Goal: Task Accomplishment & Management: Use online tool/utility

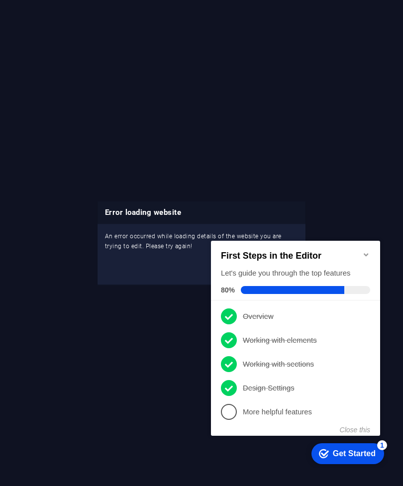
click at [364, 250] on icon "Minimize checklist" at bounding box center [366, 254] width 8 height 8
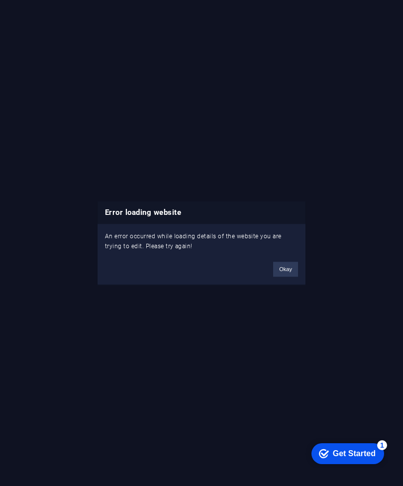
click at [279, 273] on button "Okay" at bounding box center [285, 269] width 25 height 15
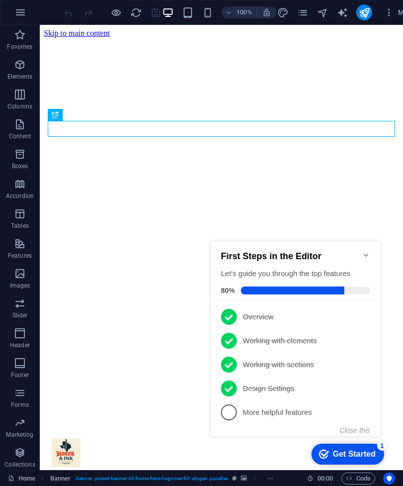
click at [369, 252] on icon "Minimize checklist" at bounding box center [366, 255] width 8 height 8
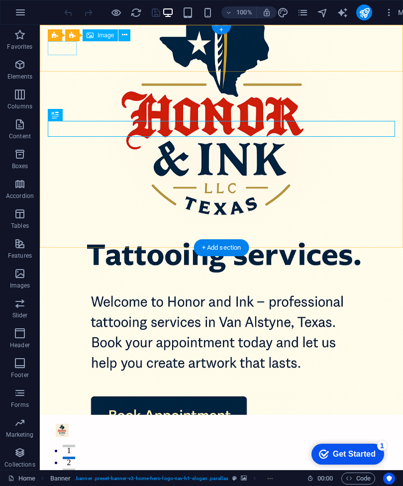
click at [66, 423] on figure at bounding box center [221, 430] width 347 height 14
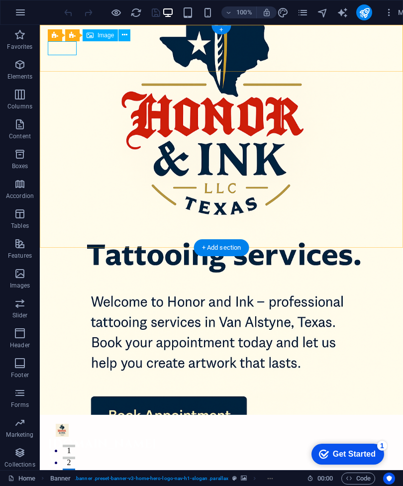
click at [125, 33] on icon at bounding box center [124, 35] width 5 height 10
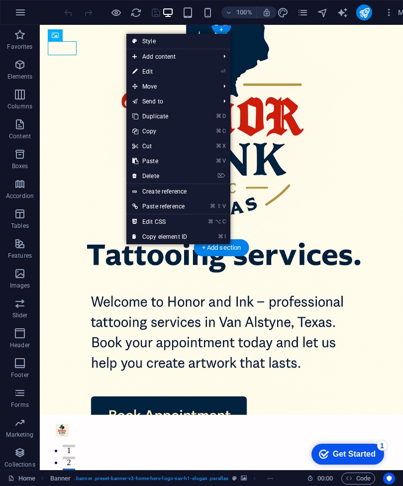
click at [176, 239] on link "⌘ I Copy element ID" at bounding box center [159, 236] width 67 height 15
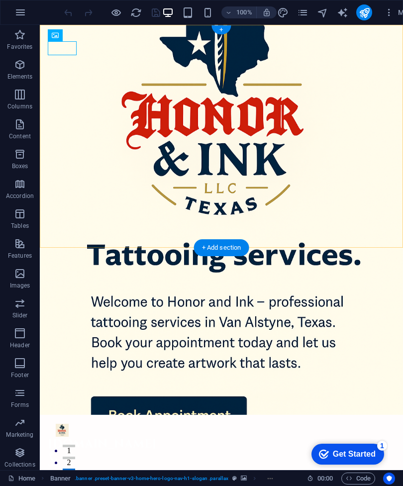
click at [222, 25] on div "+" at bounding box center [220, 29] width 19 height 9
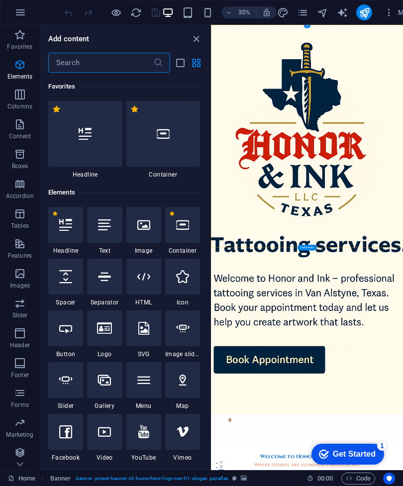
scroll to position [1741, 0]
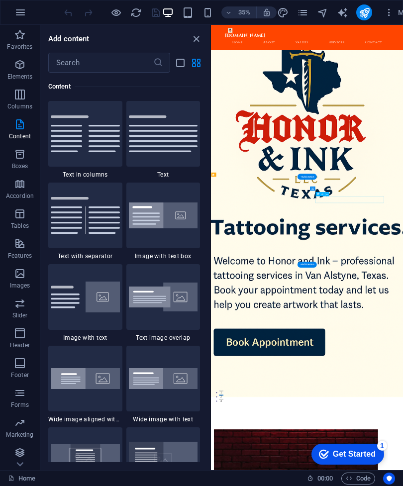
scroll to position [201, 0]
click at [191, 39] on icon "close panel" at bounding box center [196, 38] width 11 height 11
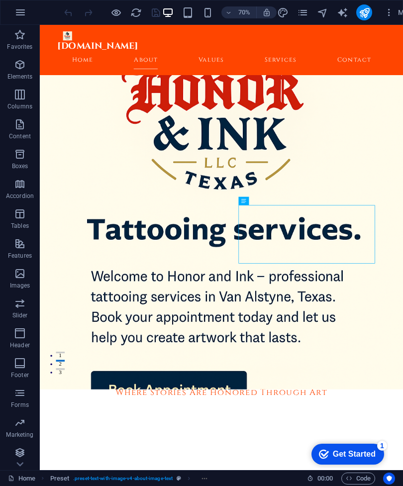
scroll to position [142, 0]
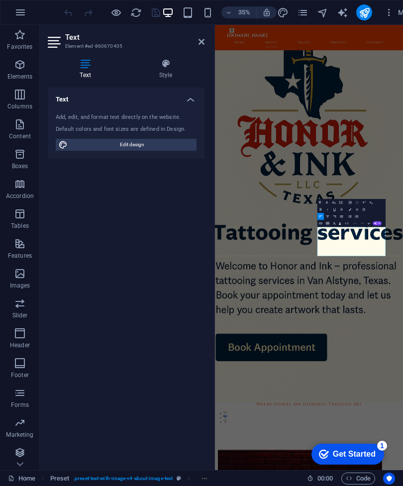
click at [94, 62] on icon at bounding box center [85, 64] width 75 height 10
click at [89, 65] on icon at bounding box center [85, 64] width 75 height 10
click at [83, 67] on icon at bounding box center [85, 64] width 75 height 10
click at [190, 101] on h4 "Text" at bounding box center [126, 97] width 157 height 18
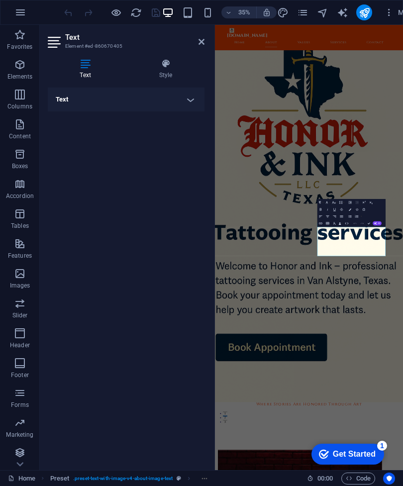
click at [187, 107] on h4 "Text" at bounding box center [126, 100] width 157 height 24
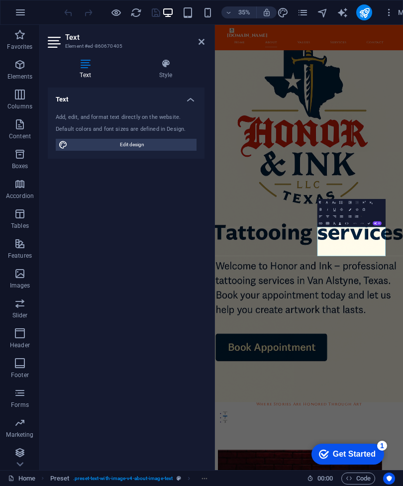
click at [169, 65] on icon at bounding box center [166, 64] width 78 height 10
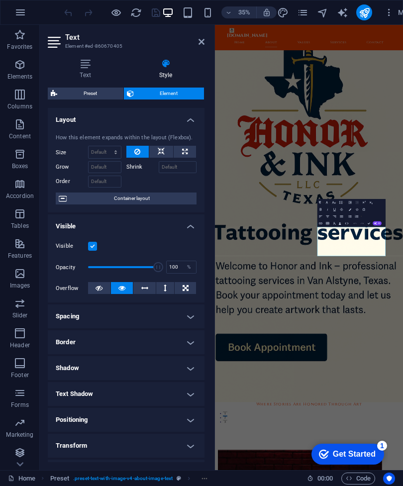
click at [94, 70] on h4 "Text" at bounding box center [87, 69] width 79 height 21
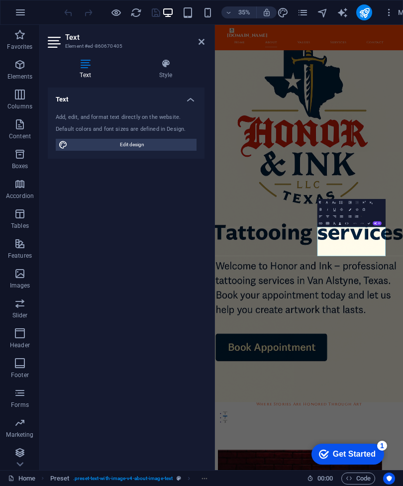
click at [158, 142] on span "Edit design" at bounding box center [132, 145] width 123 height 12
select select "px"
select select "200"
select select "px"
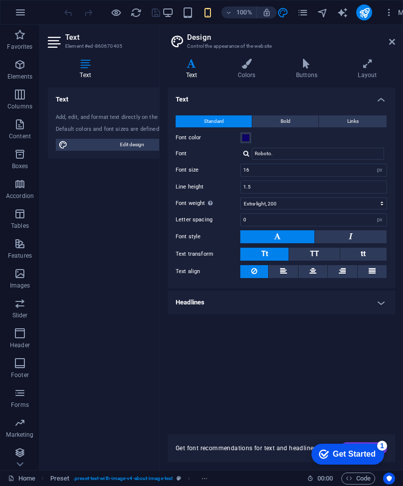
scroll to position [0, 0]
click at [390, 40] on icon at bounding box center [392, 42] width 6 height 8
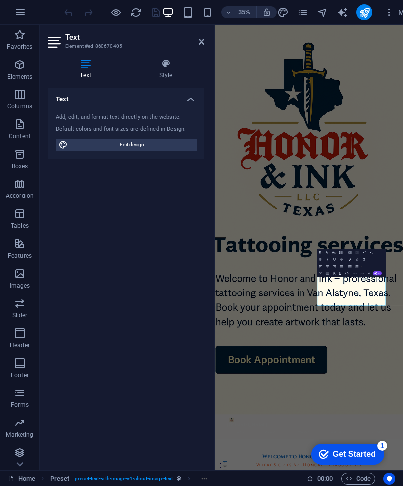
click at [200, 41] on icon at bounding box center [201, 42] width 6 height 8
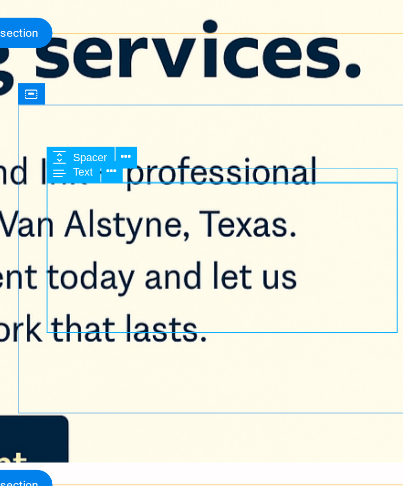
click at [262, 298] on icon at bounding box center [264, 301] width 4 height 7
click at [249, 299] on span "Text" at bounding box center [252, 301] width 7 height 4
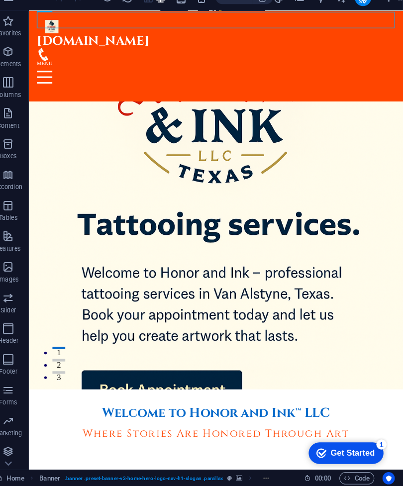
scroll to position [95, 0]
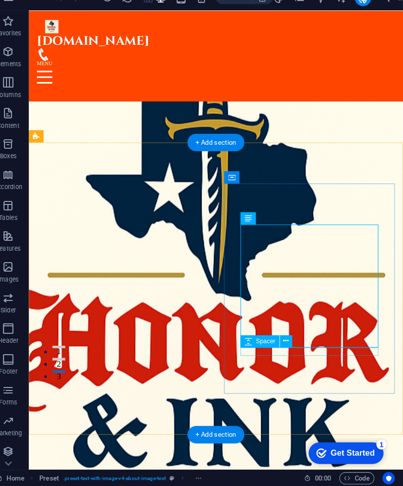
select select "px"
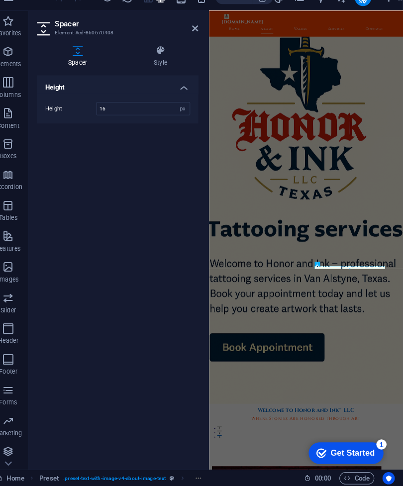
click at [198, 38] on icon at bounding box center [201, 42] width 6 height 8
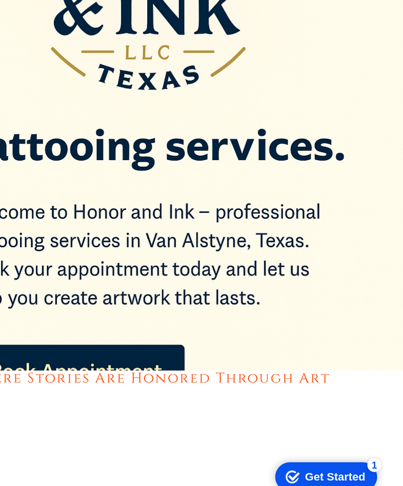
scroll to position [151, 0]
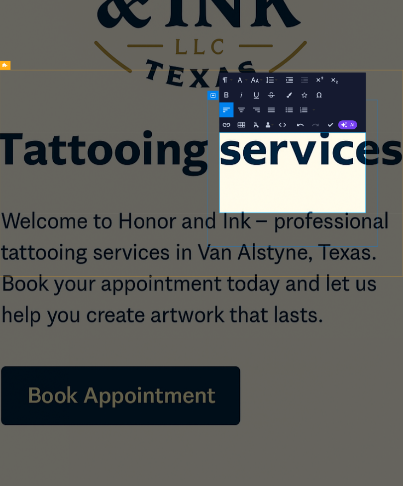
click at [352, 217] on button "Undo" at bounding box center [355, 220] width 6 height 7
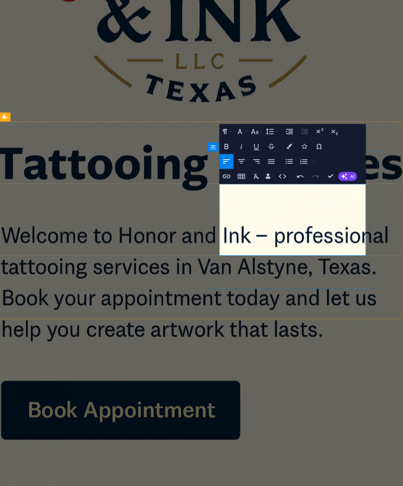
scroll to position [75, 0]
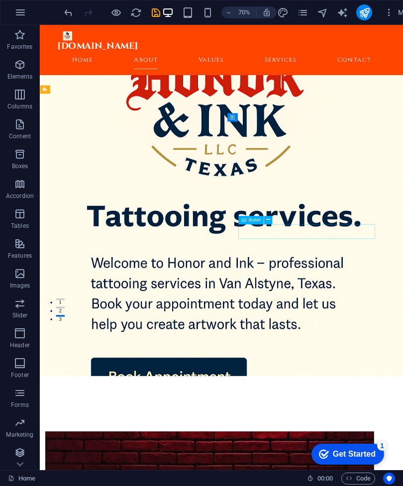
scroll to position [218, 0]
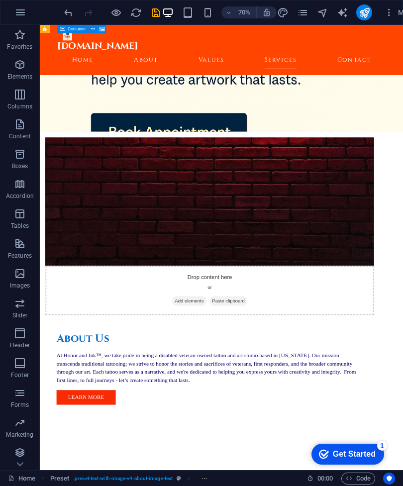
scroll to position [644, 0]
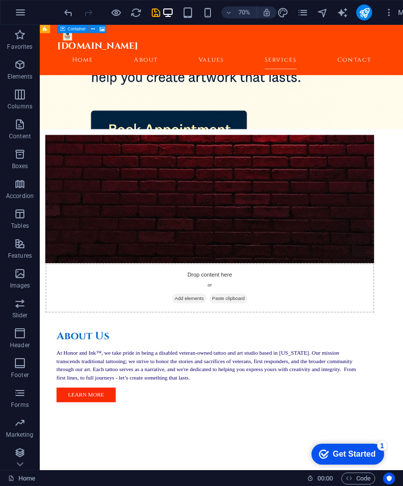
click at [16, 16] on icon "button" at bounding box center [20, 12] width 12 height 12
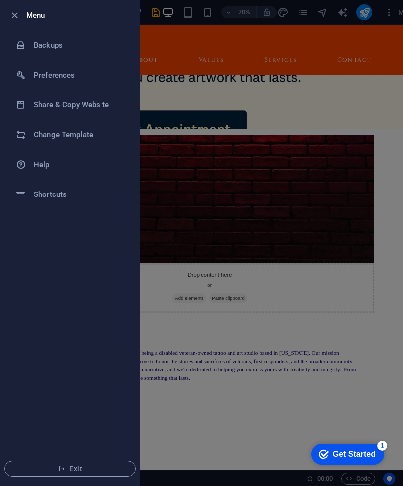
click at [331, 132] on div at bounding box center [201, 243] width 403 height 486
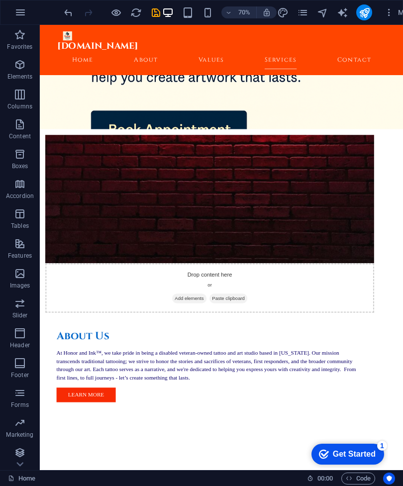
click at [18, 130] on icon "button" at bounding box center [20, 124] width 12 height 12
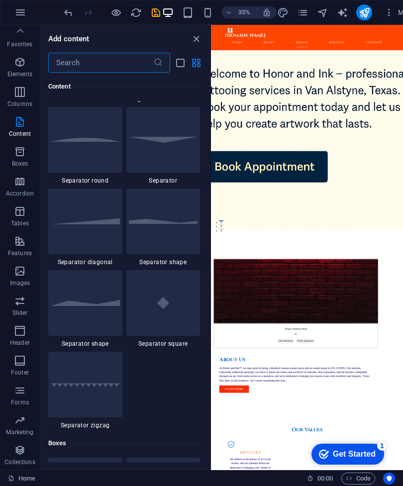
scroll to position [2, 0]
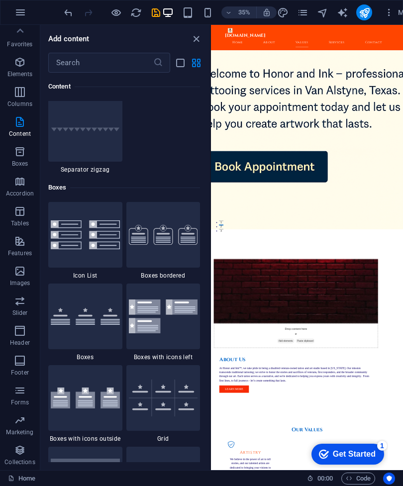
click at [0, 483] on div "Home 00 : 00 Code" at bounding box center [201, 478] width 403 height 16
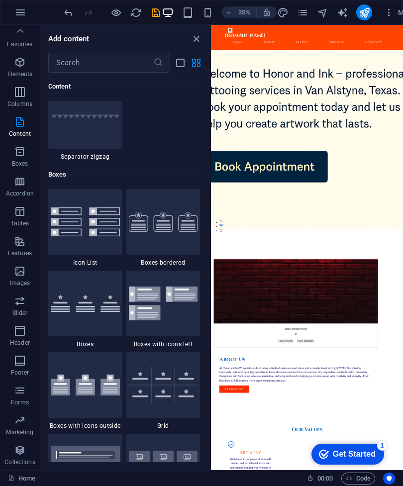
click at [29, 482] on link "Home" at bounding box center [21, 479] width 27 height 12
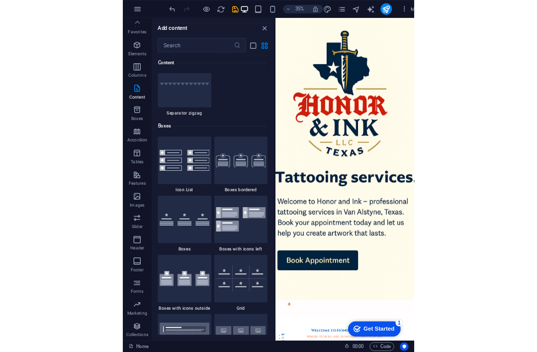
scroll to position [0, 0]
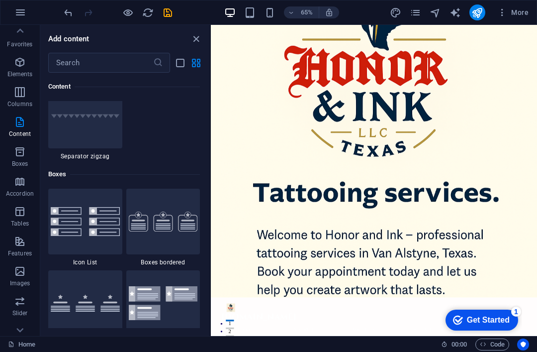
click at [402, 17] on span "More" at bounding box center [512, 12] width 31 height 10
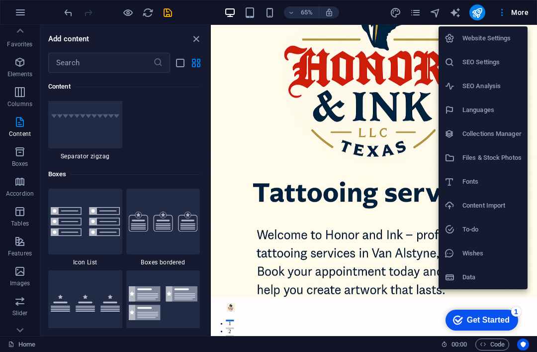
click at [402, 137] on h6 "Collections Manager" at bounding box center [492, 134] width 59 height 12
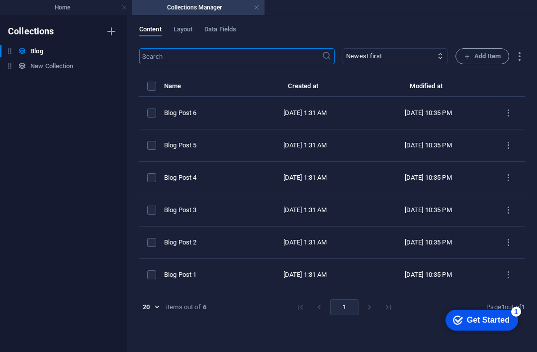
click at [258, 6] on link at bounding box center [257, 7] width 6 height 9
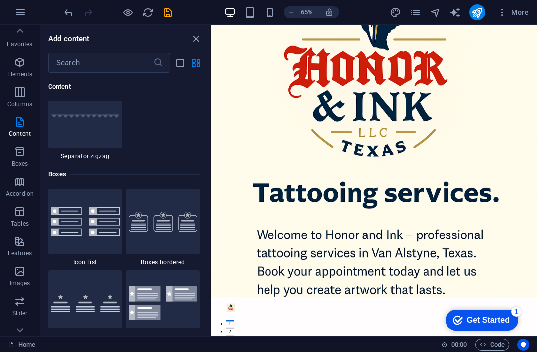
click at [196, 39] on icon "close panel" at bounding box center [196, 38] width 11 height 11
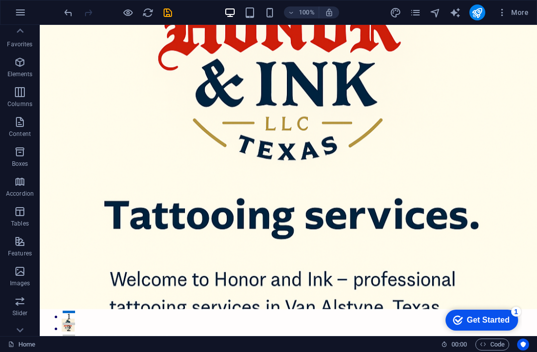
click at [170, 11] on icon "save" at bounding box center [167, 12] width 11 height 11
click at [402, 15] on icon "button" at bounding box center [502, 12] width 10 height 10
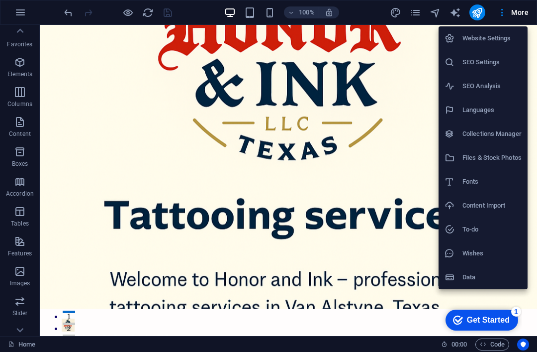
click at [402, 42] on h6 "Website Settings" at bounding box center [492, 38] width 59 height 12
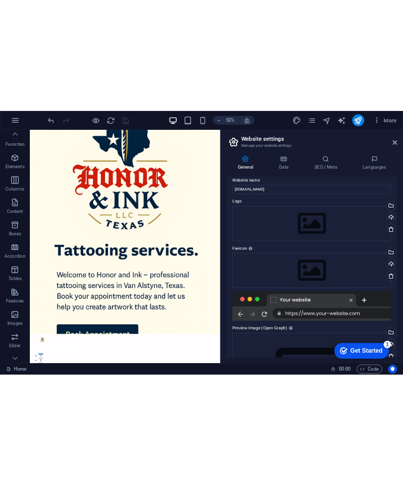
scroll to position [4, 0]
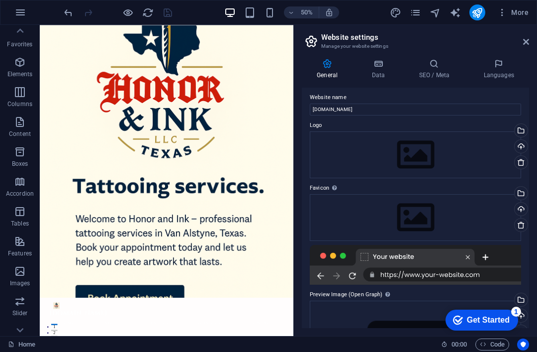
click at [402, 130] on div "Select files from the file manager, stock photos, or upload file(s)" at bounding box center [520, 131] width 15 height 15
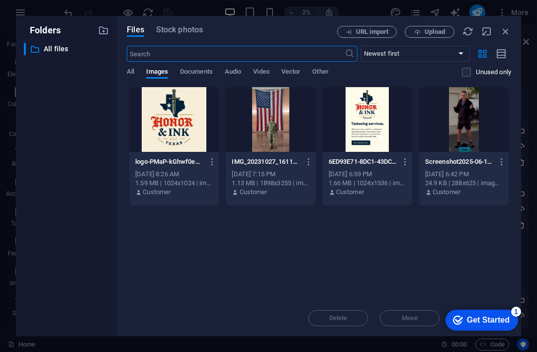
click at [192, 118] on div at bounding box center [174, 119] width 90 height 65
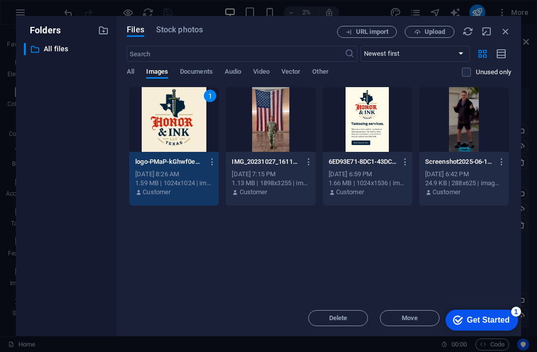
click at [402, 36] on button "Upload" at bounding box center [430, 32] width 50 height 12
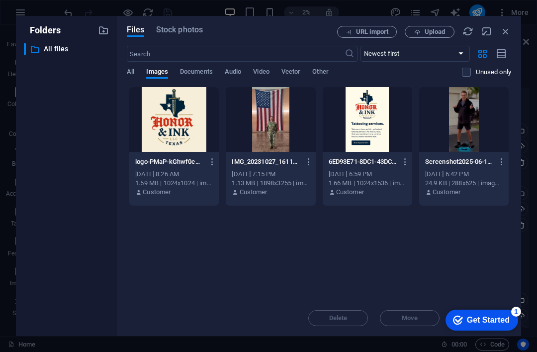
click at [402, 308] on div "1" at bounding box center [516, 311] width 10 height 10
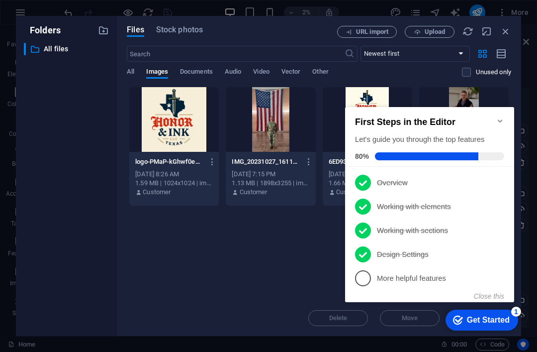
click at [402, 277] on p "More helpful features - incomplete" at bounding box center [436, 278] width 119 height 10
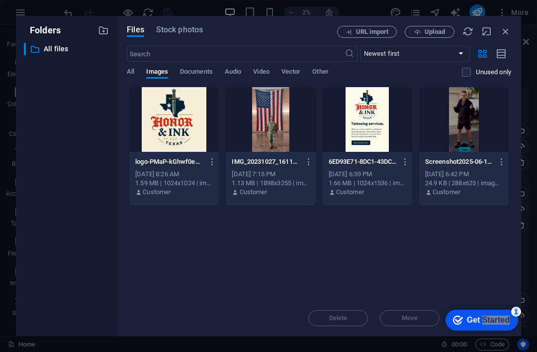
click at [402, 279] on div "Drop files here to upload them instantly logo-PMaP-kGhwf0eQf7Sh8SzYQ.PNG logo-P…" at bounding box center [319, 193] width 385 height 213
click at [184, 120] on div at bounding box center [174, 119] width 90 height 65
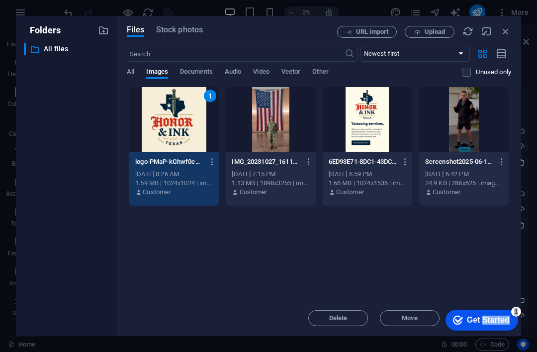
click at [402, 315] on div "Get Started" at bounding box center [488, 319] width 43 height 9
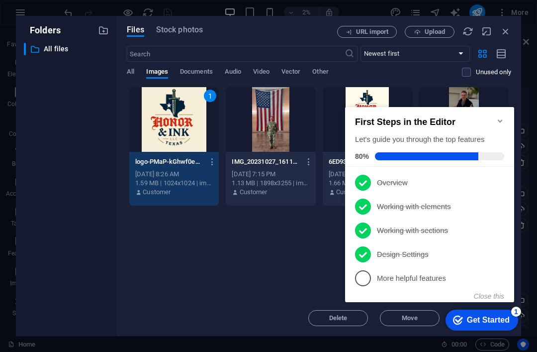
click at [362, 278] on span "5" at bounding box center [363, 278] width 16 height 16
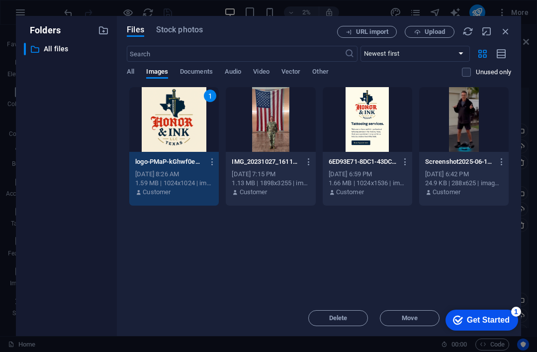
click at [402, 317] on div "Get Started" at bounding box center [488, 319] width 43 height 9
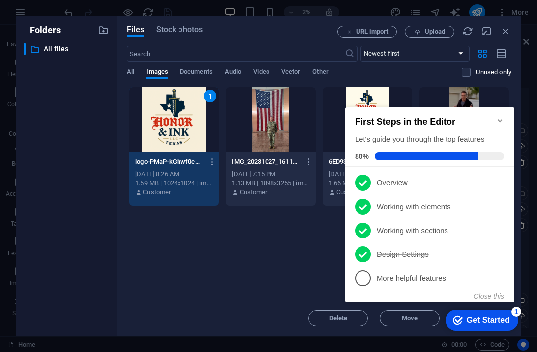
click at [402, 317] on div "Get Started" at bounding box center [488, 319] width 43 height 9
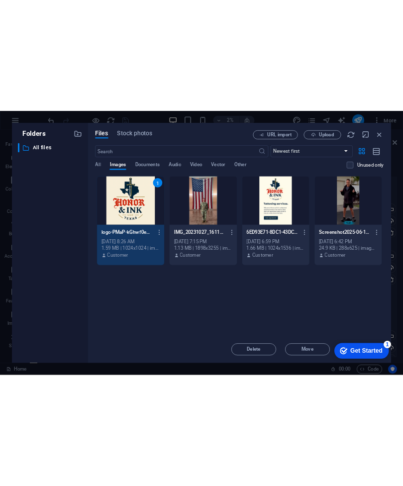
scroll to position [0, 0]
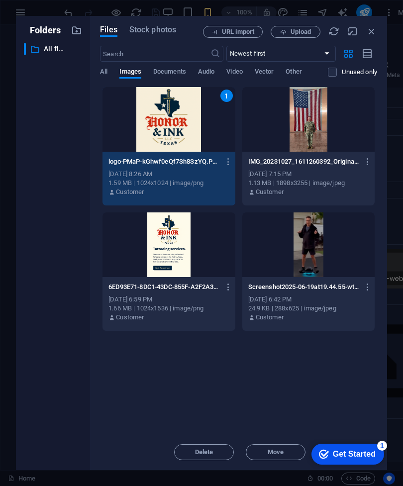
click at [354, 28] on icon "button" at bounding box center [352, 31] width 11 height 11
select select "image"
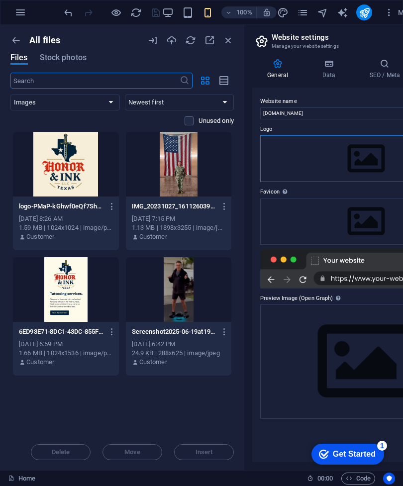
click at [371, 166] on div "Drag files here, click to choose files or select files from Files or our free s…" at bounding box center [365, 158] width 211 height 47
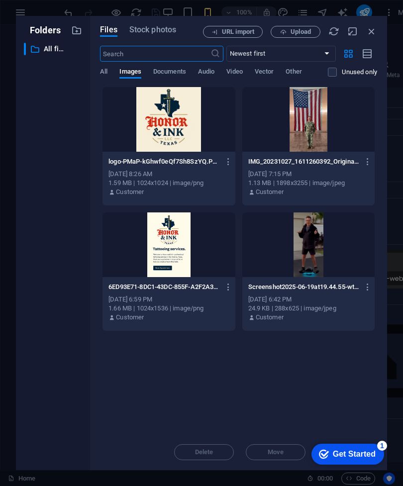
click at [189, 126] on div at bounding box center [168, 119] width 132 height 65
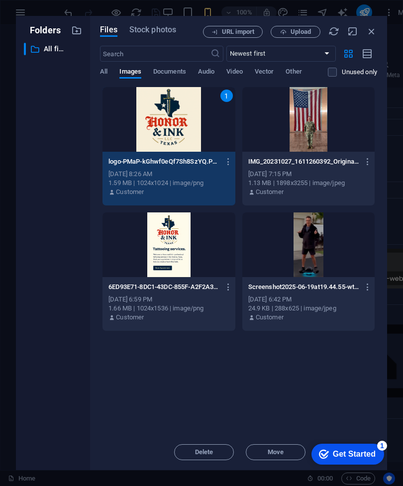
click at [352, 36] on icon "button" at bounding box center [352, 31] width 11 height 11
select select "image"
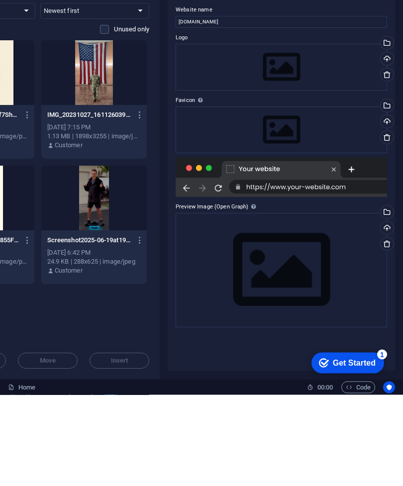
scroll to position [0, 84]
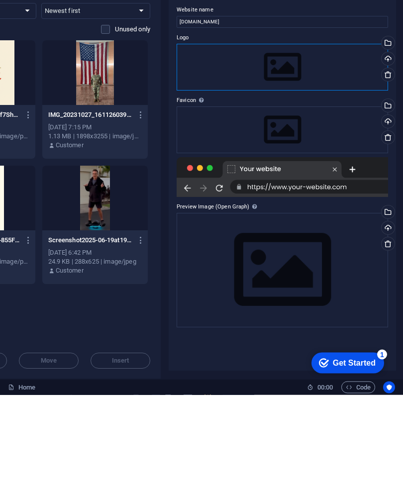
click at [353, 135] on div "Drag files here, click to choose files or select files from Files or our free s…" at bounding box center [282, 158] width 211 height 47
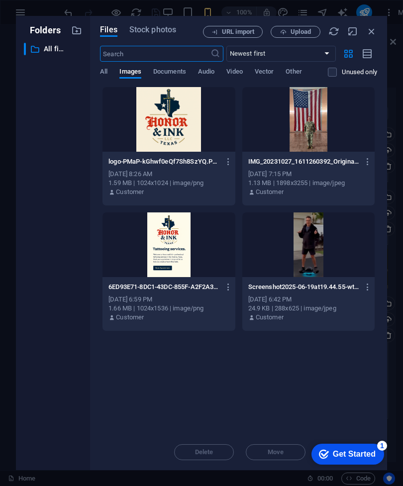
click at [179, 127] on div at bounding box center [168, 119] width 132 height 65
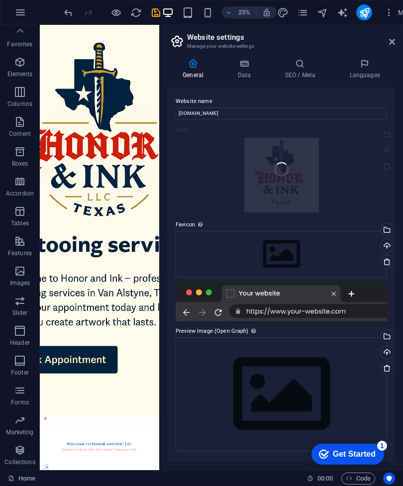
scroll to position [0, 0]
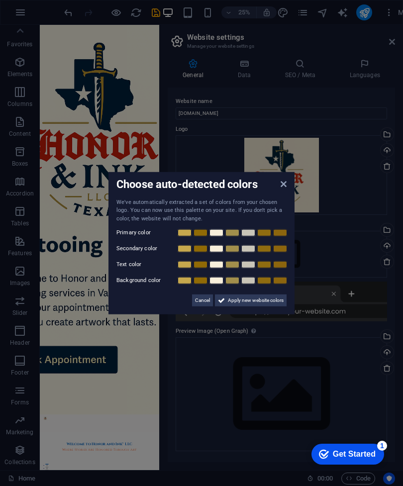
click at [181, 230] on link at bounding box center [184, 233] width 15 height 8
click at [185, 231] on link at bounding box center [184, 233] width 15 height 8
click at [218, 249] on link at bounding box center [216, 249] width 15 height 8
click at [181, 229] on link at bounding box center [184, 233] width 15 height 8
click at [286, 183] on icon at bounding box center [284, 184] width 6 height 8
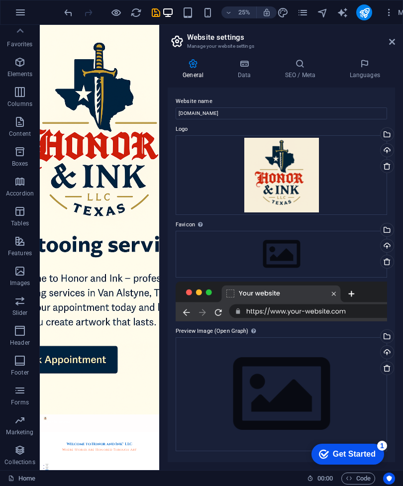
click at [201, 218] on div "Set the favicon of your website here. A favicon is a small icon shown in the br…" at bounding box center [230, 192] width 80 height 52
click at [279, 253] on div "Drag files here, click to choose files or select files from Files or our free s…" at bounding box center [281, 254] width 211 height 47
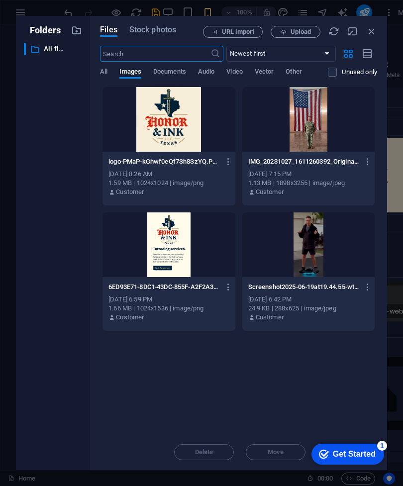
click at [179, 115] on div at bounding box center [168, 119] width 132 height 65
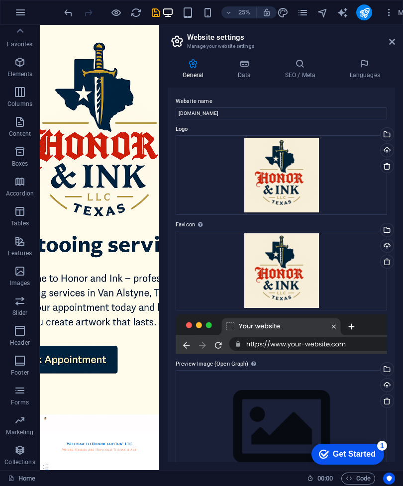
click at [161, 11] on icon "save" at bounding box center [155, 12] width 11 height 11
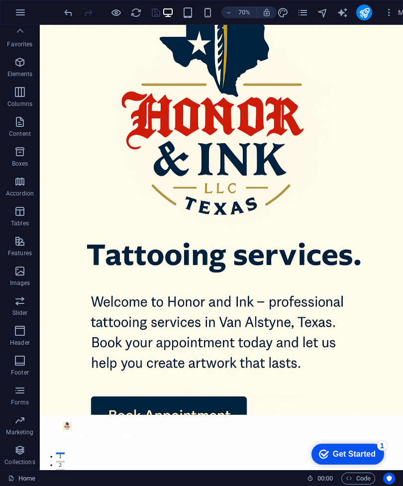
click at [400, 12] on span "More" at bounding box center [399, 12] width 31 height 10
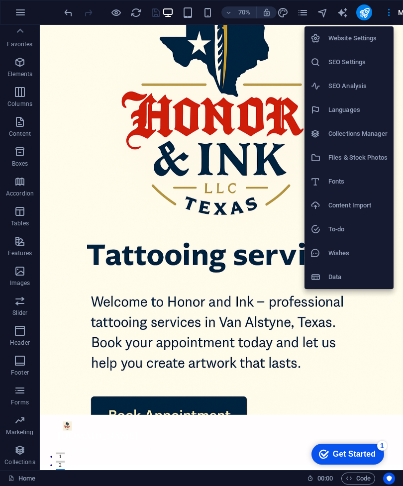
click at [366, 207] on h6 "Content Import" at bounding box center [357, 205] width 59 height 12
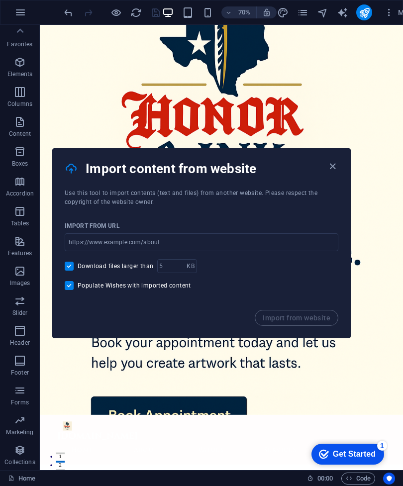
click at [219, 240] on input "url" at bounding box center [202, 242] width 274 height 18
click at [200, 237] on input "url" at bounding box center [202, 242] width 274 height 18
click at [190, 235] on input "url" at bounding box center [202, 242] width 274 height 18
click at [203, 247] on input "url" at bounding box center [202, 242] width 274 height 18
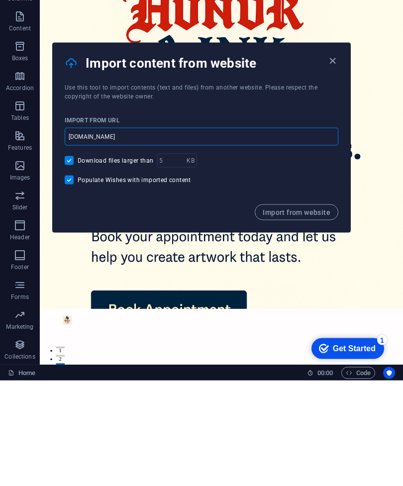
type input "www.honorandink.com"
click at [306, 314] on span "Import from website" at bounding box center [297, 318] width 68 height 8
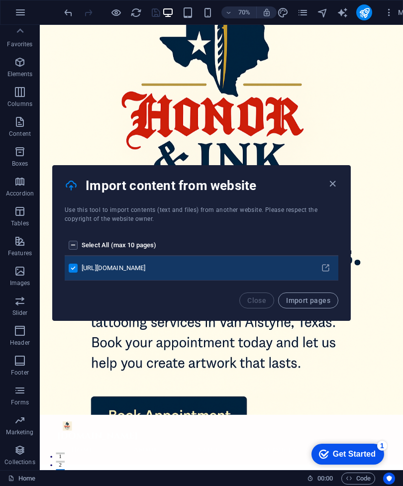
click at [324, 296] on span "Import pages" at bounding box center [308, 300] width 44 height 8
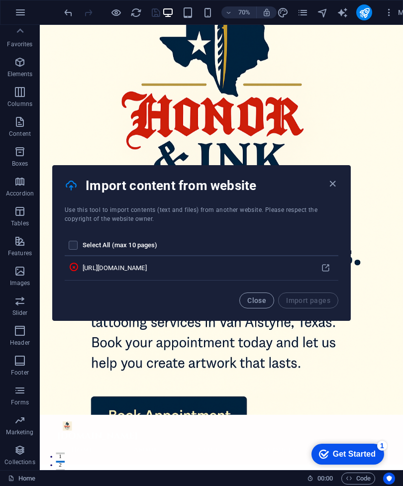
click at [257, 306] on button "Close" at bounding box center [256, 300] width 35 height 16
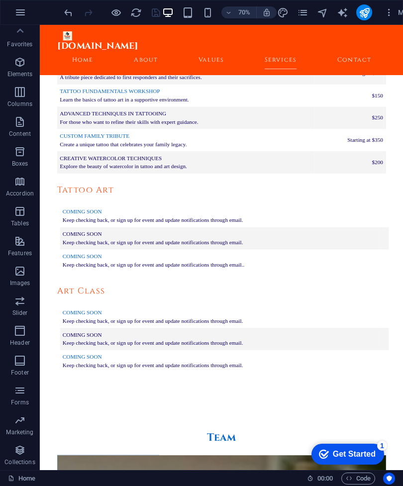
scroll to position [2951, 0]
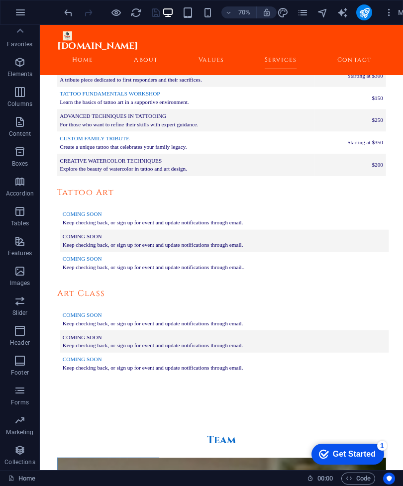
click at [15, 59] on icon "button" at bounding box center [20, 62] width 12 height 12
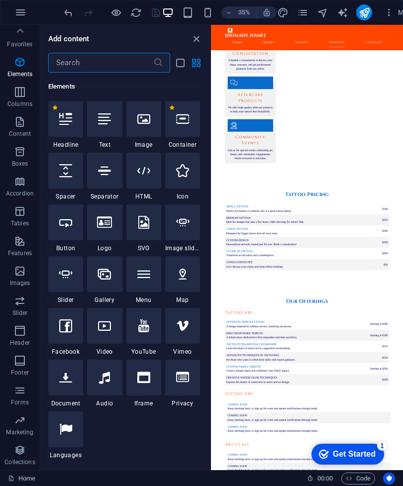
scroll to position [2608, 0]
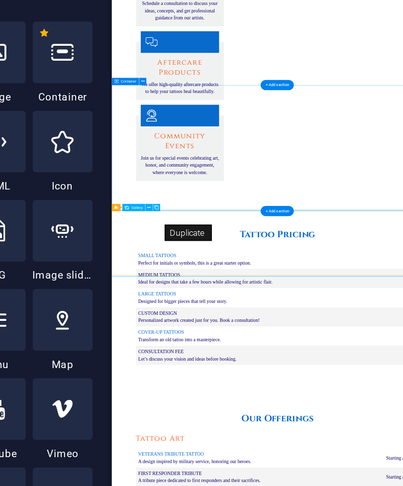
click at [222, 208] on span "Gallery" at bounding box center [225, 209] width 6 height 2
click at [231, 207] on icon at bounding box center [232, 208] width 2 height 3
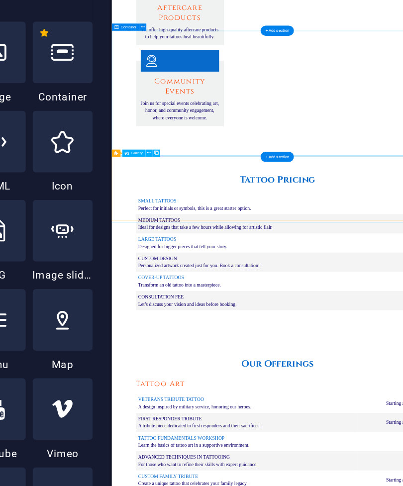
scroll to position [2698, 0]
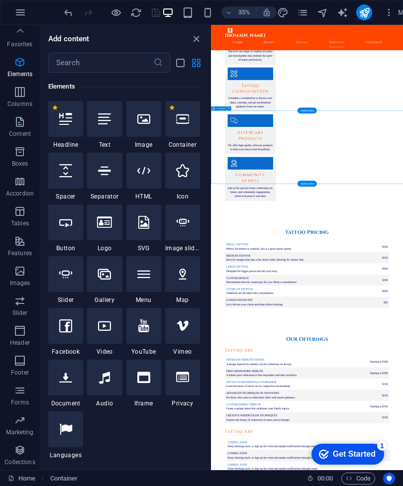
scroll to position [2512, 0]
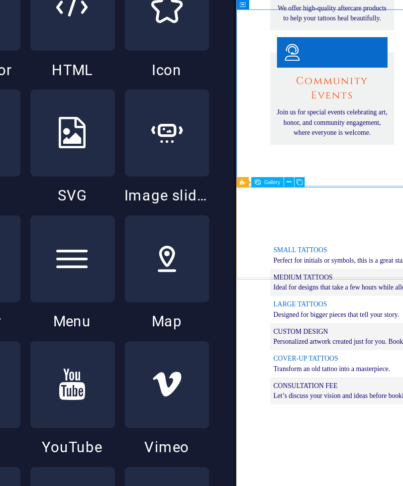
click at [231, 241] on icon at bounding box center [232, 242] width 2 height 3
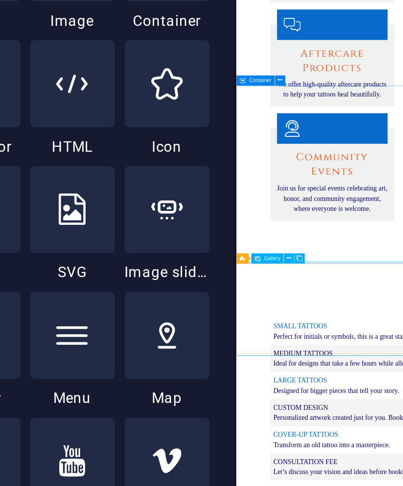
click at [222, 241] on span "Gallery" at bounding box center [225, 242] width 6 height 2
click at [231, 241] on icon at bounding box center [232, 242] width 2 height 3
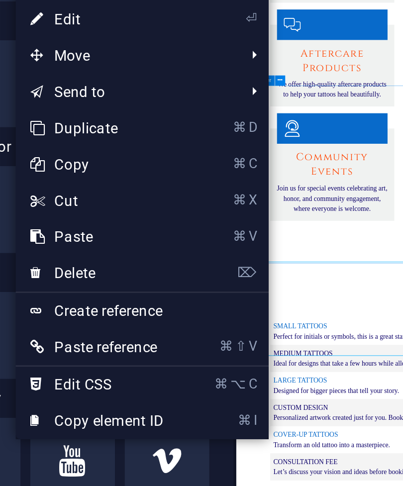
click at [120, 137] on link "⏎ Edit" at bounding box center [153, 144] width 67 height 15
select select "px"
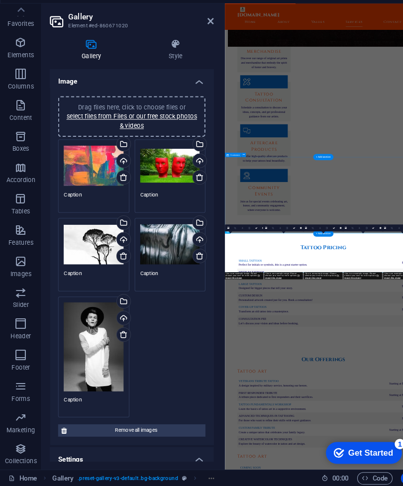
click at [118, 187] on icon at bounding box center [118, 191] width 8 height 8
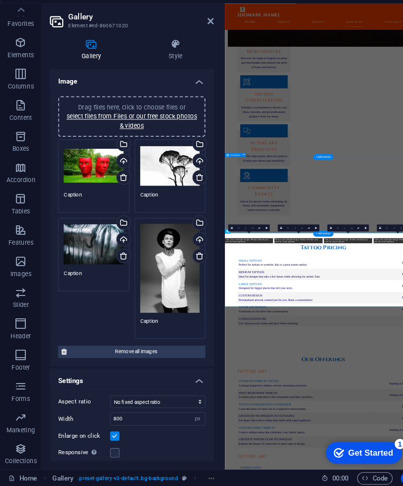
click at [121, 153] on div "Select files from the file manager, stock photos, or upload file(s)" at bounding box center [117, 160] width 15 height 15
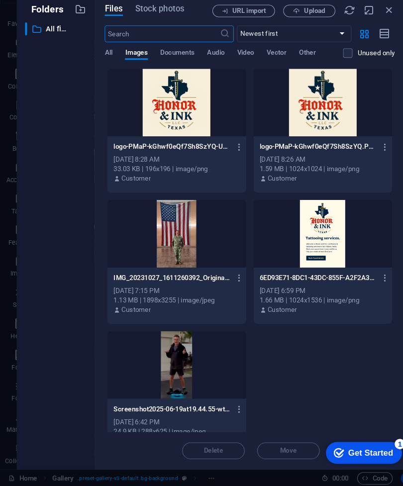
scroll to position [0, 0]
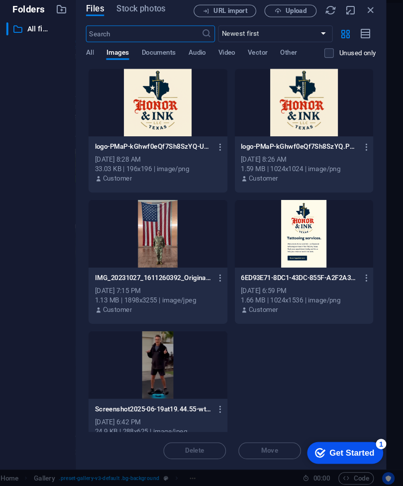
click at [291, 29] on span "Upload" at bounding box center [301, 32] width 20 height 6
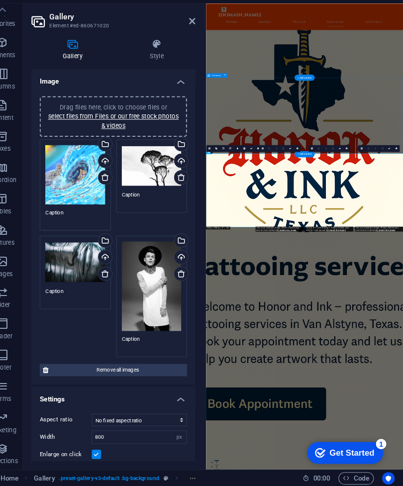
scroll to position [2728, 0]
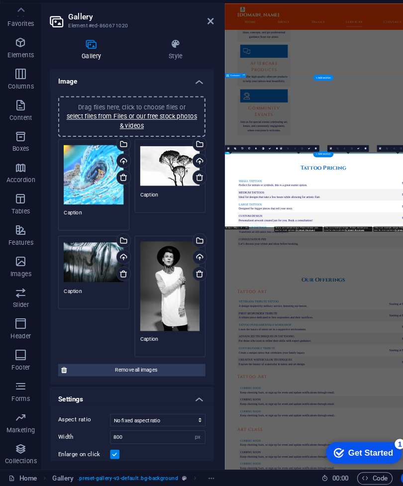
click at [191, 153] on div "Select files from the file manager, stock photos, or upload file(s)" at bounding box center [190, 160] width 15 height 15
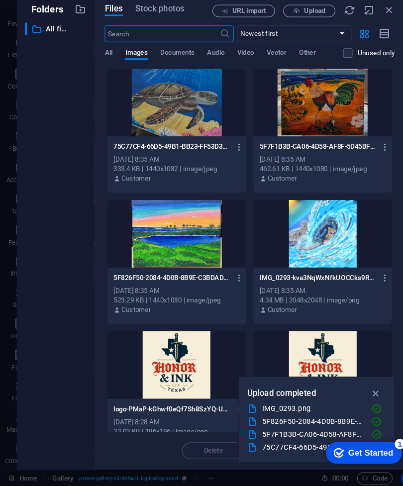
scroll to position [0, 0]
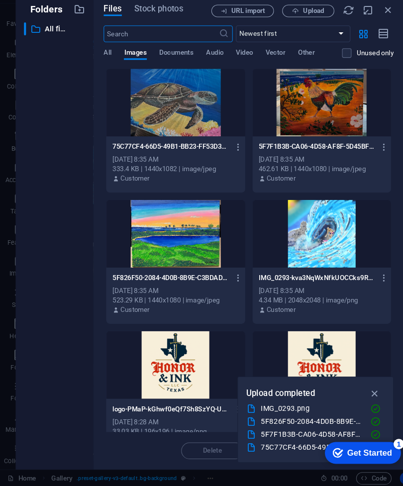
click at [299, 29] on span "Upload" at bounding box center [301, 32] width 20 height 6
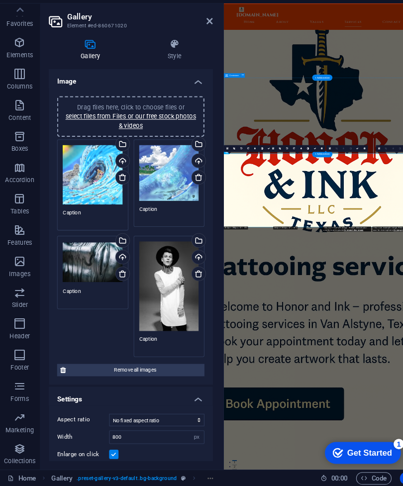
scroll to position [2728, 0]
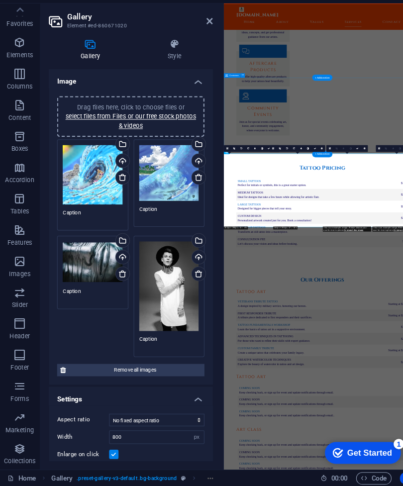
click at [121, 245] on div "Select files from the file manager, stock photos, or upload file(s)" at bounding box center [117, 252] width 15 height 15
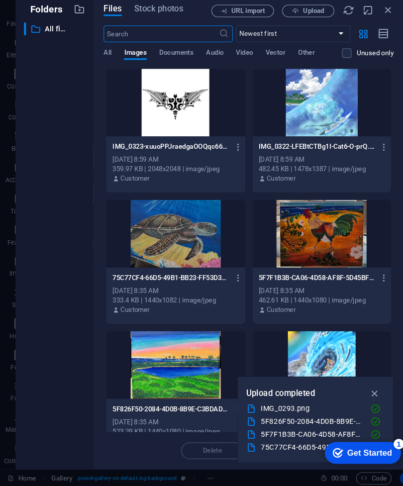
scroll to position [0, 0]
click at [185, 224] on div at bounding box center [168, 244] width 132 height 65
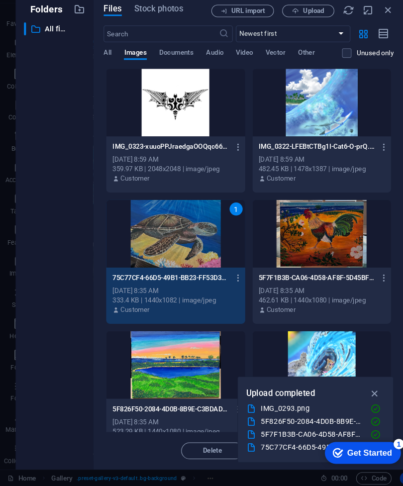
click at [184, 352] on div at bounding box center [168, 370] width 132 height 65
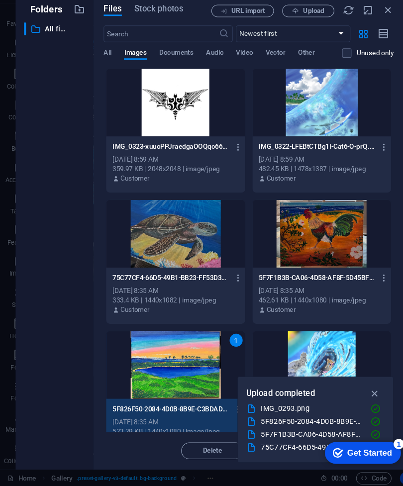
click at [198, 217] on div at bounding box center [168, 244] width 132 height 65
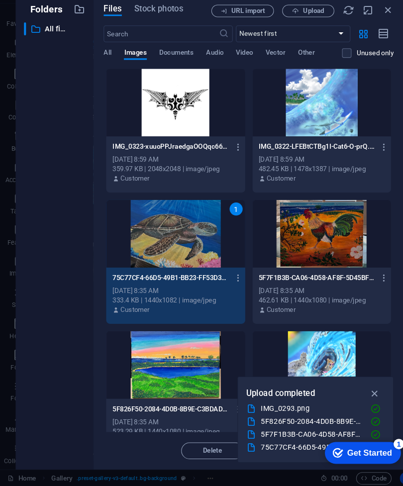
click at [306, 29] on span "Upload" at bounding box center [301, 32] width 20 height 6
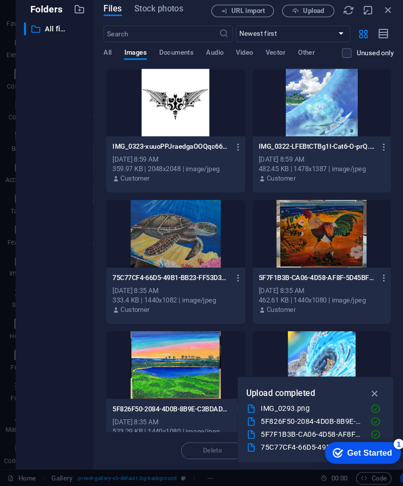
click at [191, 224] on div at bounding box center [168, 244] width 132 height 65
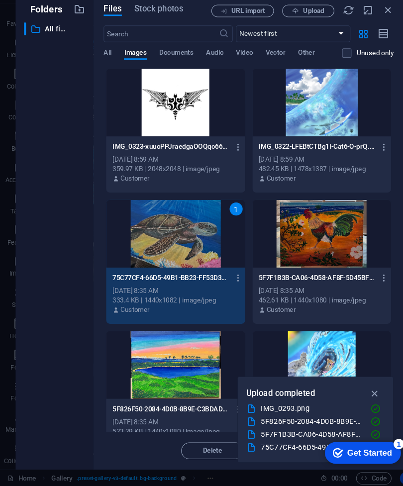
click at [225, 283] on icon "button" at bounding box center [228, 287] width 9 height 9
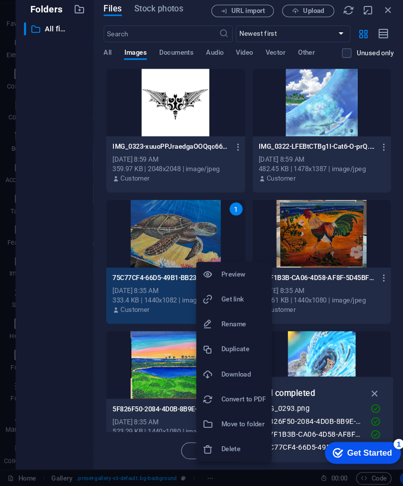
click at [223, 325] on h6 "Rename" at bounding box center [233, 331] width 42 height 12
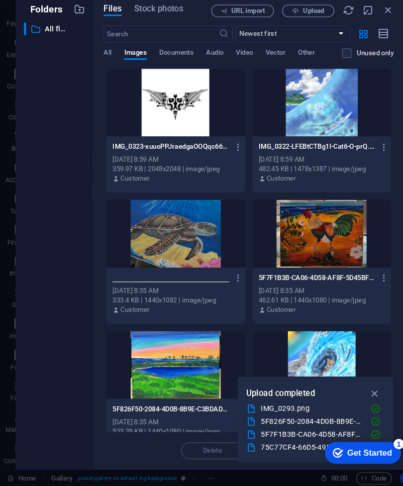
click at [204, 283] on input at bounding box center [163, 287] width 111 height 8
type input "Sea turtle"
click at [211, 283] on p "Seaturtle-c_CMiINPkPWuCy57qgJD4Q.jpg" at bounding box center [163, 287] width 111 height 9
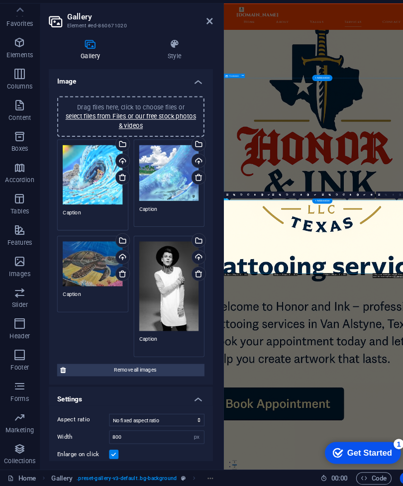
scroll to position [2727, 0]
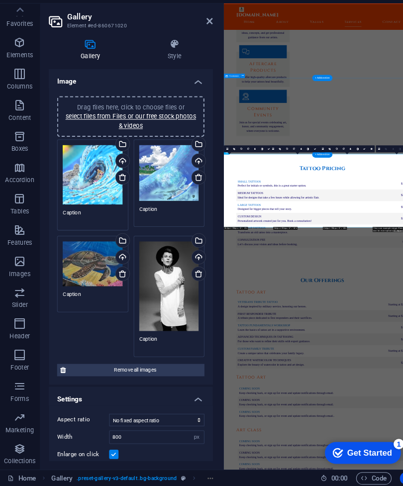
click at [76, 299] on textarea "Caption" at bounding box center [89, 306] width 57 height 15
type textarea "C"
type textarea "Acrylic on canvas"
click at [90, 221] on textarea "Caption" at bounding box center [89, 228] width 57 height 15
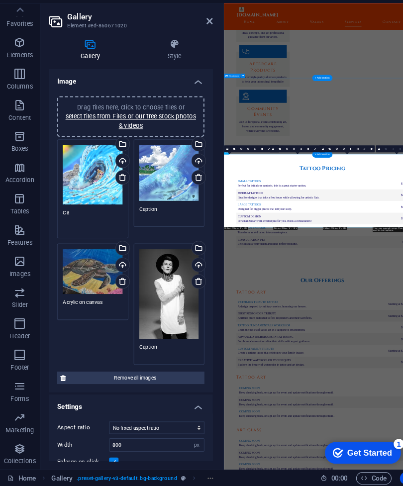
type textarea "C"
type textarea "Digital art"
click at [156, 217] on textarea "Caption" at bounding box center [162, 224] width 57 height 15
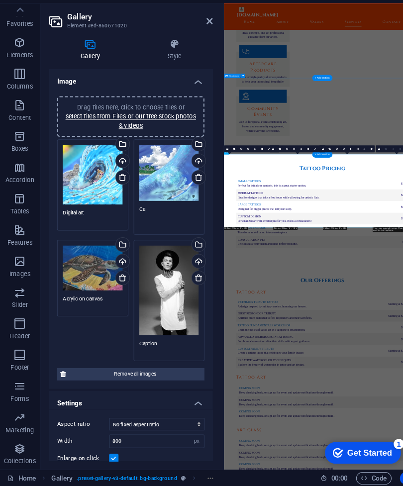
type textarea "C"
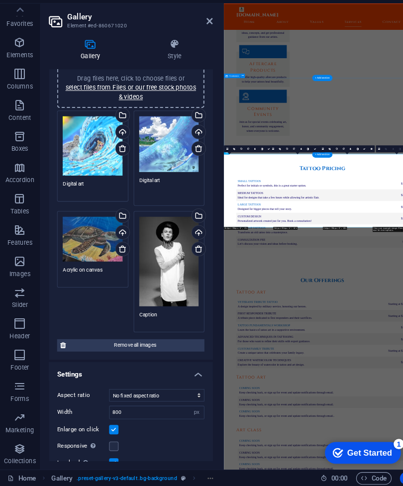
scroll to position [34, 0]
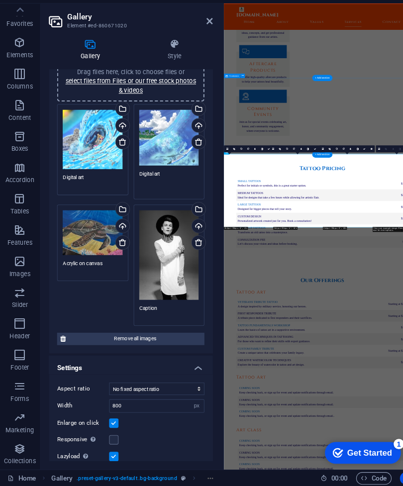
click at [194, 215] on div "Select files from the file manager, stock photos, or upload file(s)" at bounding box center [190, 222] width 15 height 15
type textarea "Digital art"
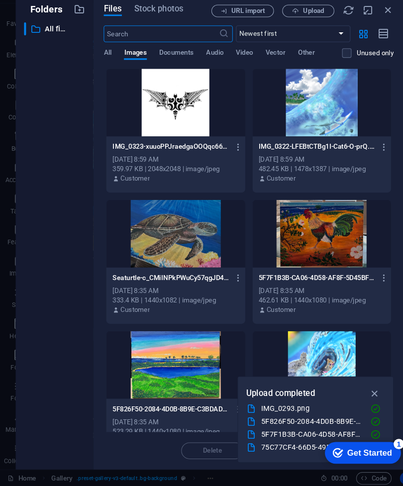
scroll to position [0, 0]
click at [332, 227] on div at bounding box center [308, 244] width 132 height 65
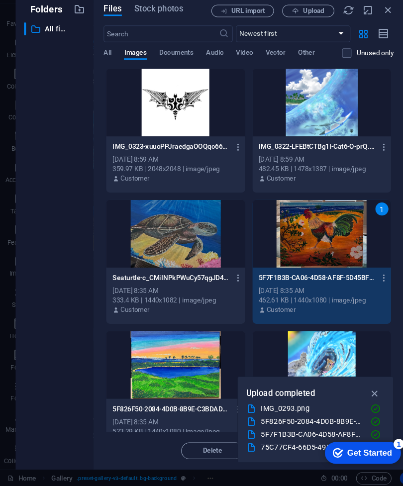
click at [317, 229] on div "1" at bounding box center [308, 244] width 132 height 65
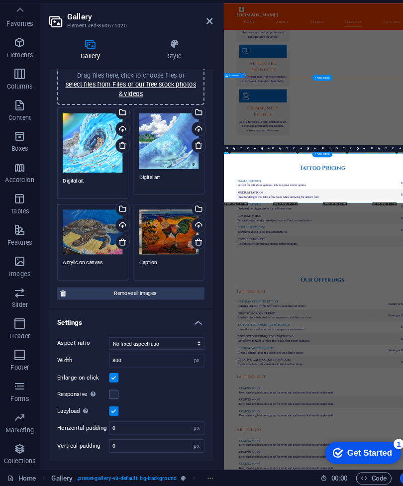
scroll to position [30, 0]
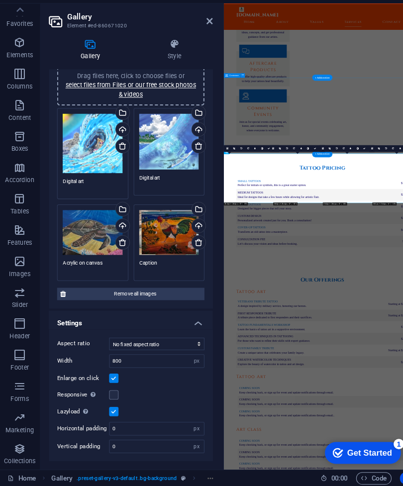
click at [148, 269] on textarea "Caption" at bounding box center [162, 276] width 57 height 15
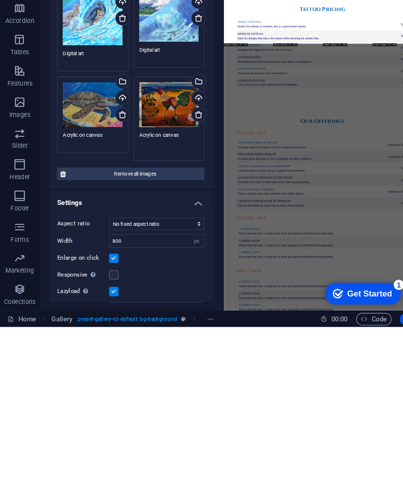
scroll to position [0, 0]
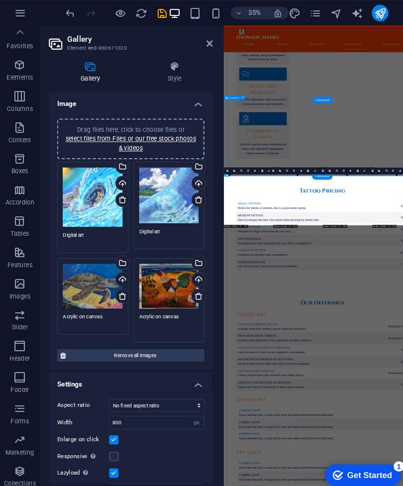
type textarea "Acrylic on canvas"
click at [164, 129] on link "select files from Files or our free stock photos & videos" at bounding box center [126, 137] width 125 height 16
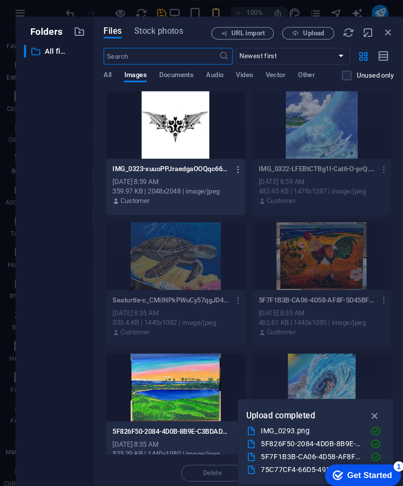
click at [162, 132] on div at bounding box center [168, 119] width 132 height 65
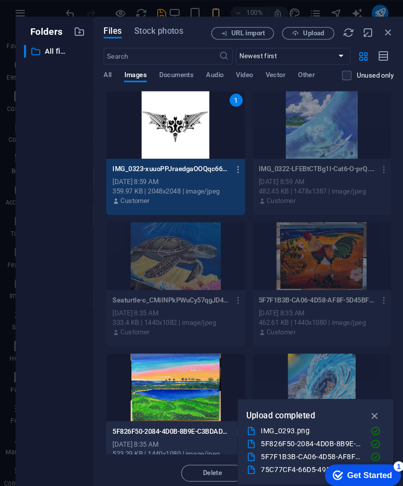
click at [186, 374] on div at bounding box center [168, 370] width 132 height 65
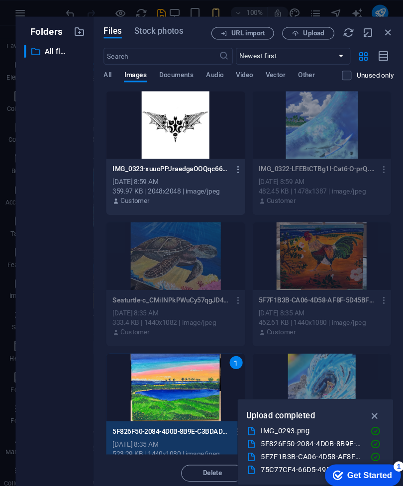
click at [181, 116] on div at bounding box center [168, 119] width 132 height 65
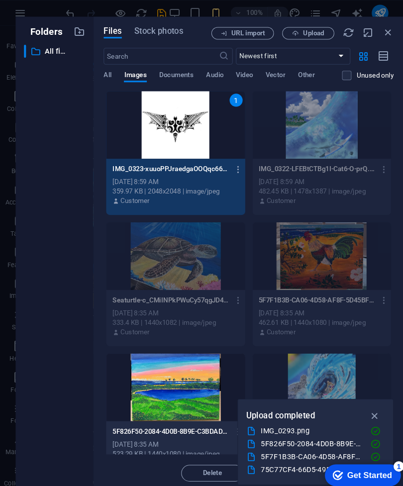
click at [179, 131] on div "1" at bounding box center [168, 119] width 132 height 65
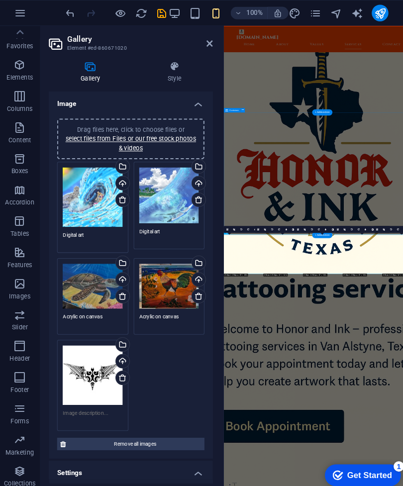
scroll to position [2695, 0]
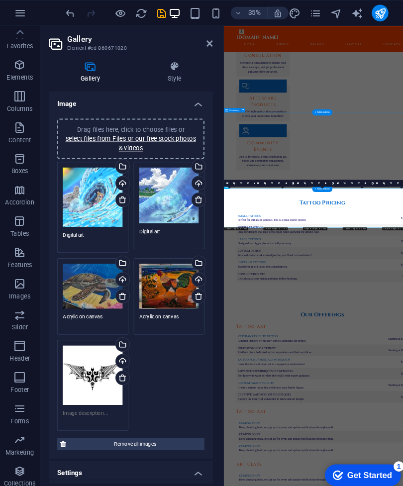
click at [103, 402] on textarea at bounding box center [89, 398] width 57 height 15
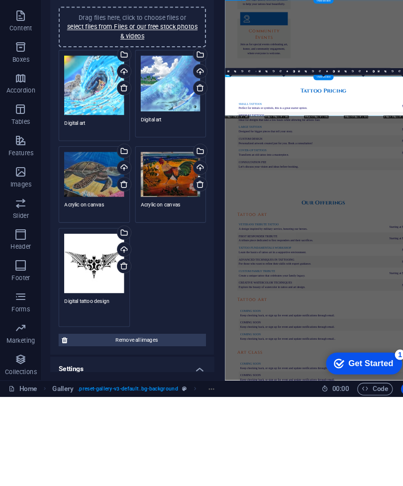
type textarea "Digital tattoo design"
click at [150, 129] on link "select files from Files or our free stock photos & videos" at bounding box center [126, 137] width 125 height 16
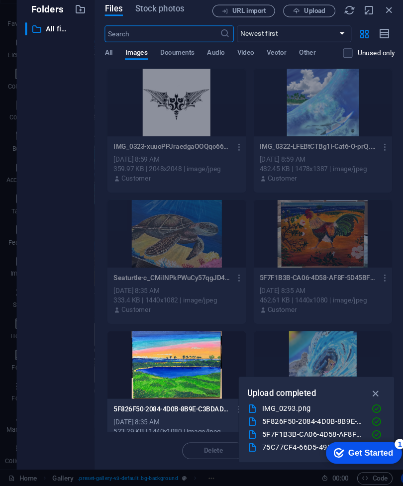
scroll to position [0, 0]
click at [180, 352] on div at bounding box center [168, 370] width 132 height 65
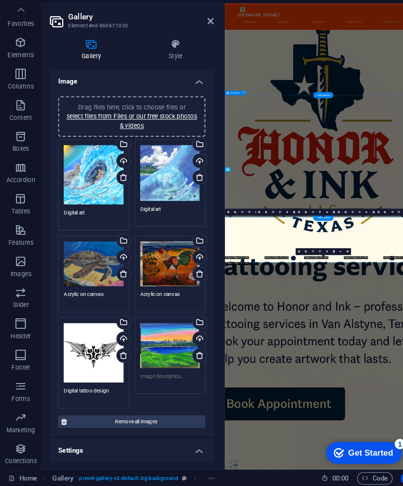
scroll to position [2681, 0]
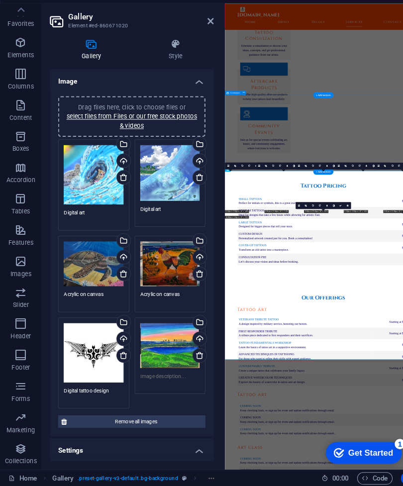
click at [172, 377] on textarea at bounding box center [162, 384] width 57 height 15
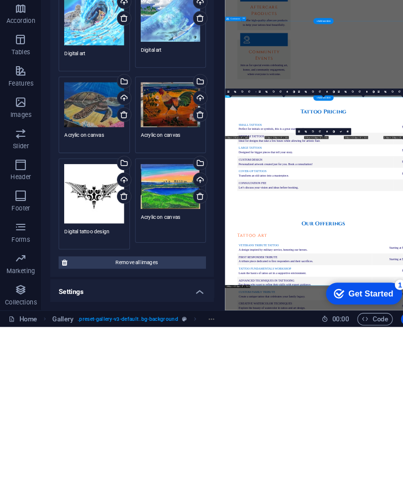
scroll to position [2447, 0]
type textarea "Acrylic on canvas"
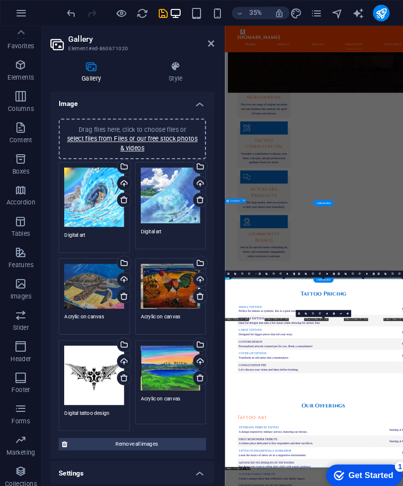
click at [202, 38] on link at bounding box center [201, 42] width 6 height 8
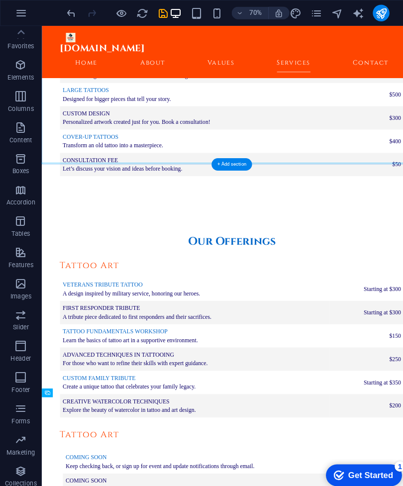
scroll to position [2637, 0]
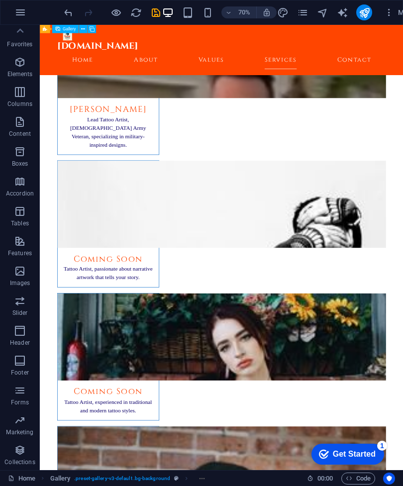
scroll to position [3599, 0]
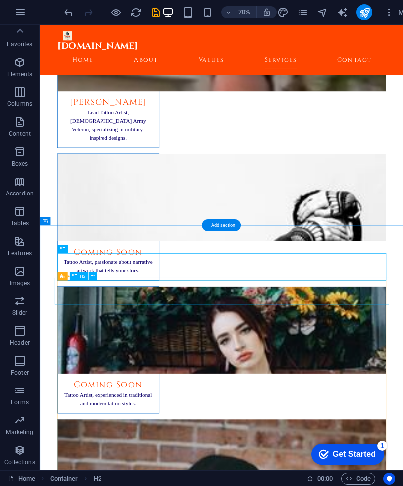
click at [95, 276] on button at bounding box center [92, 276] width 8 height 8
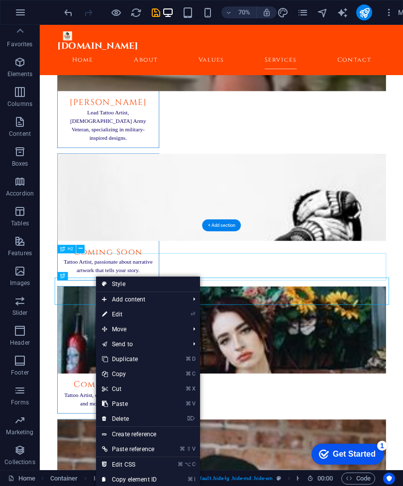
click at [123, 390] on link "⌘ X Cut" at bounding box center [129, 389] width 67 height 15
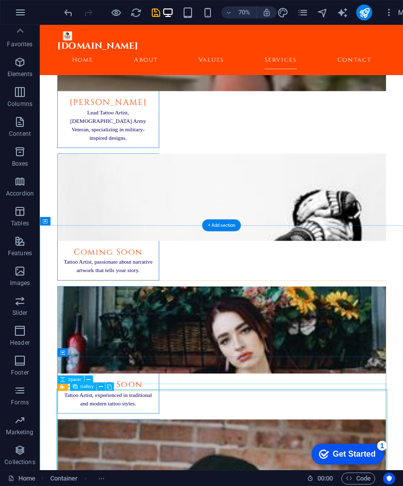
click at [100, 390] on icon at bounding box center [100, 386] width 4 height 7
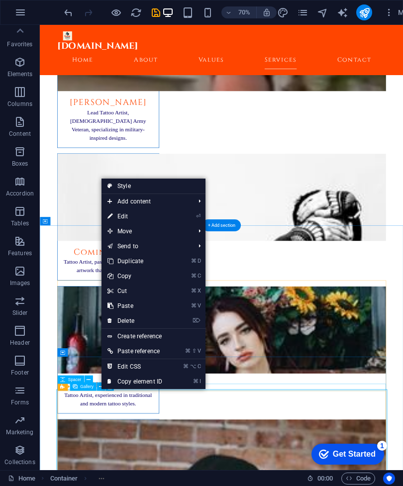
click at [148, 323] on link "⌦ Delete" at bounding box center [134, 320] width 67 height 15
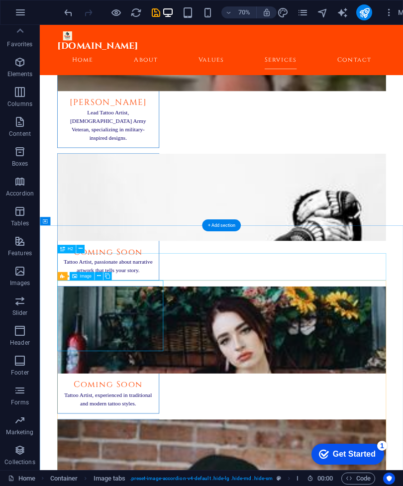
click at [99, 277] on icon at bounding box center [99, 276] width 4 height 7
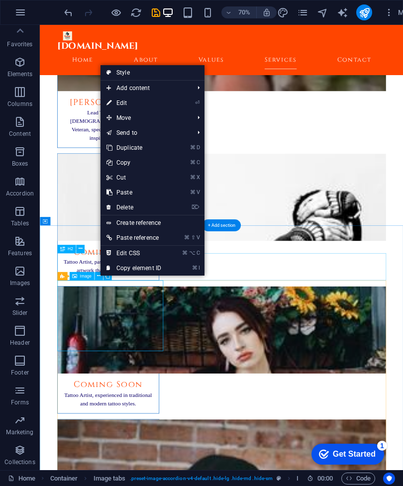
click at [136, 209] on link "⌦ Delete" at bounding box center [133, 207] width 67 height 15
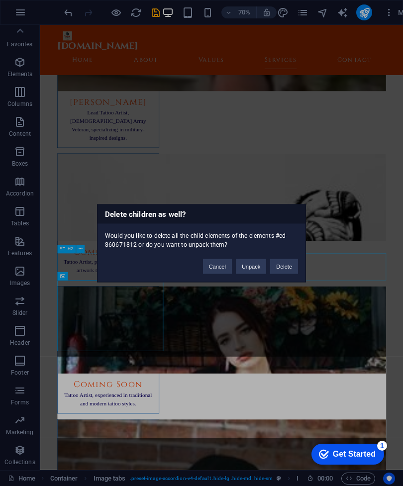
click at [289, 268] on button "Delete" at bounding box center [284, 266] width 28 height 15
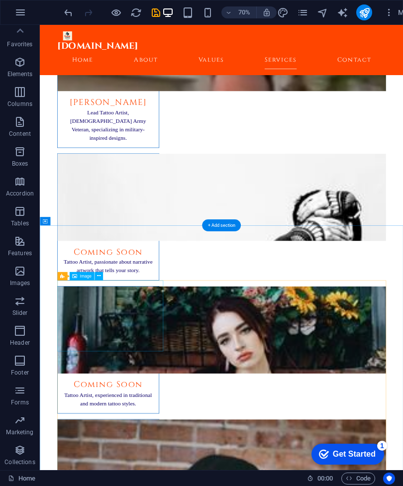
click at [88, 276] on span "Image" at bounding box center [85, 276] width 11 height 4
click at [99, 277] on icon at bounding box center [99, 276] width 4 height 7
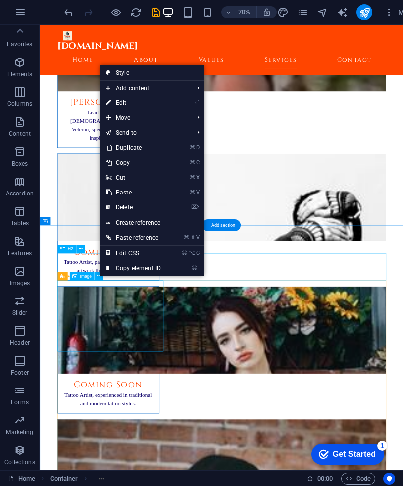
click at [134, 207] on link "⌦ Delete" at bounding box center [133, 207] width 67 height 15
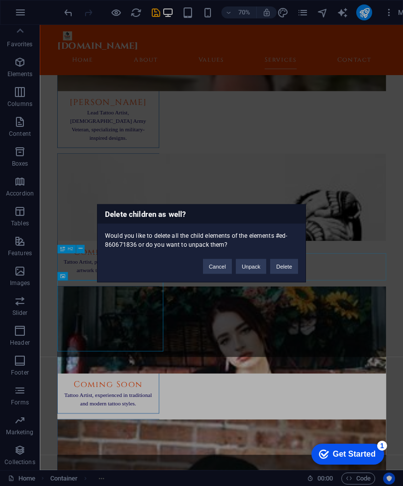
click at [286, 270] on button "Delete" at bounding box center [284, 266] width 28 height 15
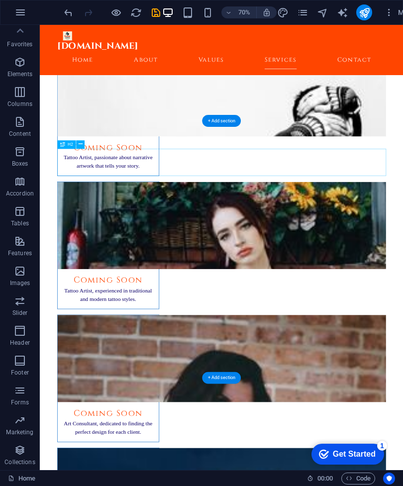
scroll to position [3748, 0]
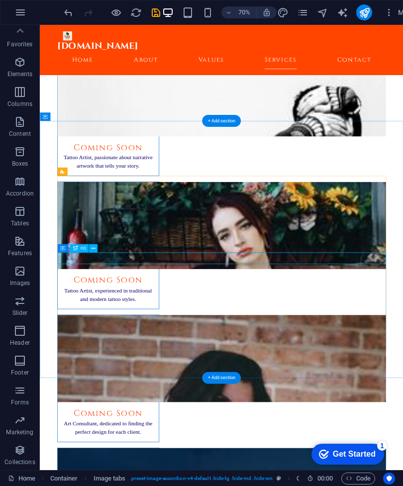
click at [95, 249] on icon at bounding box center [93, 248] width 4 height 7
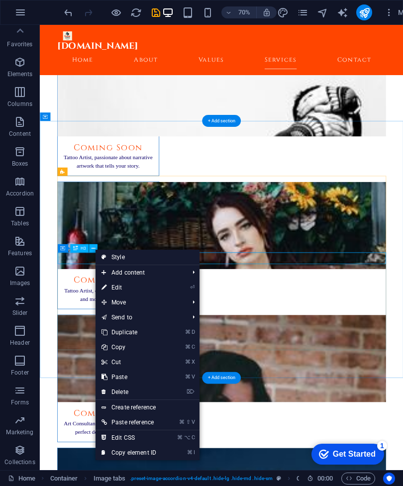
click at [127, 397] on link "⌦ Delete" at bounding box center [129, 392] width 67 height 15
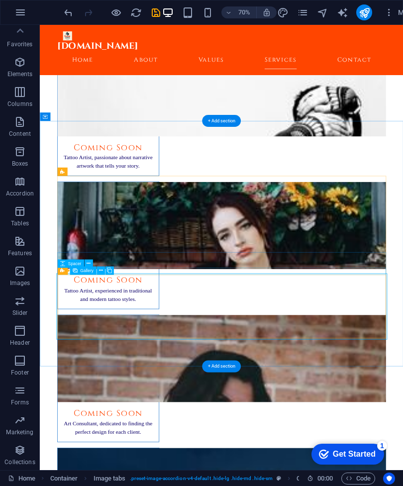
click at [99, 269] on icon at bounding box center [100, 270] width 4 height 7
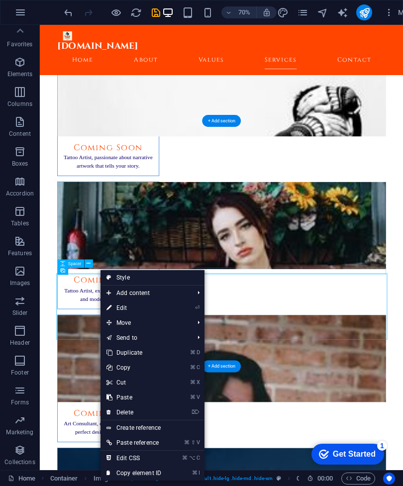
click at [131, 411] on link "⌦ Delete" at bounding box center [133, 412] width 67 height 15
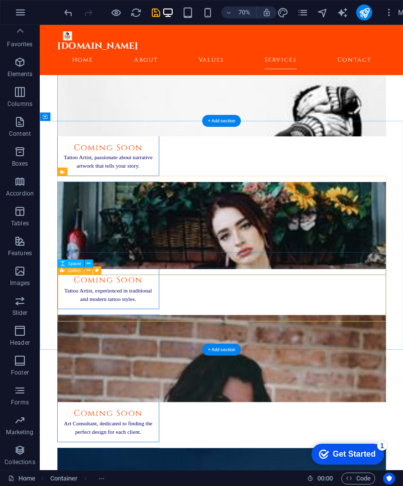
click at [89, 271] on icon at bounding box center [88, 270] width 4 height 7
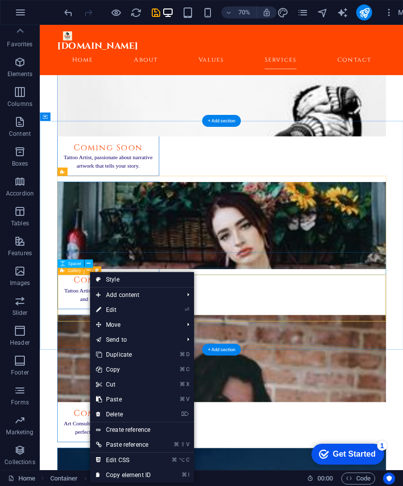
click at [120, 415] on link "⌦ Delete" at bounding box center [123, 414] width 67 height 15
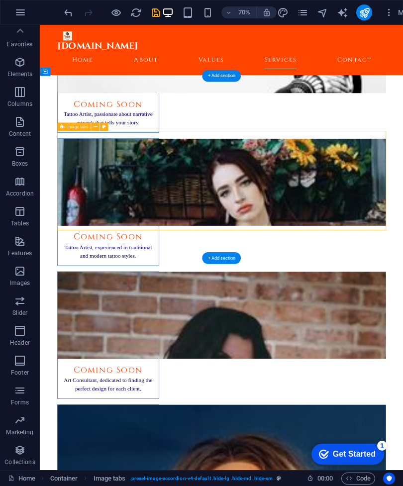
scroll to position [3822, 0]
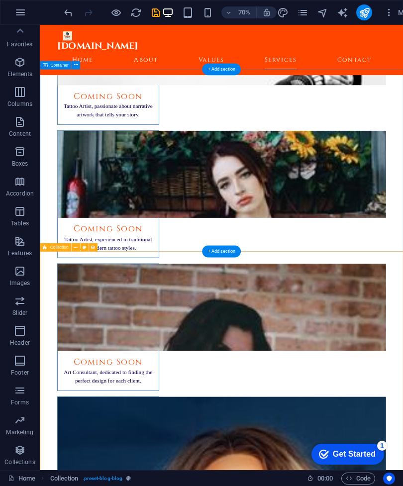
click at [78, 248] on icon at bounding box center [76, 247] width 4 height 7
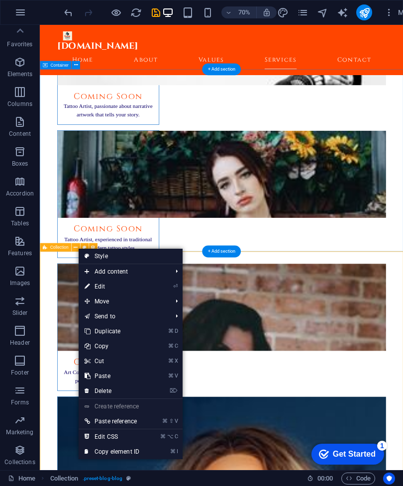
click at [111, 391] on link "⌦ Delete" at bounding box center [112, 391] width 67 height 15
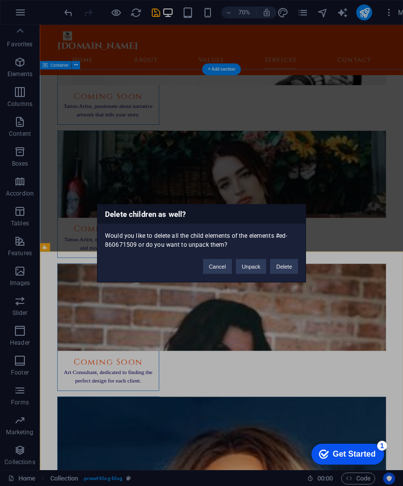
click at [287, 268] on button "Delete" at bounding box center [284, 266] width 28 height 15
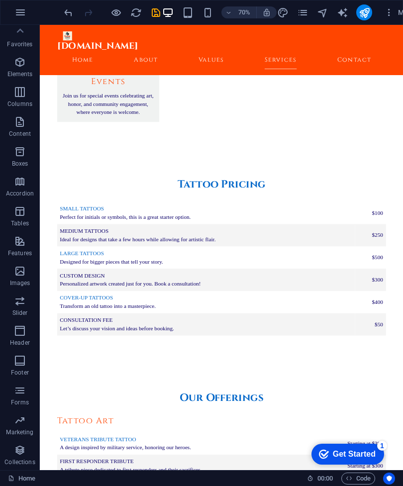
scroll to position [2394, 0]
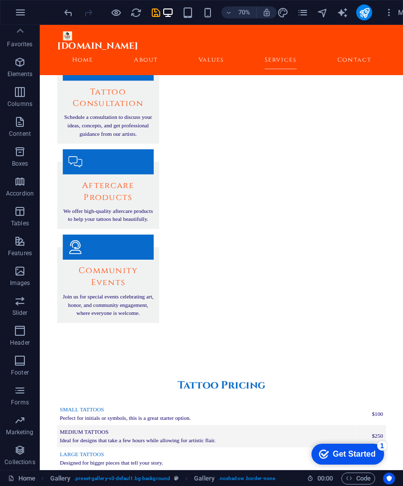
scroll to position [2123, 0]
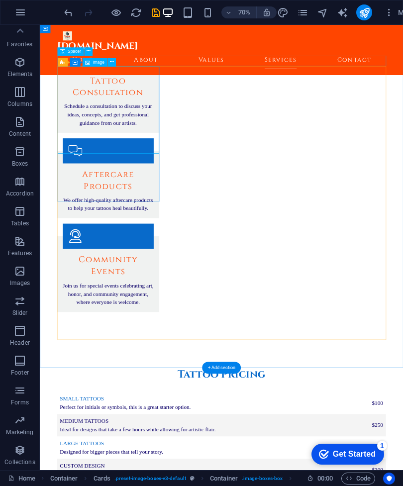
click at [102, 66] on div "Image" at bounding box center [94, 62] width 25 height 8
click at [112, 64] on icon at bounding box center [111, 62] width 4 height 7
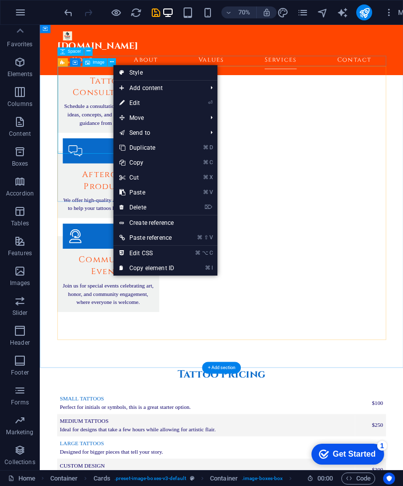
click at [139, 103] on link "⏎ Edit" at bounding box center [146, 103] width 67 height 15
select select "vw"
select select "px"
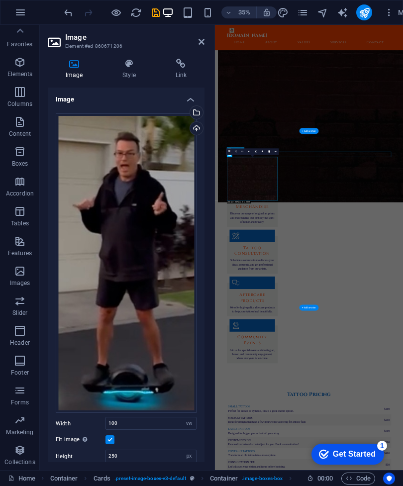
click at [195, 114] on div "Select files from the file manager, stock photos, or upload file(s)" at bounding box center [195, 113] width 15 height 15
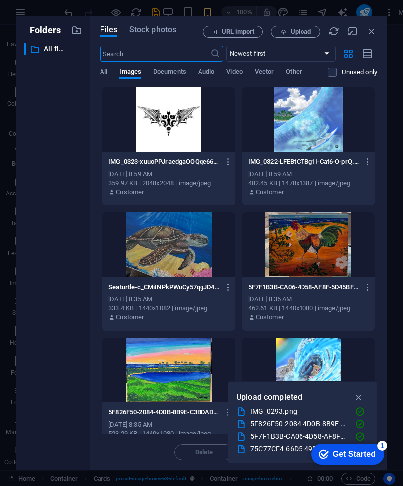
scroll to position [0, 0]
click at [304, 29] on span "Upload" at bounding box center [301, 32] width 20 height 6
click at [308, 31] on span "Upload" at bounding box center [301, 32] width 20 height 6
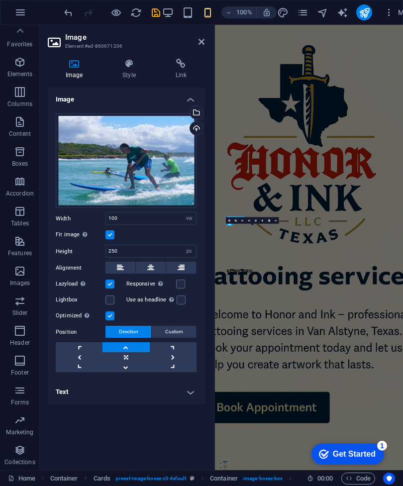
scroll to position [1926, 0]
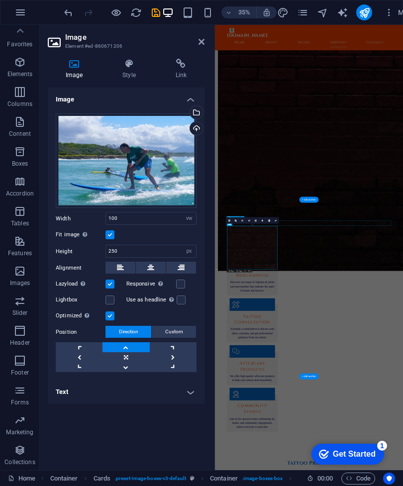
click at [200, 41] on icon at bounding box center [201, 42] width 6 height 8
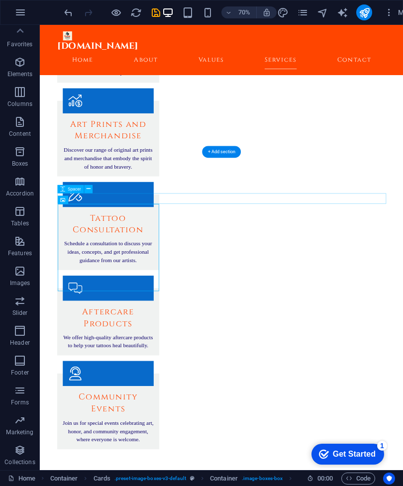
click at [155, 10] on icon "save" at bounding box center [155, 12] width 11 height 11
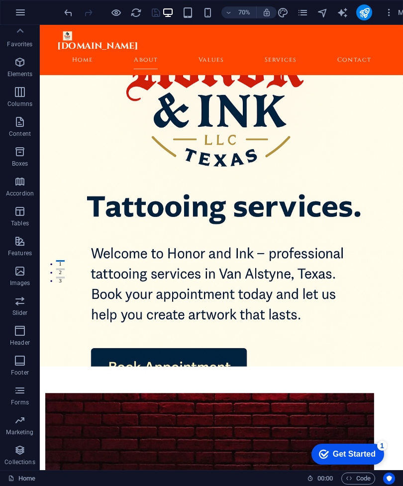
scroll to position [276, 0]
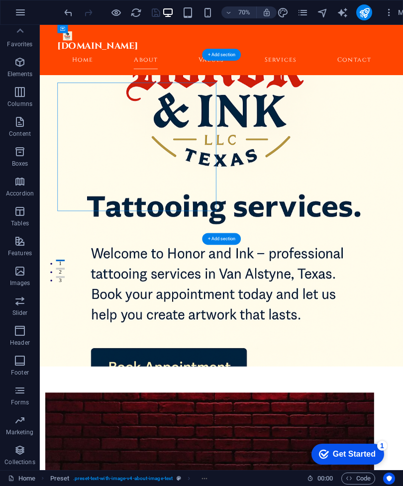
click at [94, 79] on icon at bounding box center [93, 78] width 4 height 7
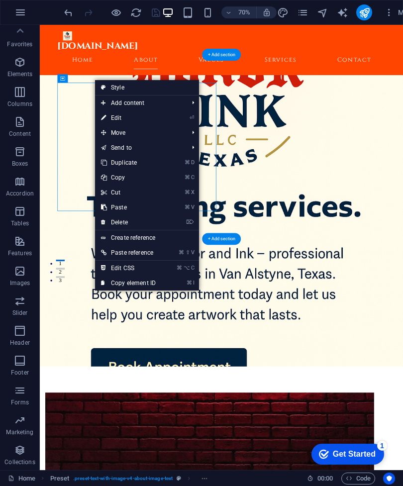
click at [124, 223] on link "⌦ Delete" at bounding box center [128, 222] width 67 height 15
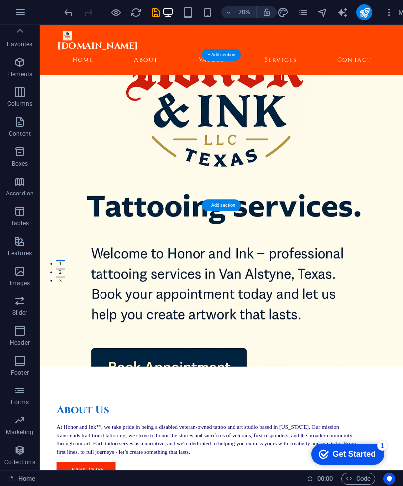
click at [154, 15] on icon "save" at bounding box center [155, 12] width 11 height 11
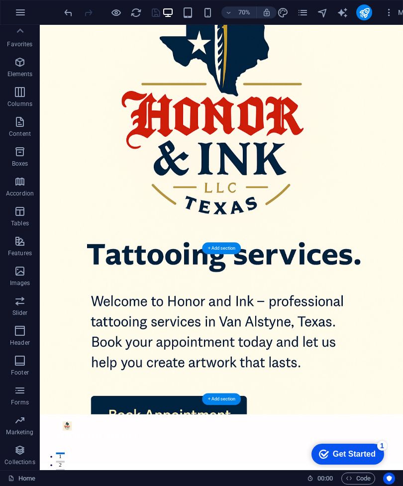
scroll to position [0, 0]
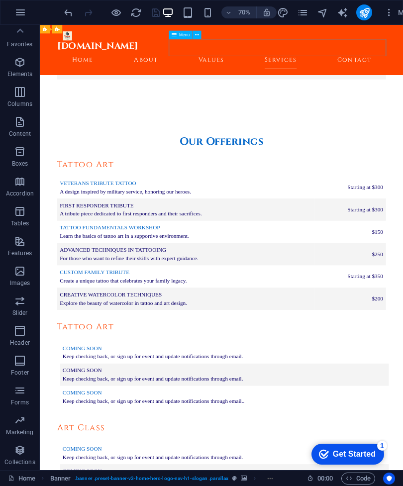
scroll to position [2496, 0]
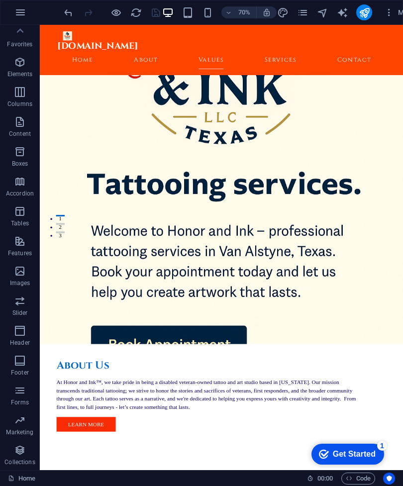
scroll to position [321, 0]
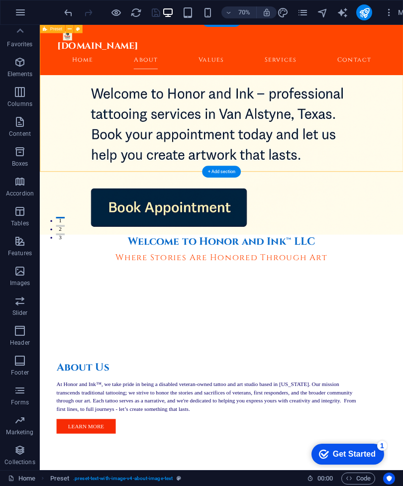
scroll to position [322, 0]
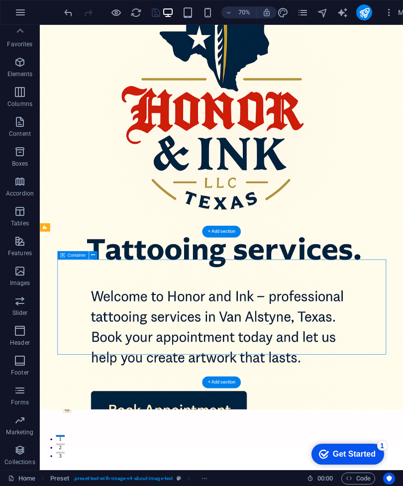
scroll to position [33, 0]
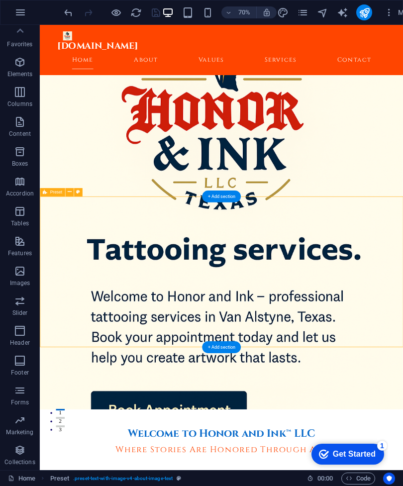
scroll to position [73, 0]
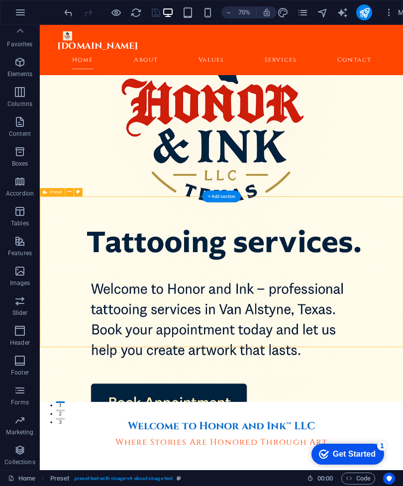
click at [59, 194] on span "Preset" at bounding box center [56, 192] width 12 height 4
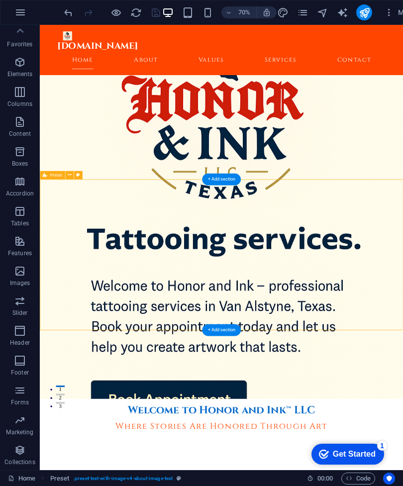
scroll to position [97, 0]
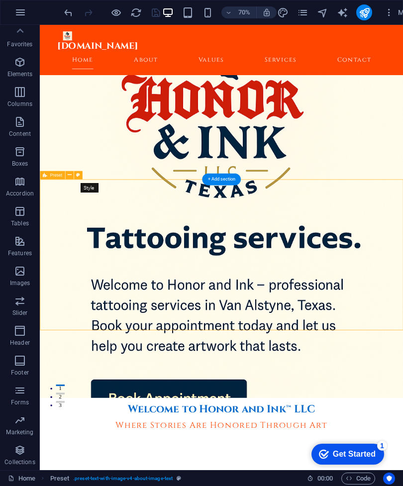
click at [71, 177] on icon at bounding box center [69, 175] width 4 height 7
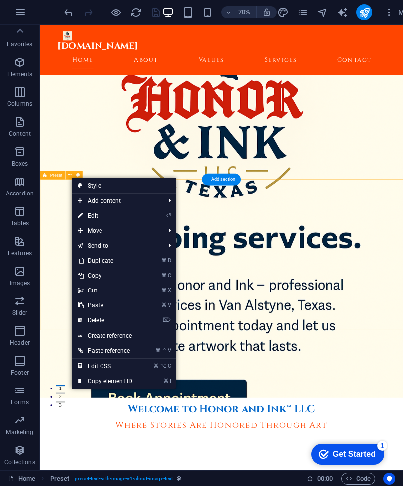
click at [137, 188] on link "Style" at bounding box center [124, 185] width 104 height 15
select select "rem"
select select "px"
select select "preset-text-with-image-v4-about-image-text"
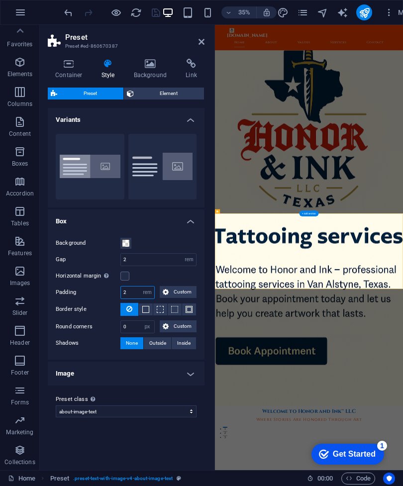
click at [134, 291] on input "2" at bounding box center [137, 293] width 33 height 12
click at [190, 223] on h4 "Box" at bounding box center [126, 218] width 157 height 18
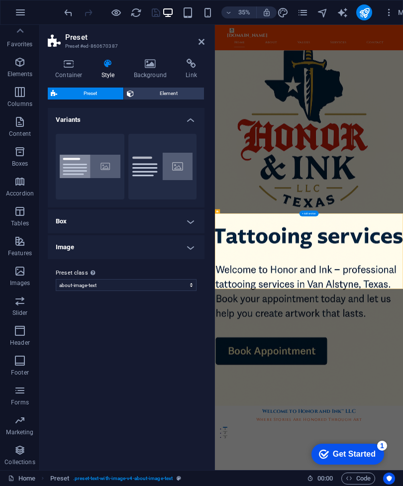
click at [191, 224] on h4 "Box" at bounding box center [126, 221] width 157 height 24
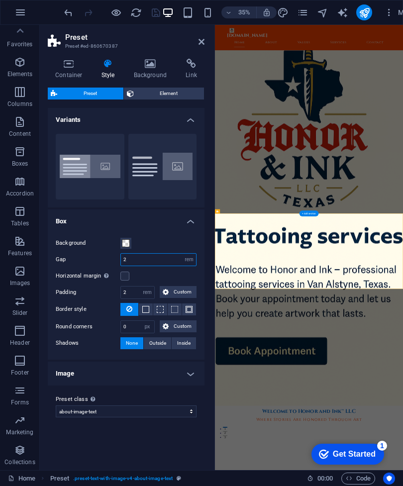
type input "2"
type input "1"
click at [130, 294] on input "2" at bounding box center [137, 293] width 33 height 12
type input "2"
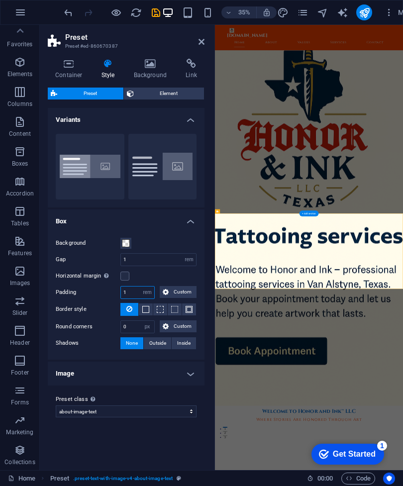
type input "1"
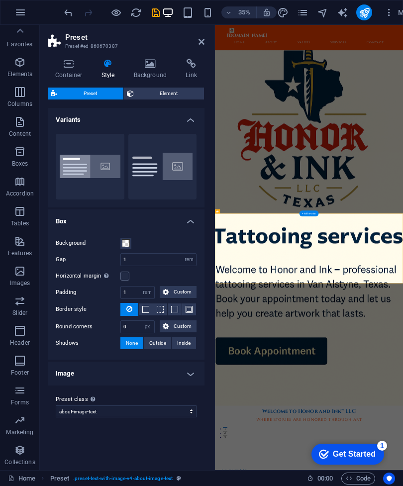
click at [187, 226] on h4 "Box" at bounding box center [126, 218] width 157 height 18
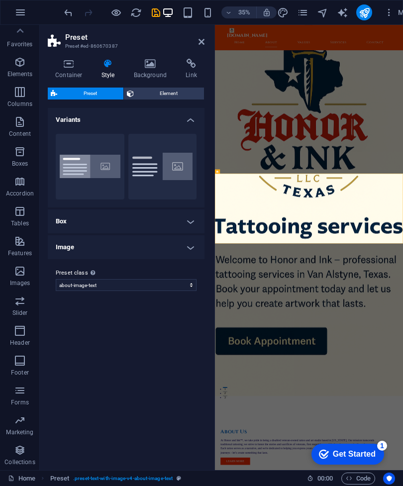
scroll to position [216, 0]
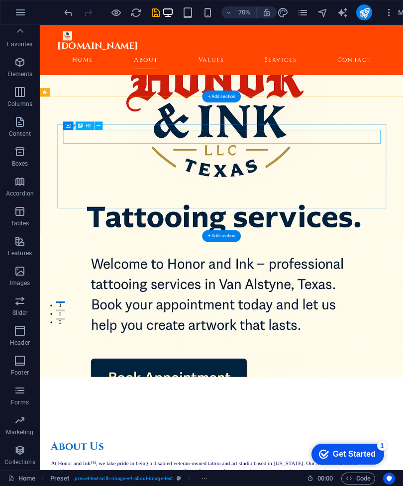
click at [81, 128] on icon at bounding box center [80, 125] width 5 height 8
click at [100, 126] on icon at bounding box center [99, 125] width 4 height 7
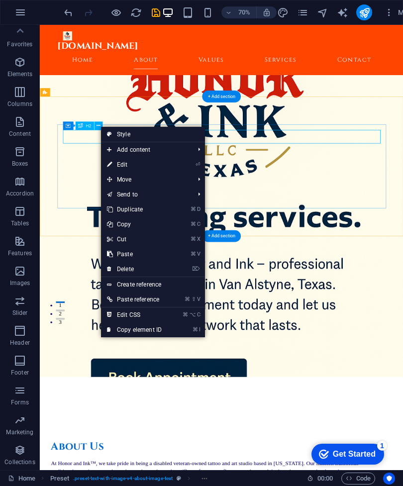
click at [152, 135] on link "Style" at bounding box center [153, 134] width 104 height 15
select select "preset-text-with-image-v4-about-image-text"
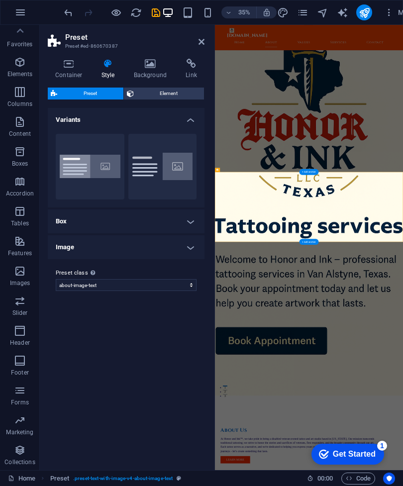
click at [62, 66] on icon at bounding box center [69, 64] width 42 height 10
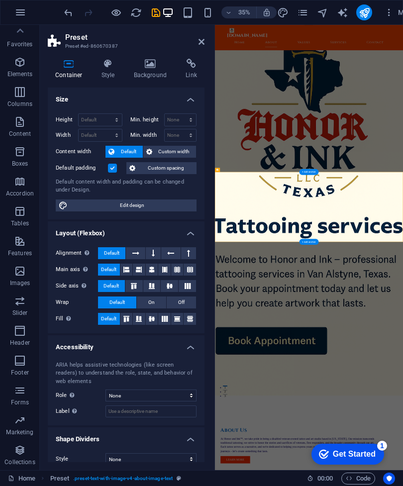
click at [190, 347] on h4 "Accessibility" at bounding box center [126, 344] width 157 height 18
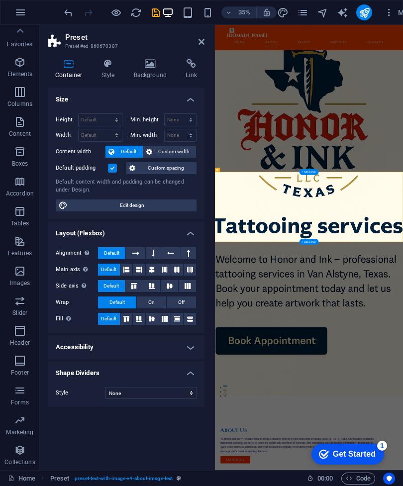
click at [192, 369] on h4 "Shape Dividers" at bounding box center [126, 370] width 157 height 18
click at [187, 374] on h4 "Shape Dividers" at bounding box center [126, 373] width 157 height 24
click at [167, 205] on span "Edit design" at bounding box center [132, 205] width 123 height 12
select select "px"
select select "200"
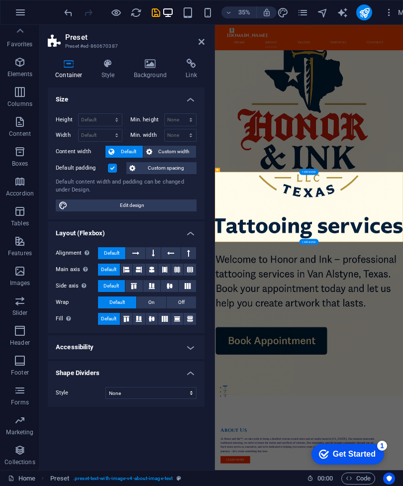
select select "px"
select select "rem"
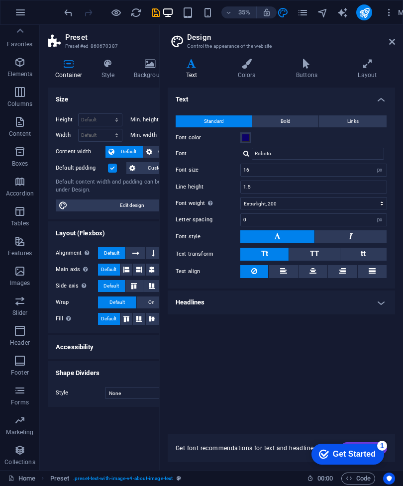
scroll to position [0, 0]
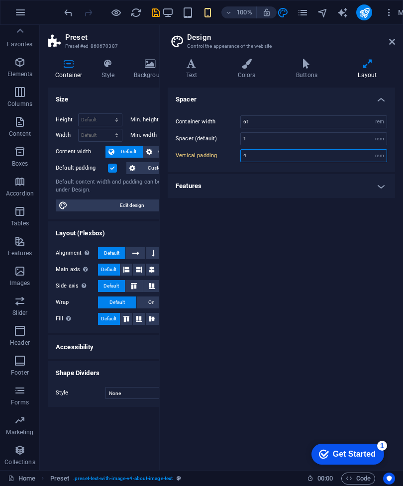
type input "4"
type input "2"
click at [382, 190] on h4 "Features" at bounding box center [281, 186] width 227 height 24
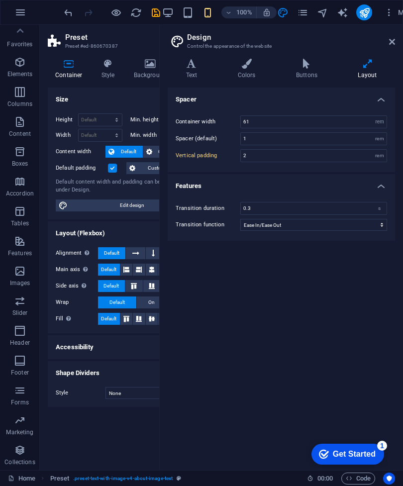
click at [194, 65] on icon at bounding box center [192, 64] width 48 height 10
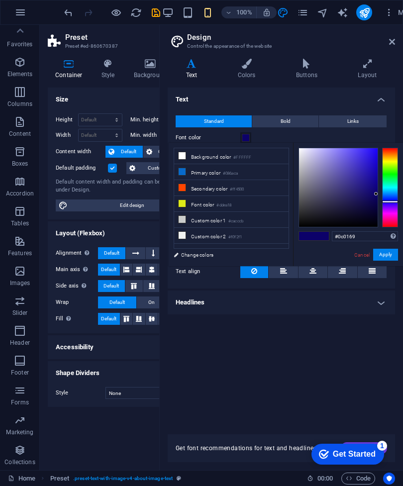
click at [315, 273] on icon at bounding box center [312, 271] width 7 height 12
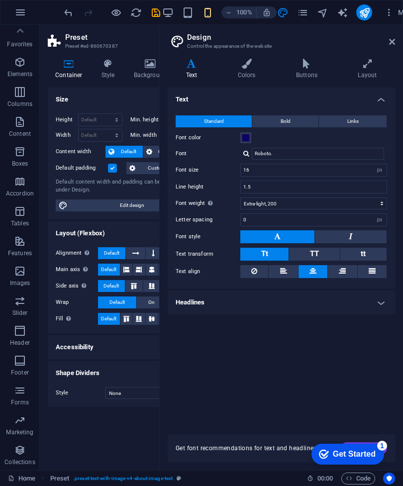
click at [364, 62] on icon at bounding box center [367, 64] width 55 height 10
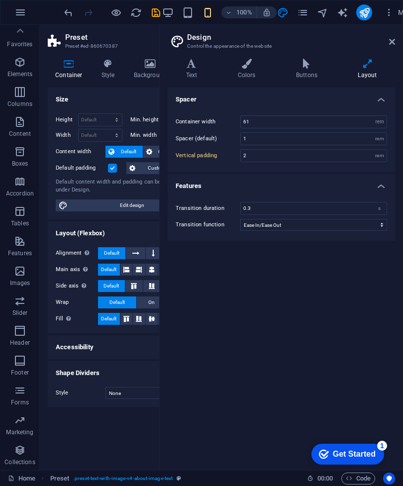
click at [384, 33] on h2 "Design" at bounding box center [291, 37] width 208 height 9
click at [389, 44] on icon at bounding box center [392, 42] width 6 height 8
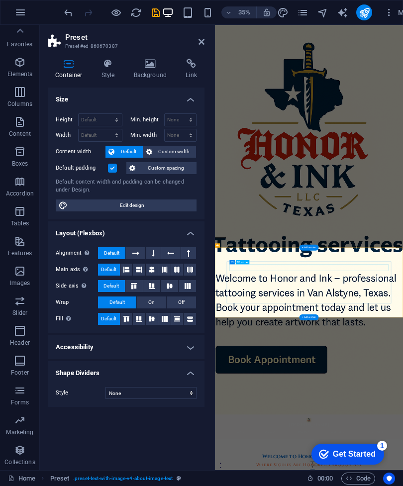
click at [105, 66] on icon at bounding box center [108, 64] width 28 height 10
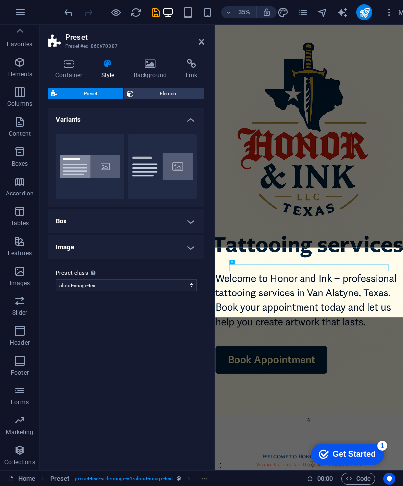
click at [105, 69] on h4 "Style" at bounding box center [110, 69] width 32 height 21
click at [75, 70] on h4 "Container" at bounding box center [71, 69] width 46 height 21
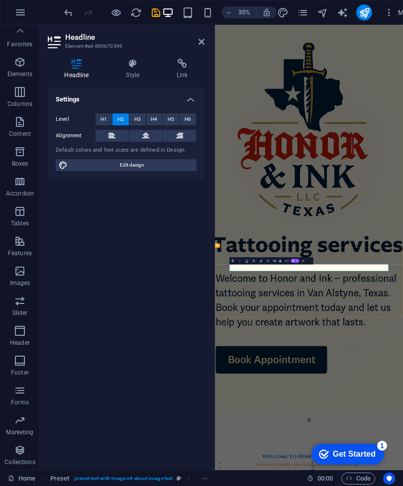
click at [127, 56] on div "Headline Style Link Settings Level H1 H2 H3 H4 H5 H6 Alignment Default colors a…" at bounding box center [126, 260] width 173 height 419
click at [137, 67] on icon at bounding box center [132, 64] width 47 height 10
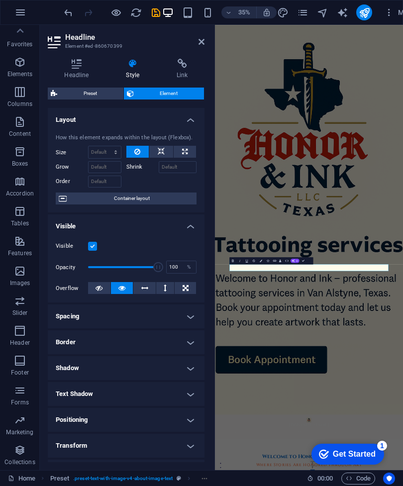
click at [73, 65] on icon at bounding box center [77, 64] width 58 height 10
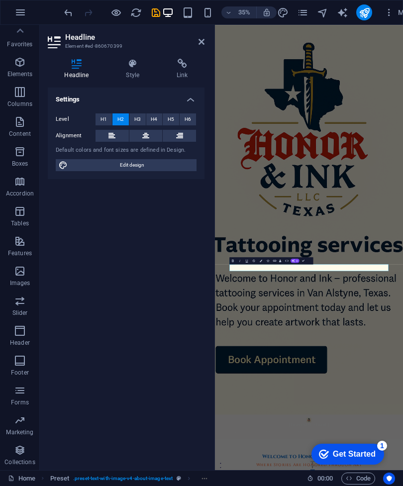
click at [160, 165] on span "Edit design" at bounding box center [132, 165] width 123 height 12
select select "px"
select select "200"
select select "px"
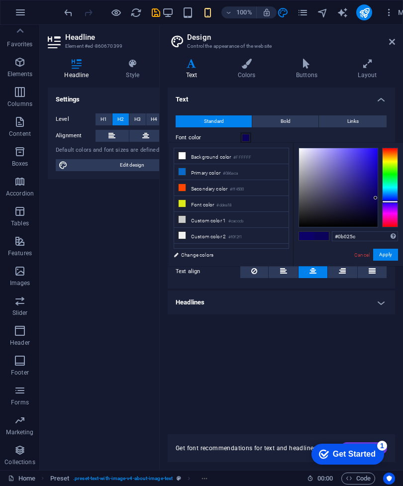
click at [378, 202] on div at bounding box center [338, 188] width 80 height 80
type input "#0a0157"
click at [389, 255] on button "Apply" at bounding box center [385, 255] width 25 height 12
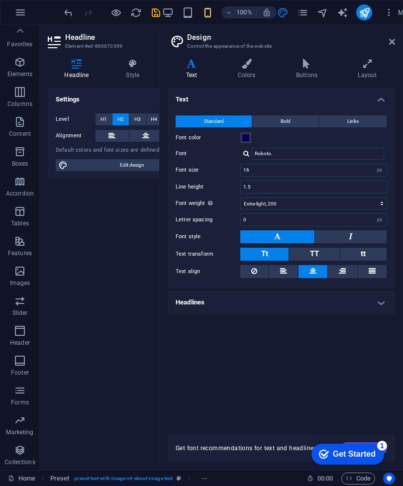
click at [389, 42] on icon at bounding box center [392, 42] width 6 height 8
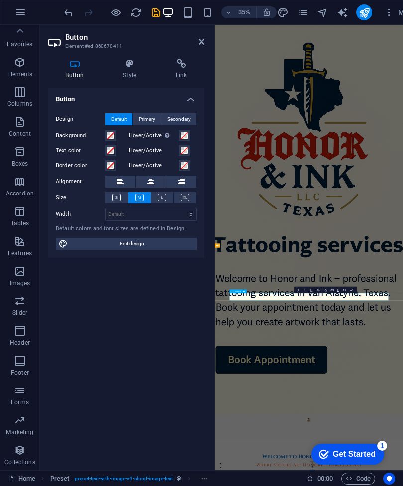
click at [122, 182] on icon at bounding box center [120, 182] width 7 height 12
click at [150, 184] on icon at bounding box center [150, 182] width 7 height 12
click at [127, 71] on h4 "Style" at bounding box center [131, 69] width 53 height 21
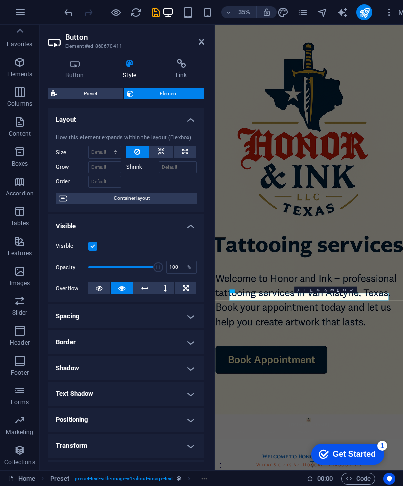
click at [158, 202] on span "Container layout" at bounding box center [132, 199] width 124 height 12
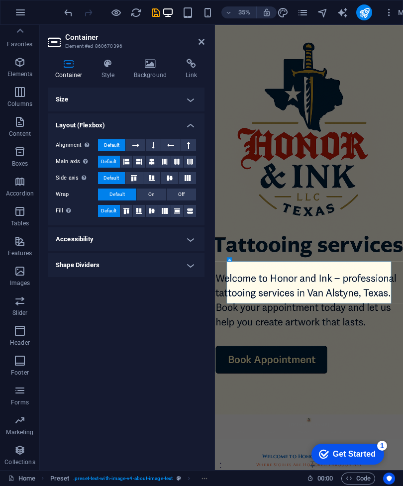
click at [110, 67] on icon at bounding box center [108, 64] width 28 height 10
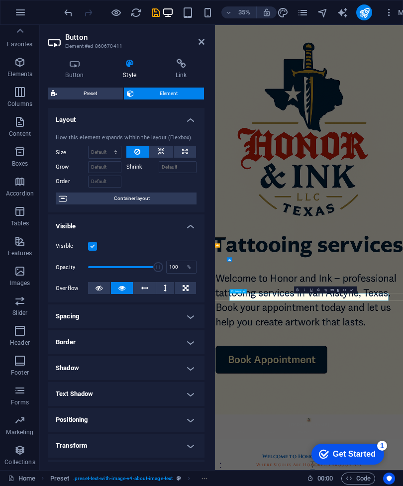
click at [200, 42] on icon at bounding box center [201, 42] width 6 height 8
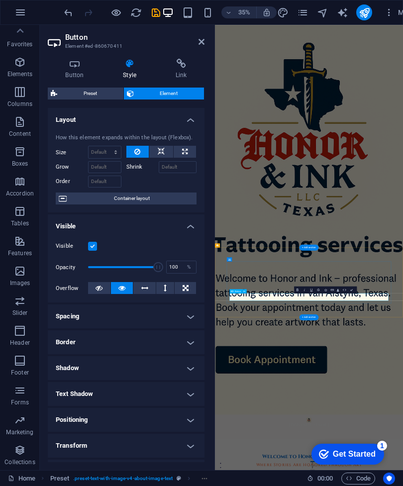
click at [106, 44] on h3 "Element #ed-860670411" at bounding box center [124, 46] width 119 height 9
click at [105, 45] on h3 "Element #ed-860670411" at bounding box center [124, 46] width 119 height 9
click at [290, 6] on div "More" at bounding box center [348, 12] width 143 height 16
type input "."
click at [284, 7] on icon "design" at bounding box center [282, 12] width 11 height 11
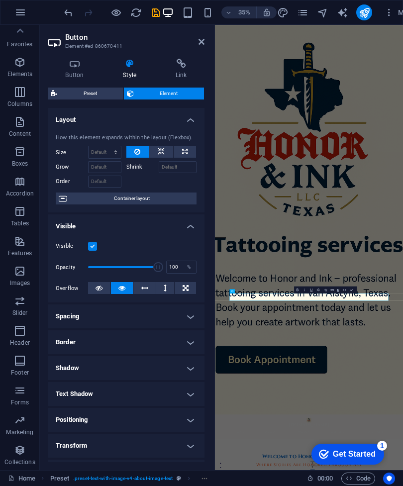
select select "px"
select select "200"
select select "px"
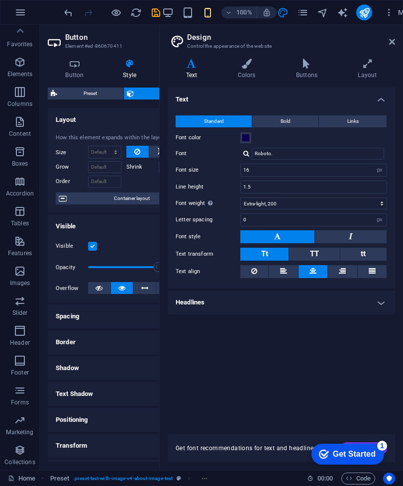
click at [305, 122] on button "Bold" at bounding box center [285, 121] width 66 height 12
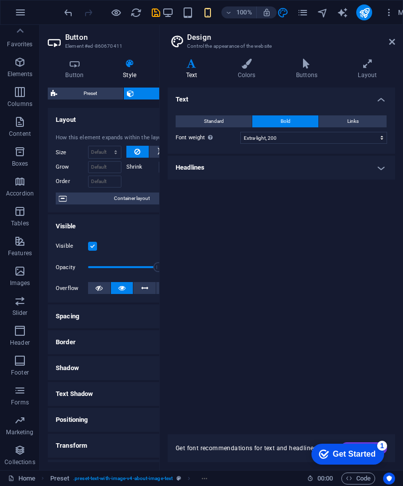
click at [349, 119] on span "Links" at bounding box center [352, 121] width 11 height 12
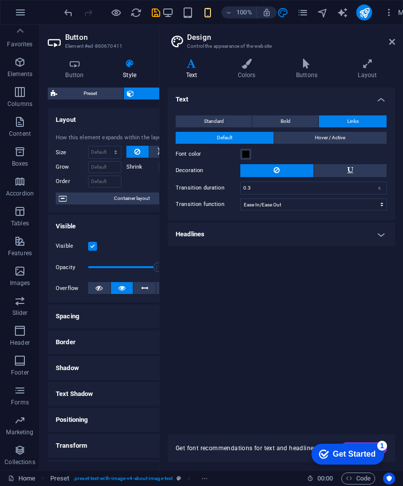
click at [307, 67] on icon at bounding box center [307, 64] width 58 height 10
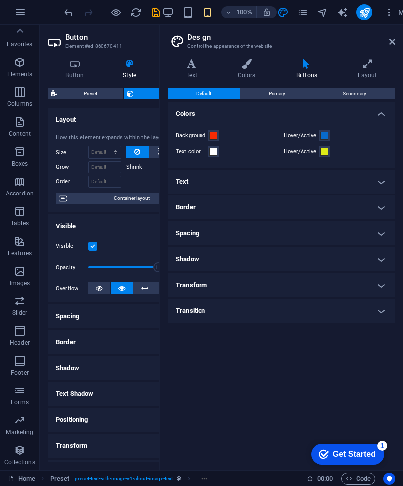
click at [285, 96] on span "Primary" at bounding box center [277, 94] width 16 height 12
click at [353, 97] on span "Secondary" at bounding box center [354, 94] width 23 height 12
click at [290, 91] on button "Primary" at bounding box center [276, 94] width 73 height 12
click at [212, 97] on button "Default" at bounding box center [204, 94] width 72 height 12
click at [234, 345] on div "Default Primary Secondary Colors Background Hover/Active Text color Hover/Activ…" at bounding box center [281, 275] width 227 height 375
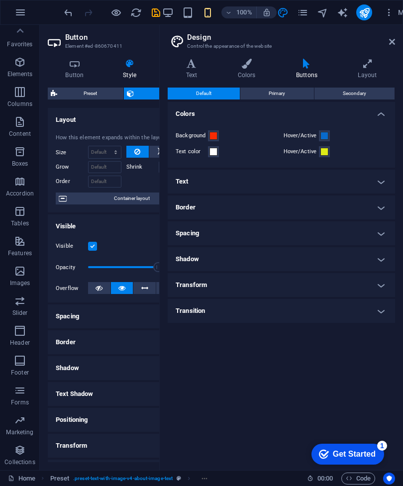
type input "'..."
click at [218, 398] on div "Default Primary Secondary Colors Background Hover/Active Text color Hover/Activ…" at bounding box center [281, 275] width 227 height 375
click at [367, 66] on icon at bounding box center [367, 64] width 55 height 10
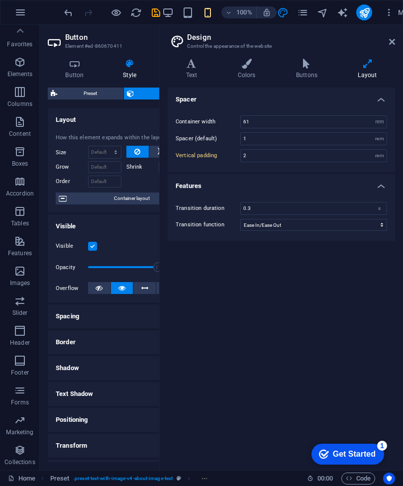
click at [311, 68] on icon at bounding box center [307, 64] width 58 height 10
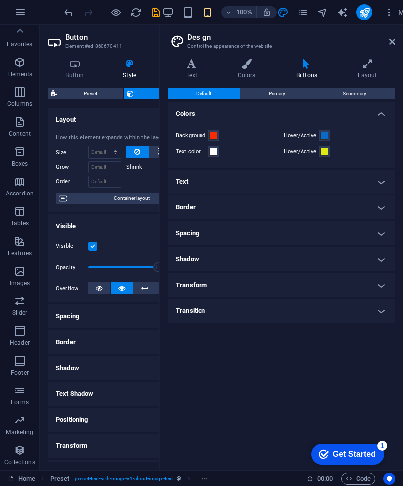
click at [293, 95] on button "Primary" at bounding box center [276, 94] width 73 height 12
click at [341, 94] on button "Secondary" at bounding box center [354, 94] width 80 height 12
click at [377, 112] on h4 "Colors" at bounding box center [281, 111] width 227 height 18
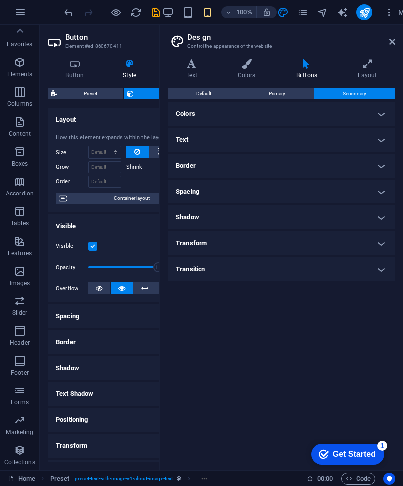
click at [377, 135] on h4 "Text" at bounding box center [281, 140] width 227 height 24
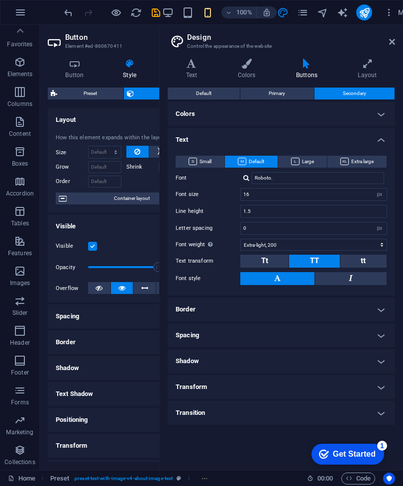
click at [210, 92] on span "Default" at bounding box center [203, 94] width 15 height 12
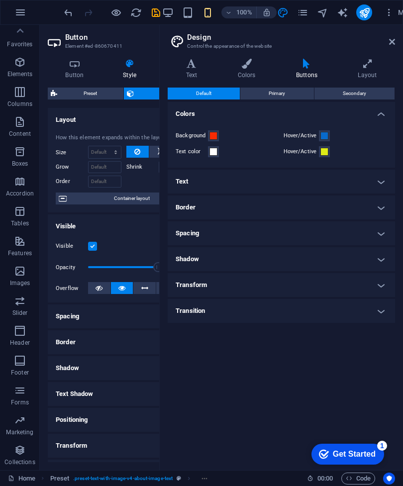
click at [197, 64] on icon at bounding box center [192, 64] width 48 height 10
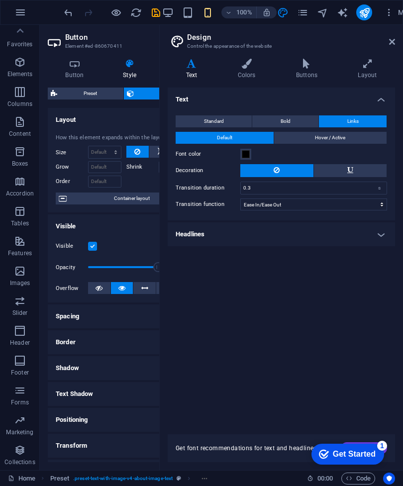
click at [387, 51] on div "Variants Text Colors Buttons Layout Text Standard Bold Links Font color Font Ro…" at bounding box center [281, 260] width 243 height 419
click at [392, 45] on icon at bounding box center [392, 42] width 6 height 8
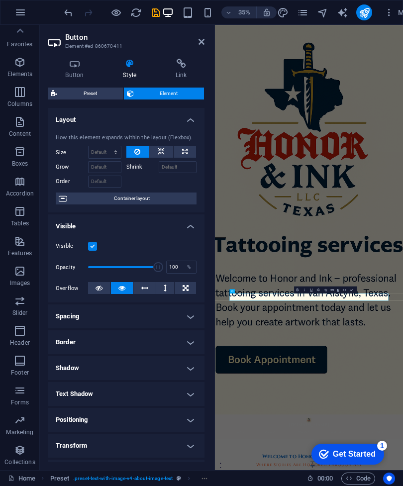
click at [200, 41] on icon at bounding box center [201, 42] width 6 height 8
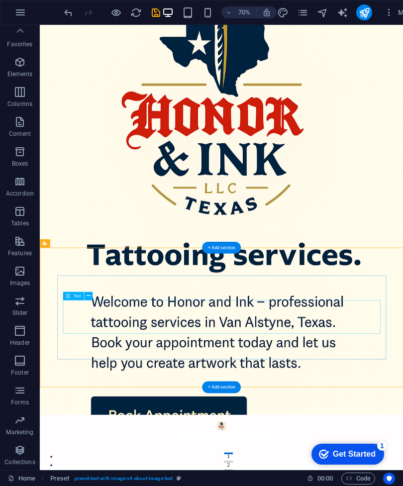
click at [90, 299] on icon at bounding box center [88, 295] width 4 height 7
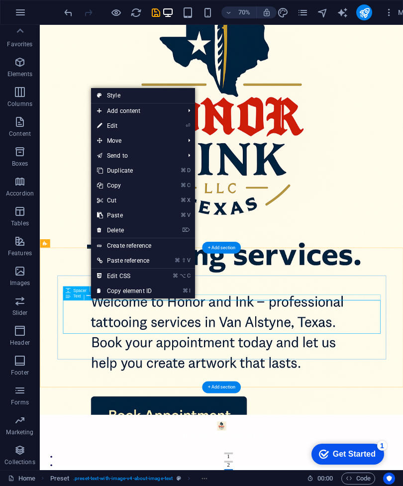
click at [125, 128] on link "⏎ Edit" at bounding box center [124, 125] width 67 height 15
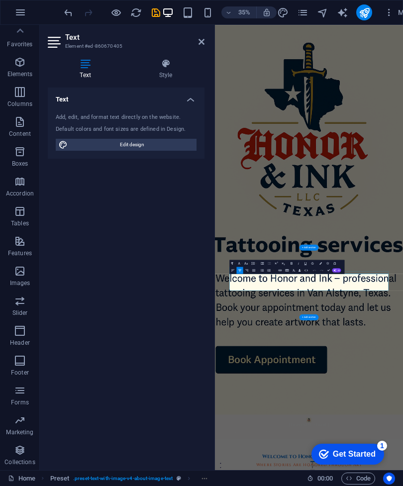
click at [88, 62] on icon at bounding box center [85, 64] width 75 height 10
click at [58, 39] on icon at bounding box center [55, 42] width 15 height 16
click at [66, 43] on h3 "Element #ed-860670405" at bounding box center [124, 46] width 119 height 9
click at [165, 67] on icon at bounding box center [166, 64] width 78 height 10
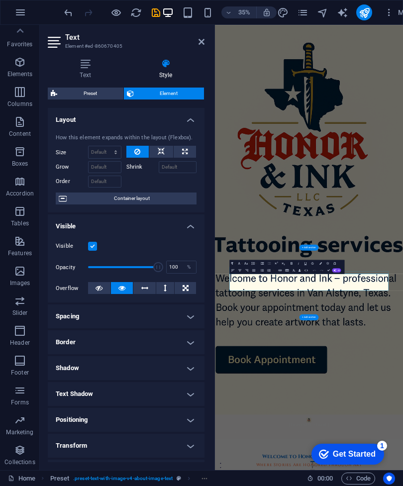
click at [86, 68] on icon at bounding box center [85, 64] width 75 height 10
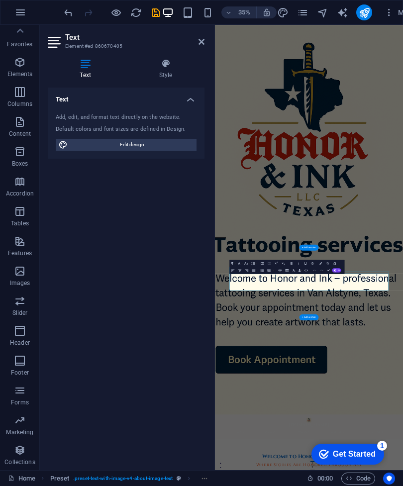
click at [143, 145] on span "Edit design" at bounding box center [132, 145] width 123 height 12
select select "ease-in-out"
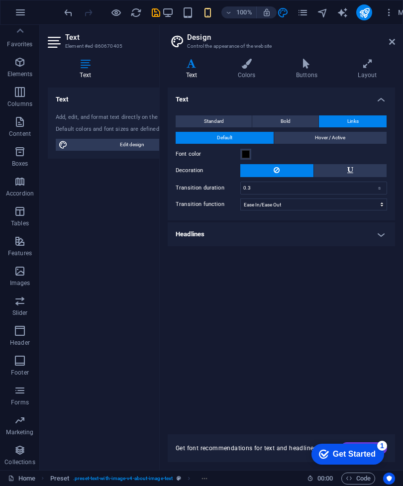
click at [256, 57] on div "Variants Text Colors Buttons Layout Text Standard Bold Links Font color Font Ro…" at bounding box center [281, 260] width 243 height 419
click at [252, 63] on icon at bounding box center [246, 64] width 54 height 10
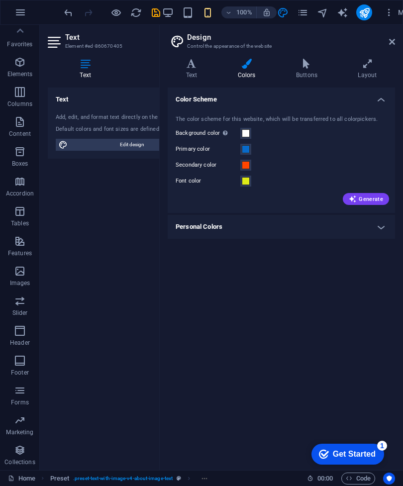
click at [93, 43] on h3 "Element #ed-860670405" at bounding box center [124, 46] width 119 height 9
click at [393, 39] on icon at bounding box center [392, 42] width 6 height 8
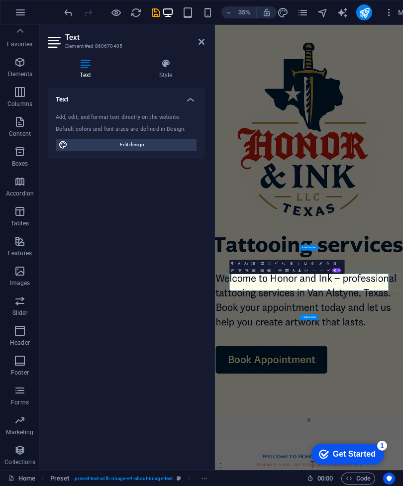
click at [232, 270] on icon "button" at bounding box center [233, 270] width 4 height 4
click at [200, 42] on icon at bounding box center [201, 42] width 6 height 8
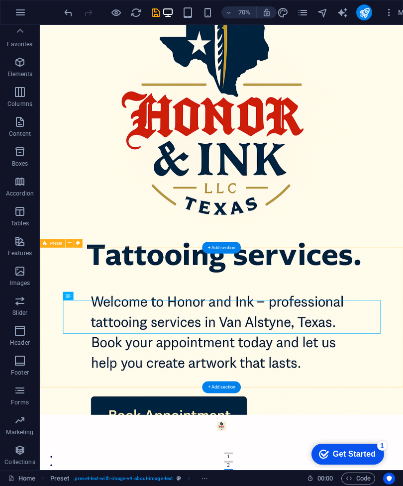
type input "'....."
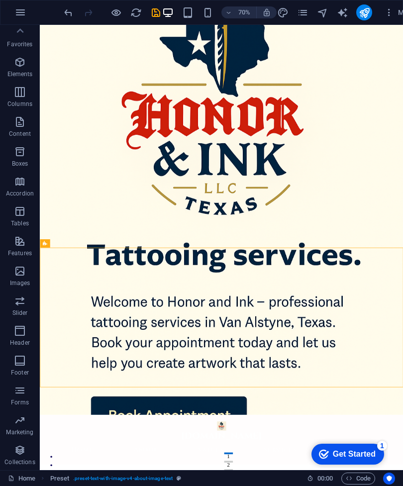
click at [156, 12] on icon "save" at bounding box center [155, 12] width 11 height 11
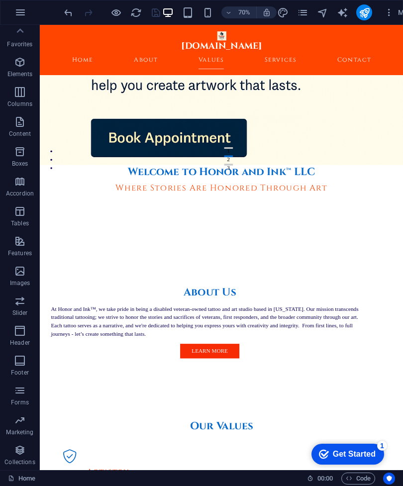
scroll to position [410, 0]
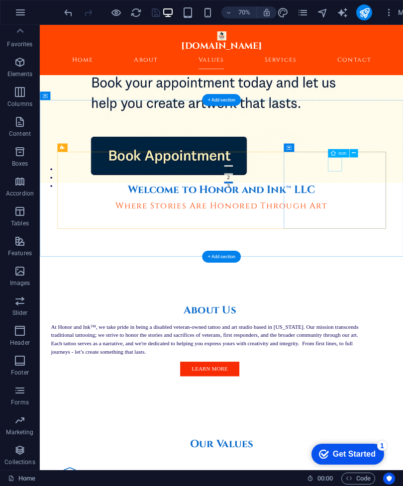
click at [354, 153] on icon at bounding box center [354, 153] width 4 height 7
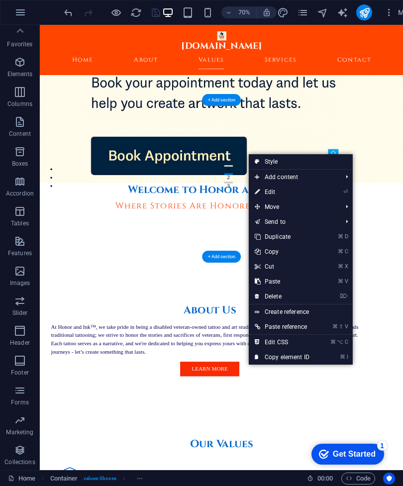
click at [291, 194] on link "⏎ Edit" at bounding box center [282, 192] width 67 height 15
select select "xMidYMid"
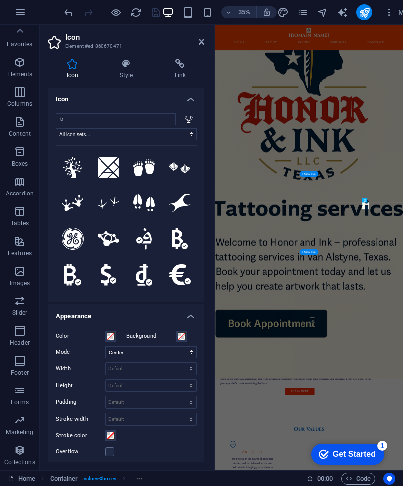
type input "t"
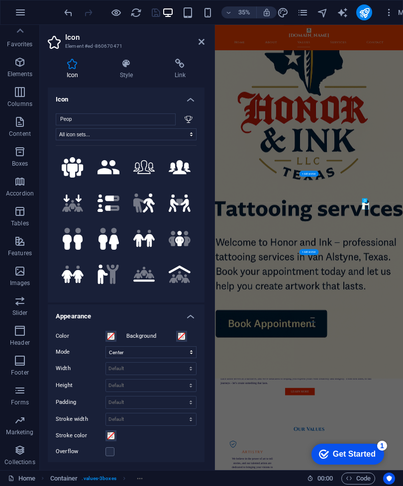
type input "Peop"
click at [147, 168] on icon at bounding box center [144, 167] width 22 height 14
click at [199, 48] on header "Icon Element #ed-860670471" at bounding box center [126, 38] width 157 height 26
click at [202, 46] on link at bounding box center [201, 42] width 6 height 8
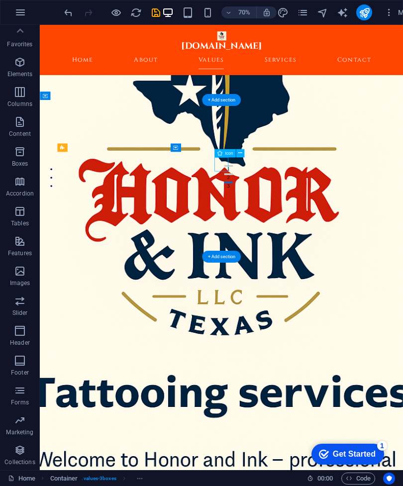
select select "xMidYMid"
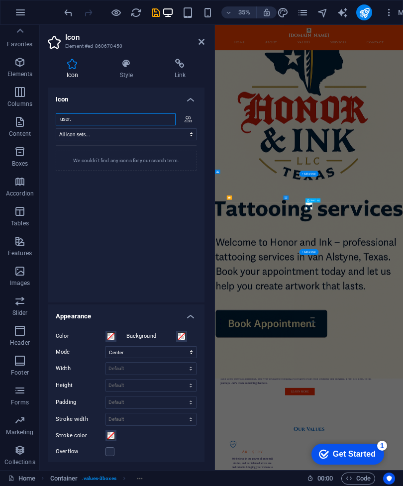
type input "user"
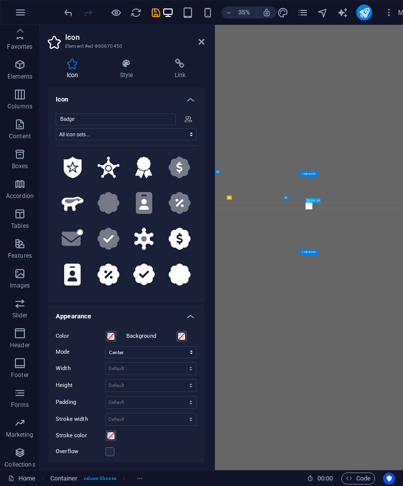
select select "xMidYMid"
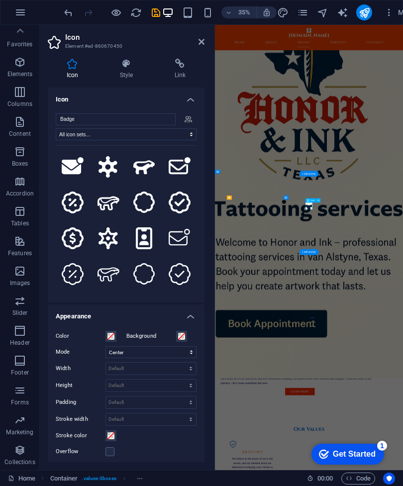
scroll to position [143, 0]
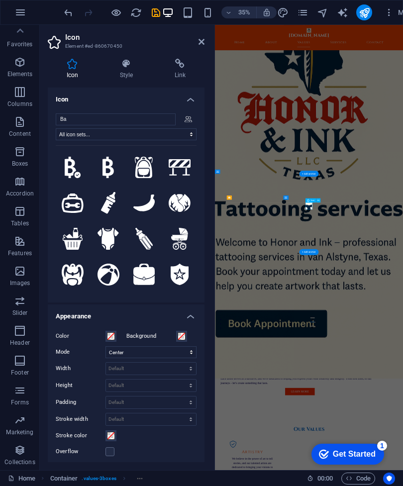
type input "B"
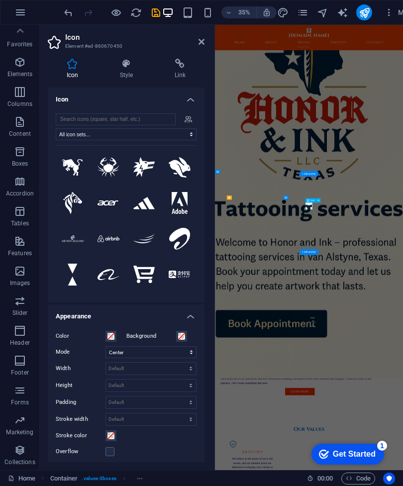
scroll to position [0, 0]
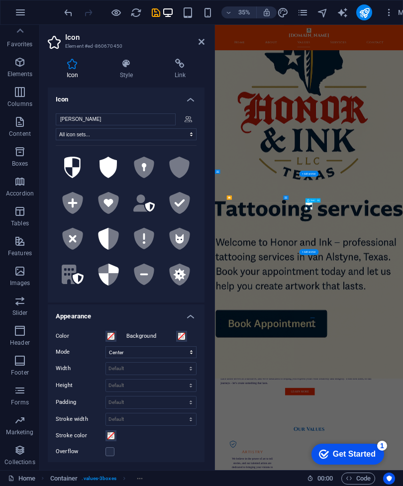
click at [74, 170] on icon at bounding box center [72, 168] width 16 height 22
click at [112, 171] on icon at bounding box center [108, 168] width 18 height 22
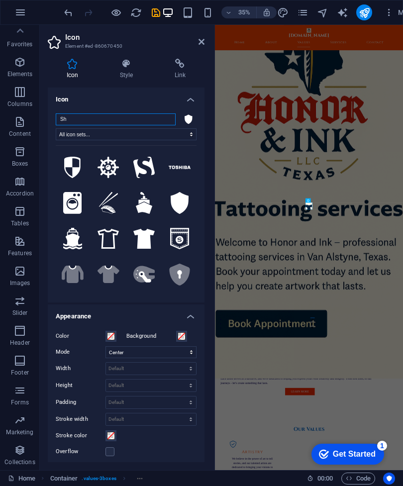
type input "S"
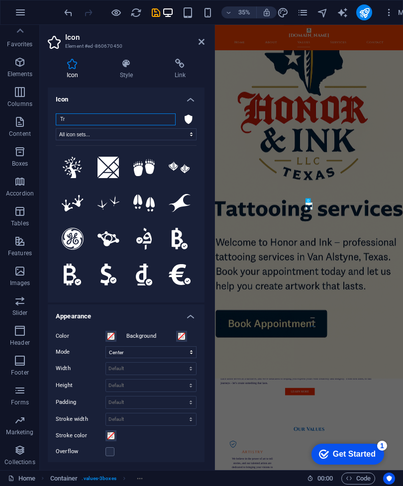
type input "T"
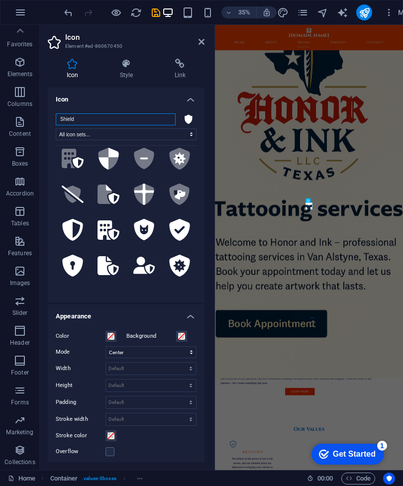
scroll to position [117, 0]
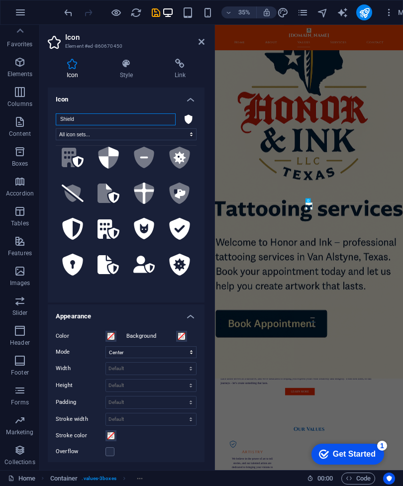
type input "Shield"
click at [143, 198] on icon at bounding box center [144, 194] width 20 height 22
click at [198, 43] on icon at bounding box center [201, 42] width 6 height 8
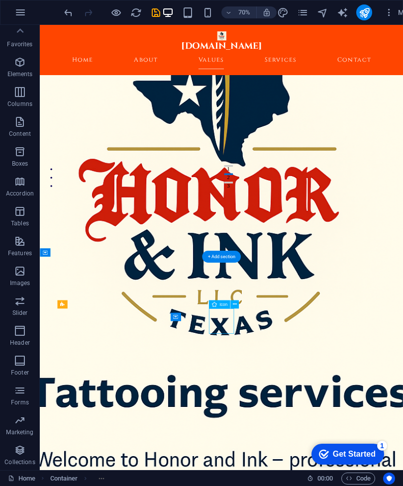
select select "xMidYMid"
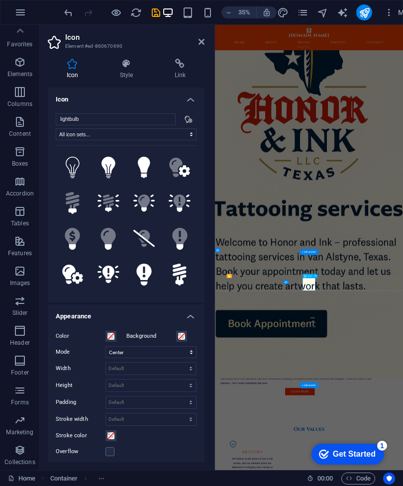
click at [105, 124] on input "lightbulb" at bounding box center [116, 119] width 120 height 12
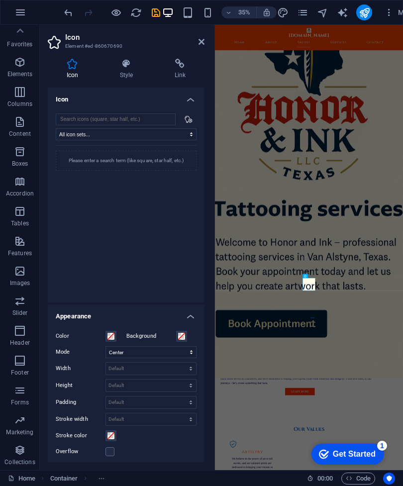
type input "S"
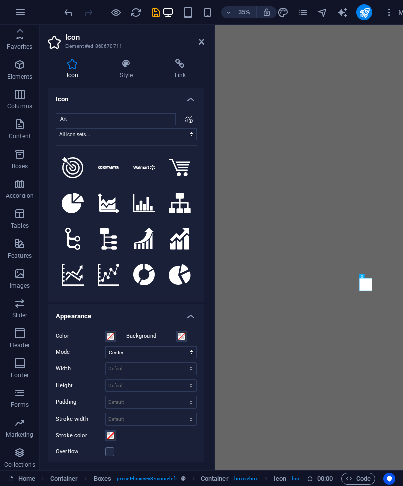
select select "xMidYMid"
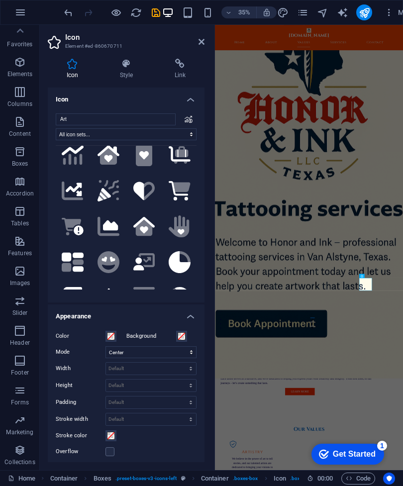
scroll to position [956, 0]
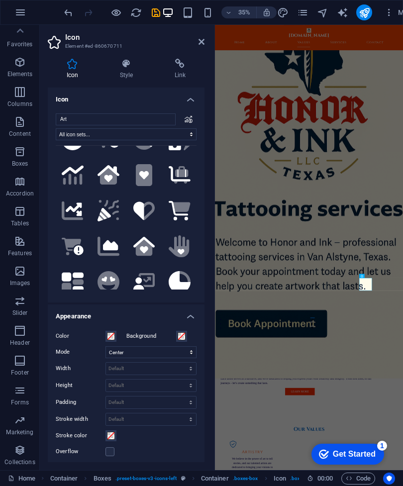
type input "Art"
click at [168, 85] on button ".fa-secondary{opacity:.4}" at bounding box center [180, 68] width 34 height 34
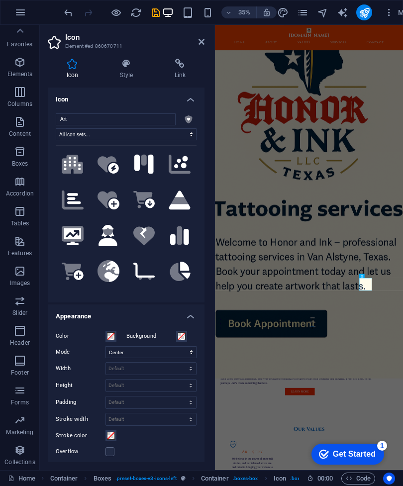
scroll to position [631, 0]
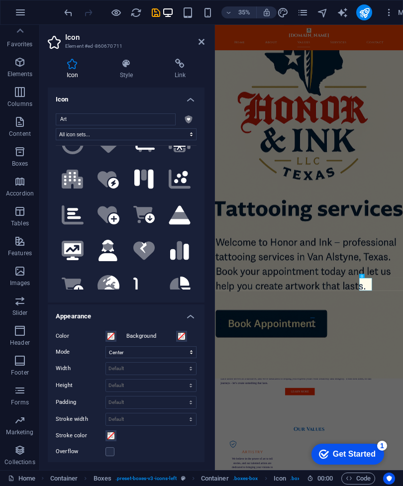
click at [113, 116] on icon ".fa-secondary{opacity:.4}" at bounding box center [108, 107] width 22 height 17
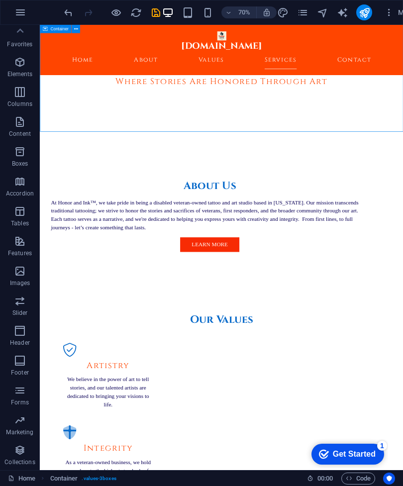
scroll to position [589, 0]
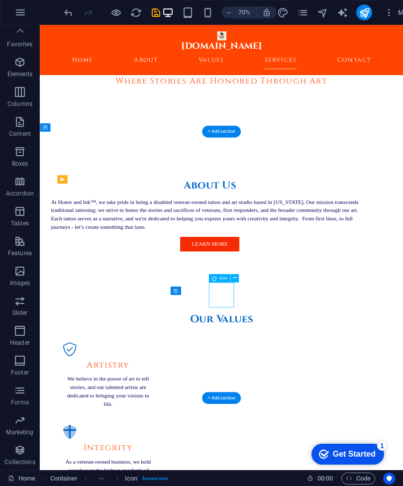
select select "xMidYMid"
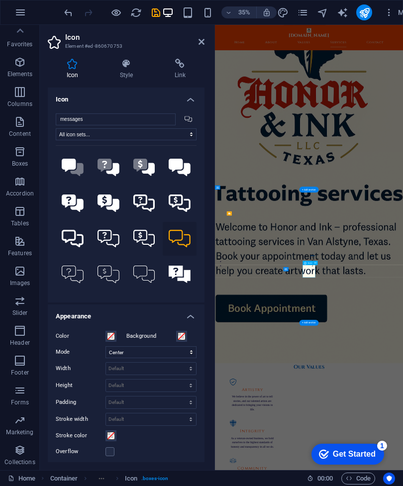
click at [134, 118] on input "messages" at bounding box center [116, 119] width 120 height 12
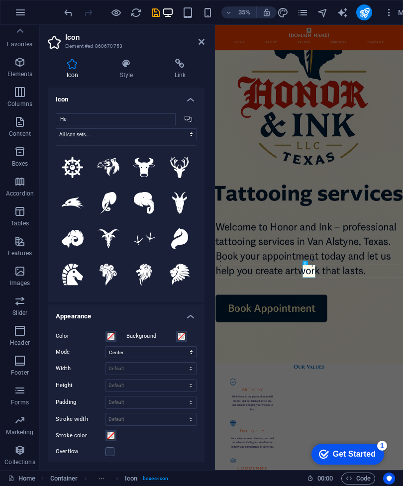
type input "H"
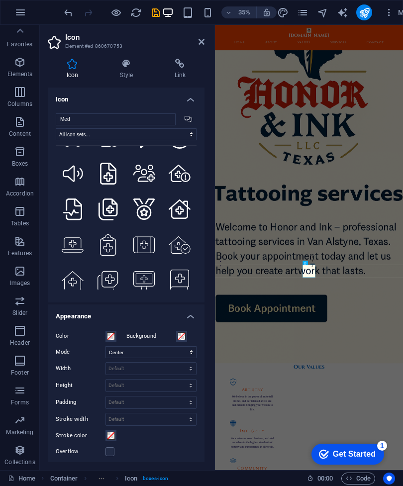
scroll to position [1350, 0]
type input "Med"
click at [109, 42] on icon at bounding box center [107, 31] width 19 height 22
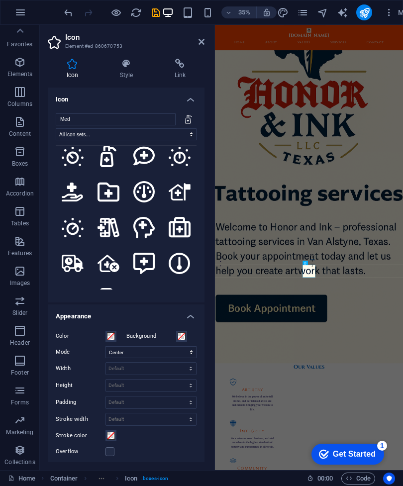
scroll to position [923, 0]
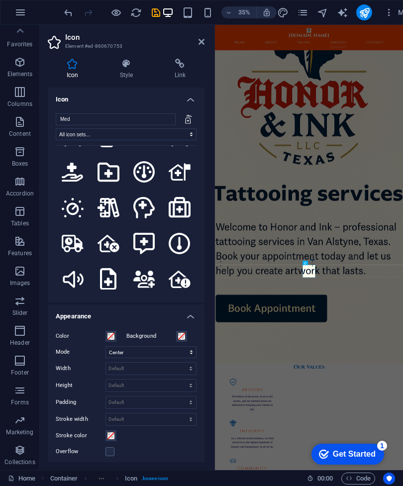
click at [107, 147] on icon at bounding box center [107, 136] width 19 height 22
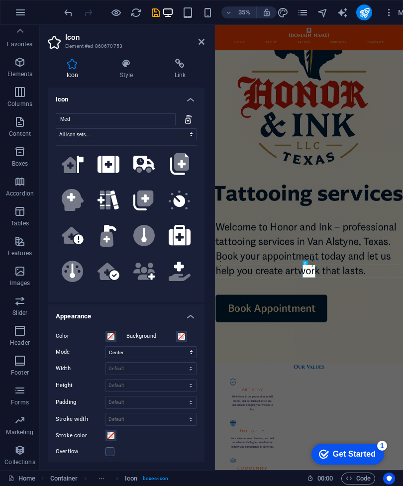
scroll to position [324, 0]
click at [202, 46] on link at bounding box center [201, 42] width 6 height 8
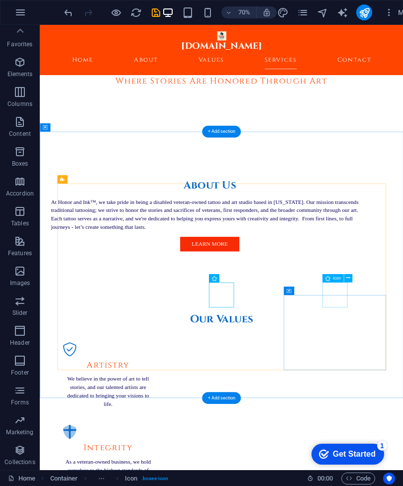
select select "xMidYMid"
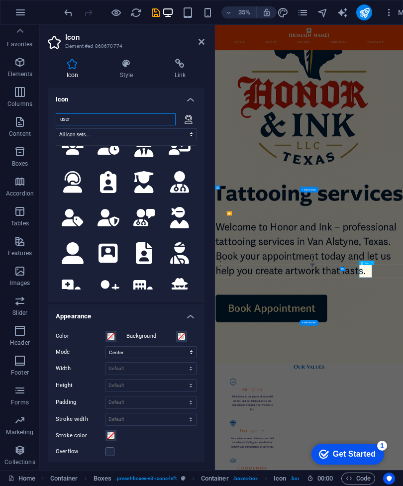
scroll to position [1095, 0]
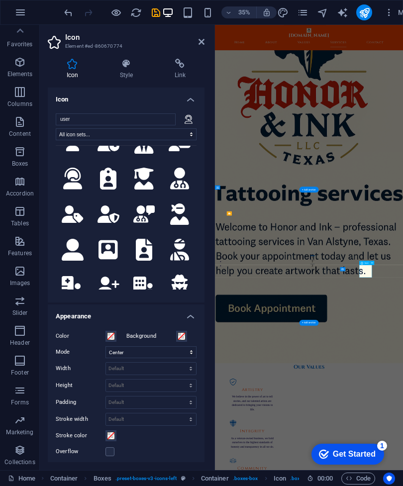
click at [77, 151] on icon at bounding box center [73, 142] width 22 height 17
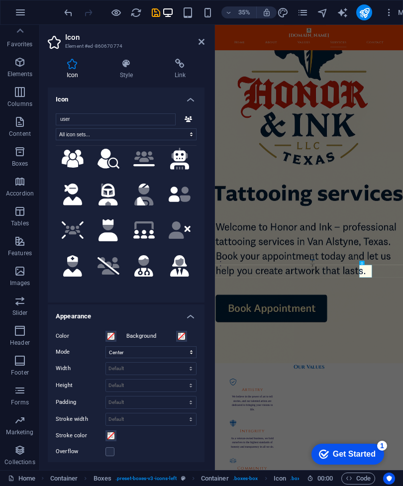
scroll to position [187, 0]
click at [198, 46] on link at bounding box center [201, 42] width 6 height 8
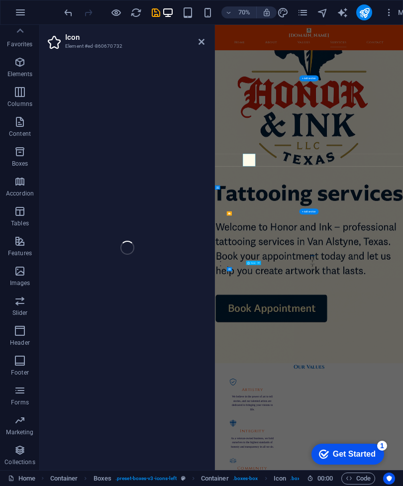
select select "xMidYMid"
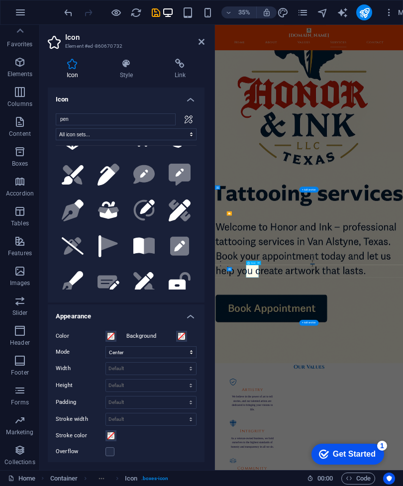
scroll to position [317, 0]
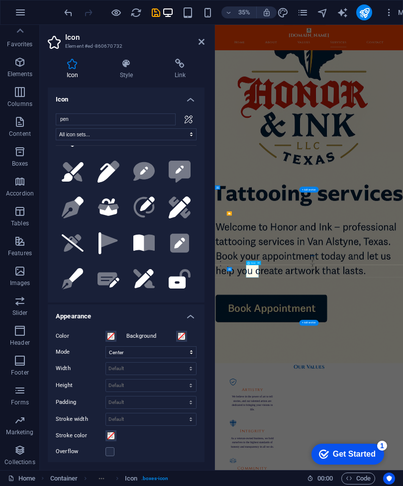
click at [129, 114] on input "pen" at bounding box center [116, 119] width 120 height 12
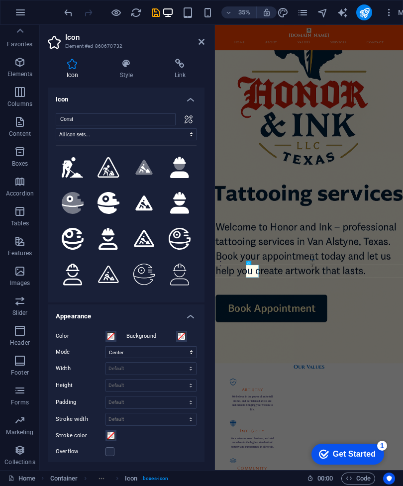
scroll to position [0, 0]
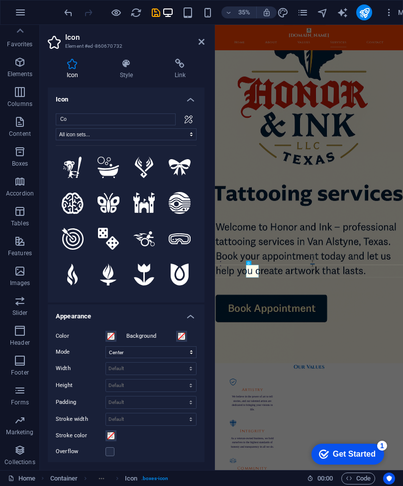
type input "C"
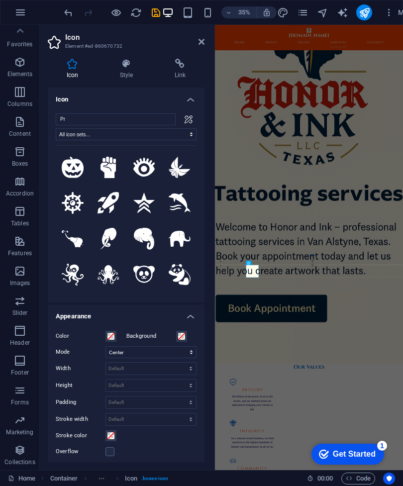
type input "Pro"
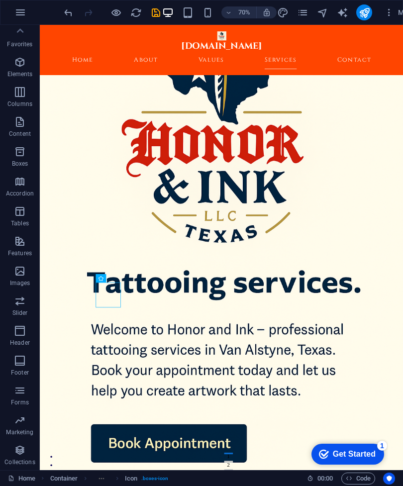
scroll to position [589, 0]
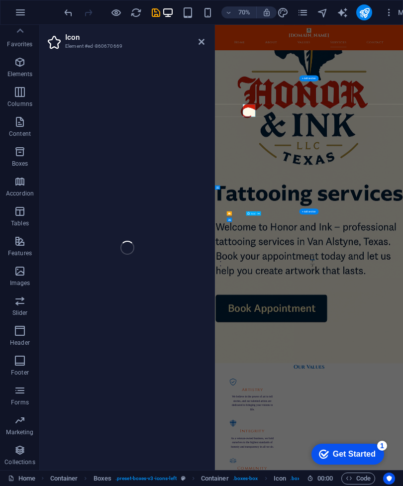
select select "xMidYMid"
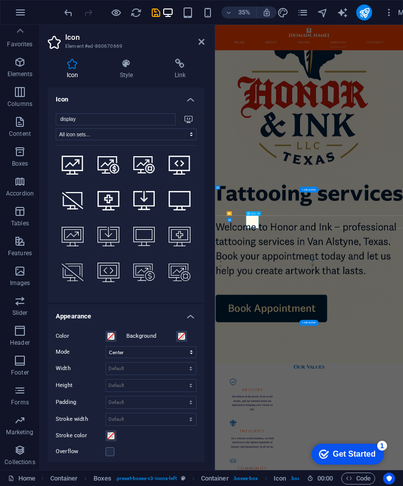
scroll to position [502, 0]
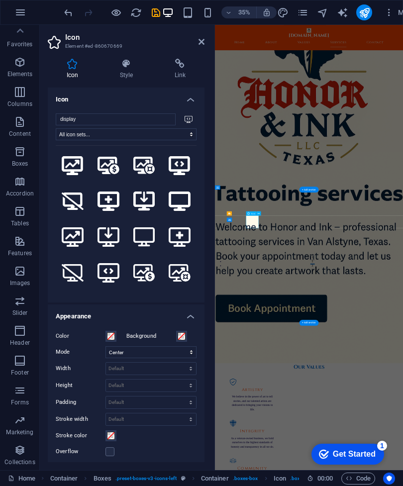
click at [150, 116] on input "display" at bounding box center [116, 119] width 120 height 12
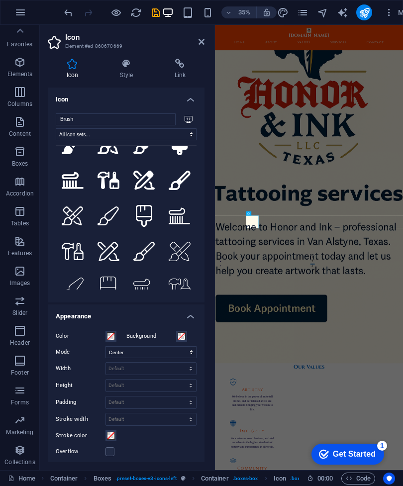
scroll to position [167, 0]
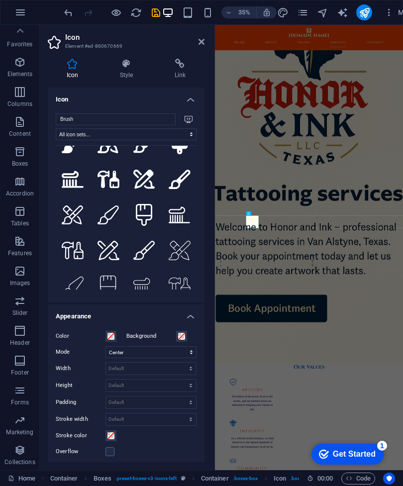
type input "Brush"
click at [101, 260] on icon at bounding box center [108, 250] width 22 height 19
click at [144, 189] on icon at bounding box center [144, 179] width 22 height 19
click at [105, 153] on icon at bounding box center [108, 143] width 22 height 19
click at [180, 260] on icon at bounding box center [180, 250] width 22 height 19
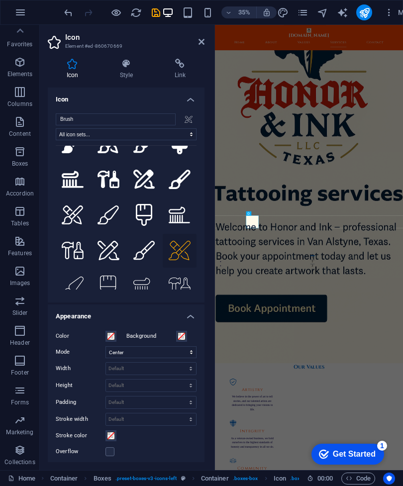
click at [191, 42] on header "Icon Element #ed-860670669" at bounding box center [126, 38] width 157 height 26
click at [201, 33] on h2 "Icon" at bounding box center [134, 37] width 139 height 9
click at [201, 41] on icon at bounding box center [201, 42] width 6 height 8
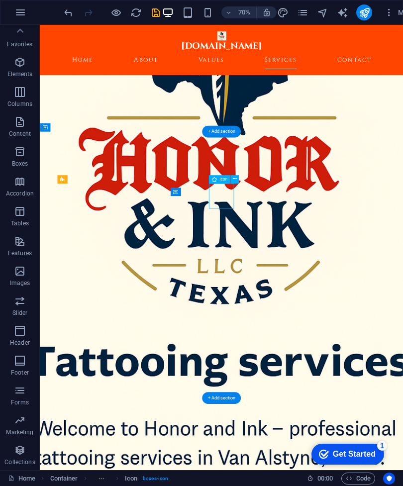
select select "xMidYMid"
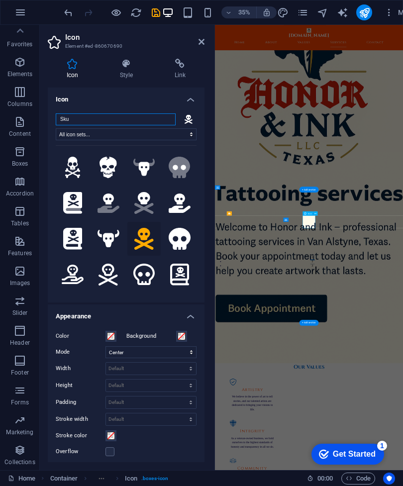
click at [126, 120] on input "Sku" at bounding box center [116, 119] width 120 height 12
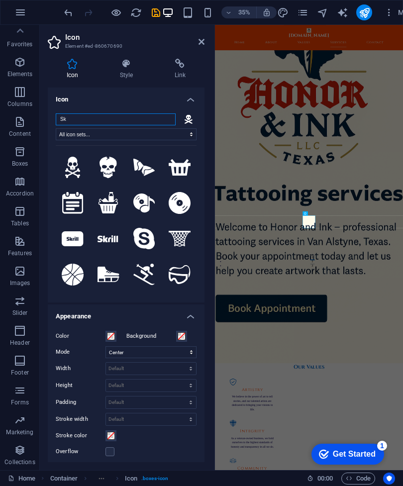
type input "S"
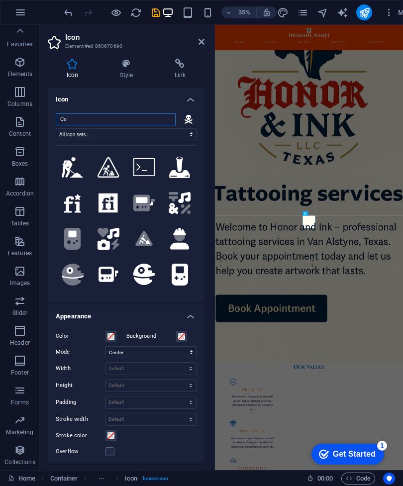
type input "C"
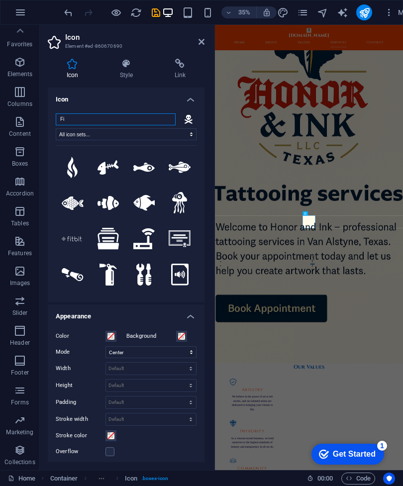
type input "F"
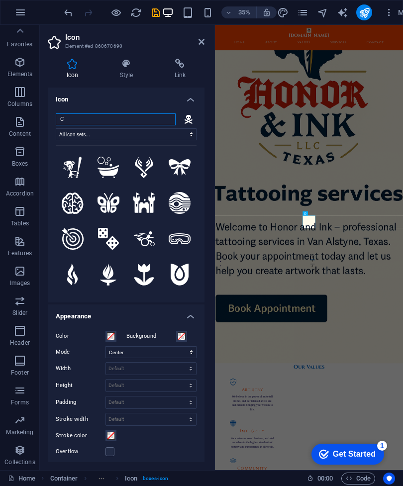
type input "Co"
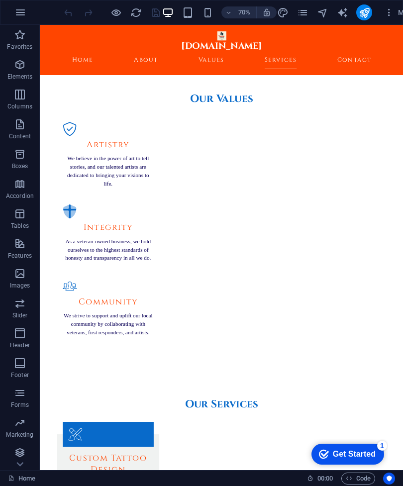
scroll to position [911, 0]
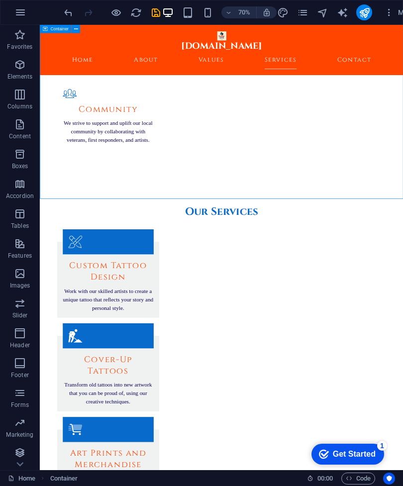
scroll to position [1181, 0]
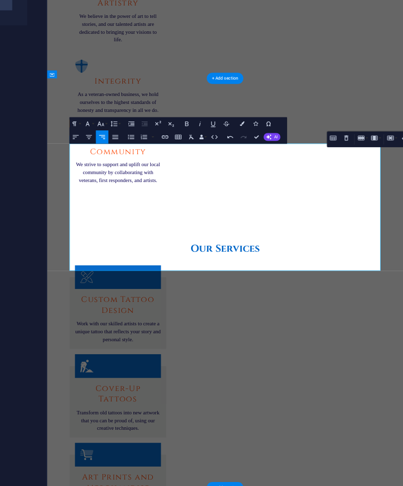
scroll to position [1283, 0]
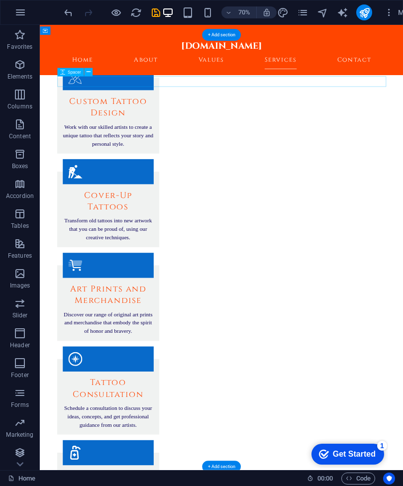
scroll to position [1413, 0]
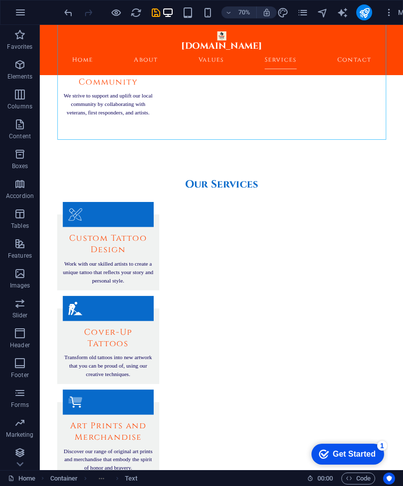
scroll to position [1223, 0]
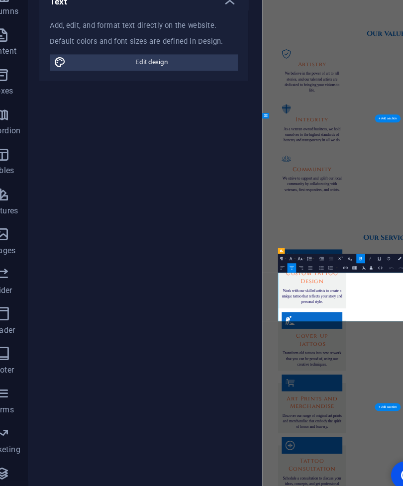
scroll to position [1282, 0]
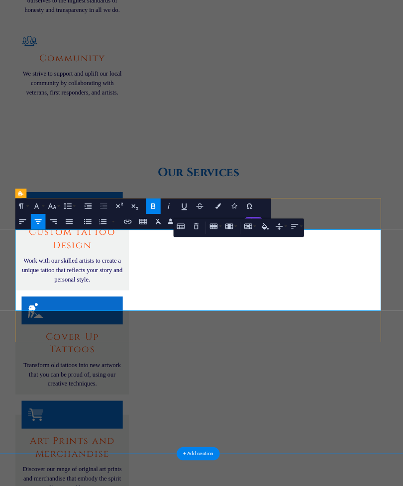
scroll to position [1328, 0]
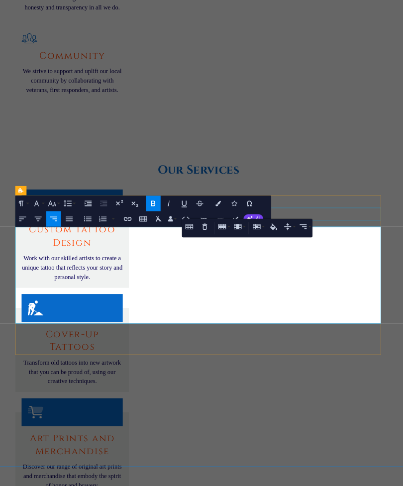
click at [235, 281] on icon "button" at bounding box center [237, 283] width 4 height 4
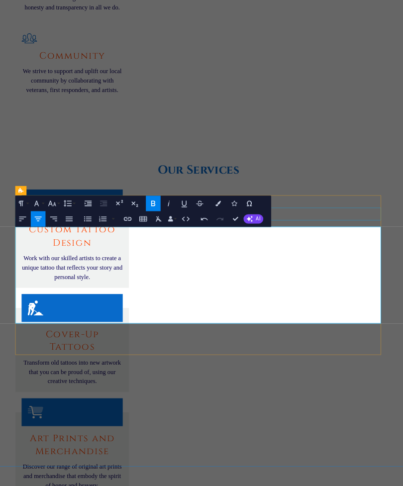
click at [227, 280] on button "Align Left" at bounding box center [230, 283] width 6 height 7
click at [235, 281] on icon "button" at bounding box center [237, 283] width 4 height 4
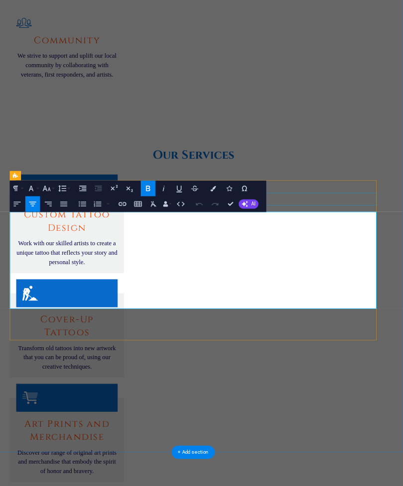
click at [228, 281] on icon "button" at bounding box center [230, 283] width 4 height 4
click at [235, 281] on icon "button" at bounding box center [237, 283] width 4 height 4
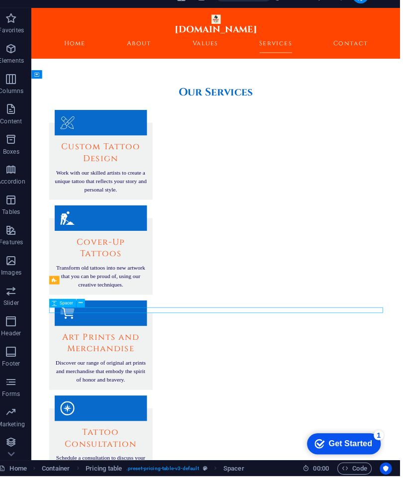
scroll to position [0, 0]
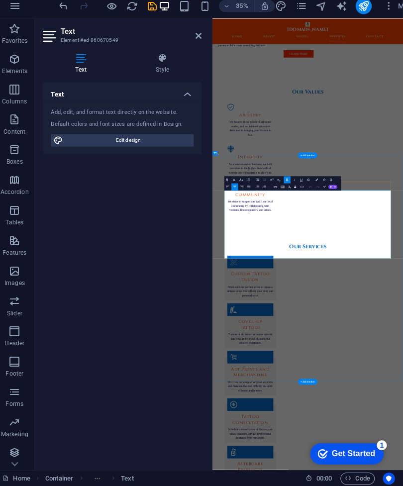
scroll to position [1359, 0]
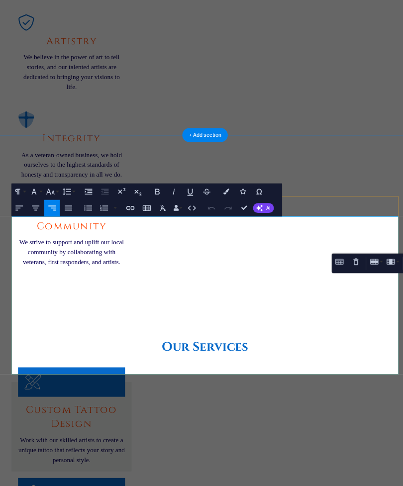
click at [364, 212] on icon "button" at bounding box center [365, 213] width 3 height 2
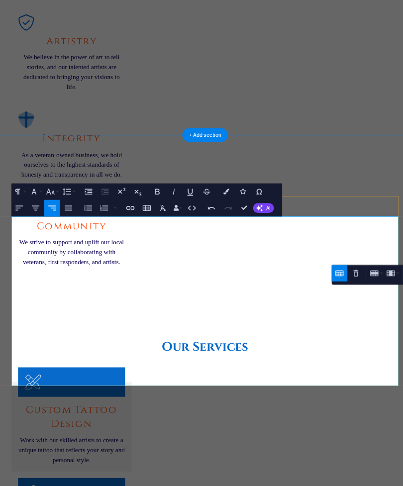
click at [364, 217] on icon "button" at bounding box center [365, 218] width 3 height 2
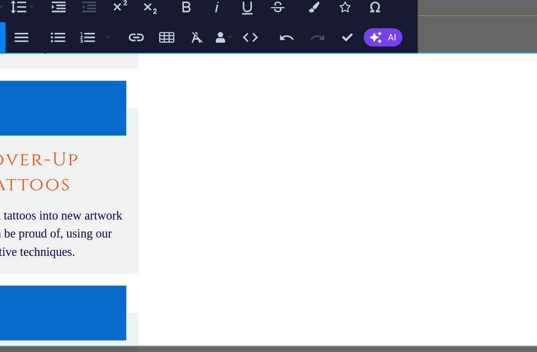
scroll to position [1337, 0]
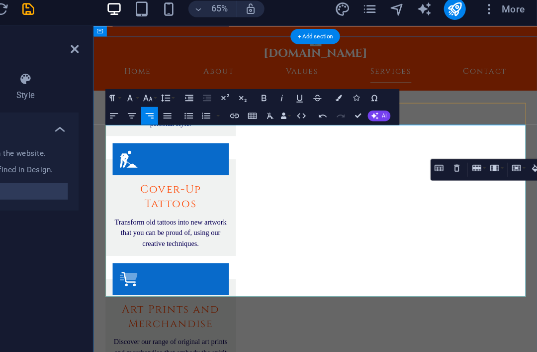
copy span "$150"
click at [402, 125] on icon "button" at bounding box center [466, 127] width 6 height 4
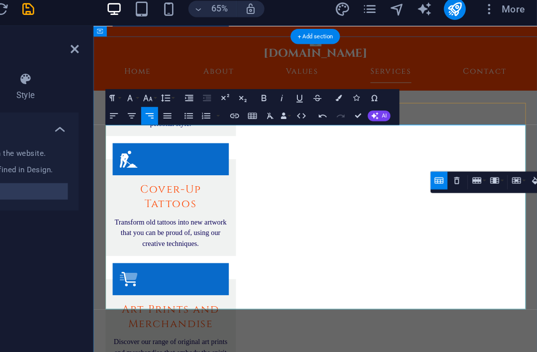
click at [402, 133] on icon "button" at bounding box center [466, 137] width 8 height 8
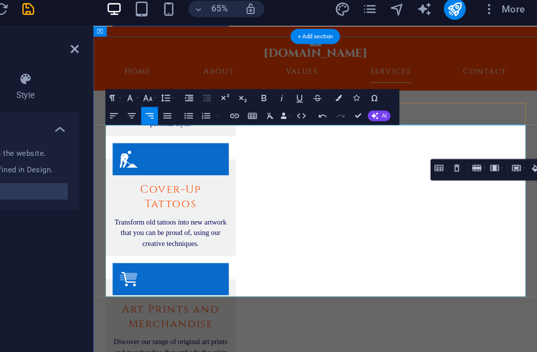
click at [402, 124] on icon "button" at bounding box center [466, 128] width 8 height 8
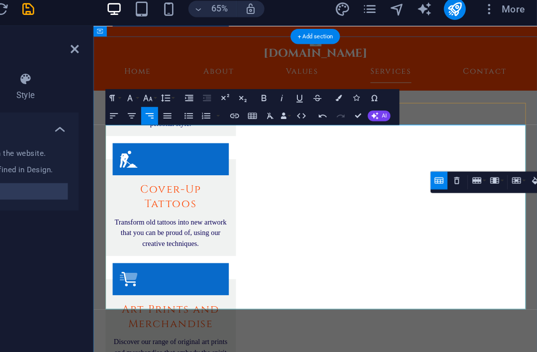
click at [402, 134] on icon "button" at bounding box center [466, 136] width 6 height 4
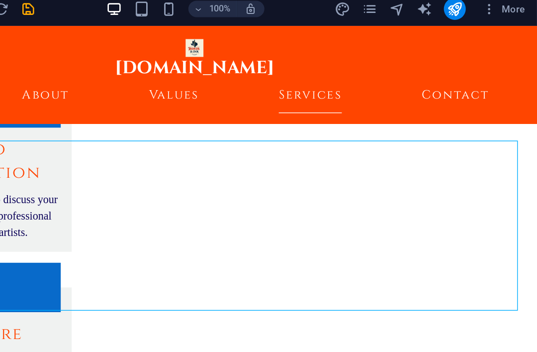
scroll to position [1564, 0]
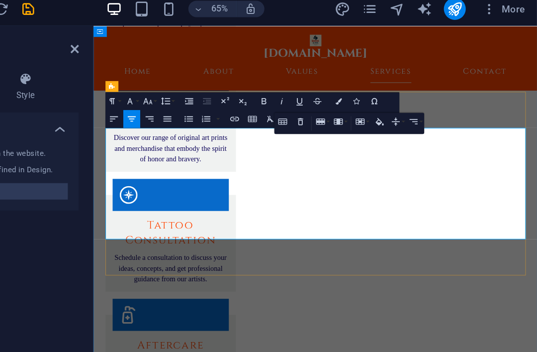
click at [376, 90] on icon "button" at bounding box center [380, 94] width 8 height 8
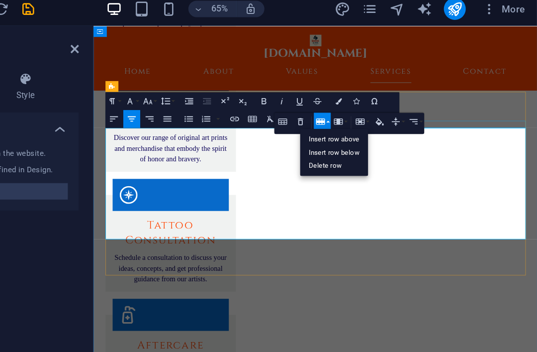
click at [377, 92] on icon "button" at bounding box center [380, 94] width 6 height 4
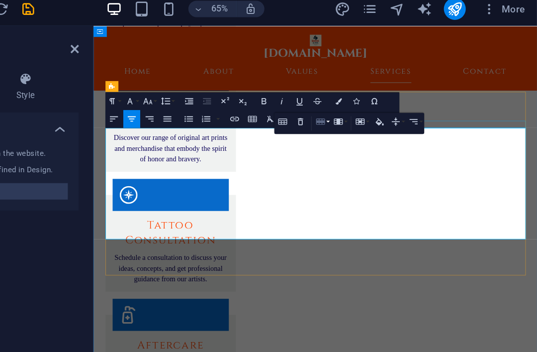
click at [348, 90] on icon "button" at bounding box center [352, 94] width 8 height 8
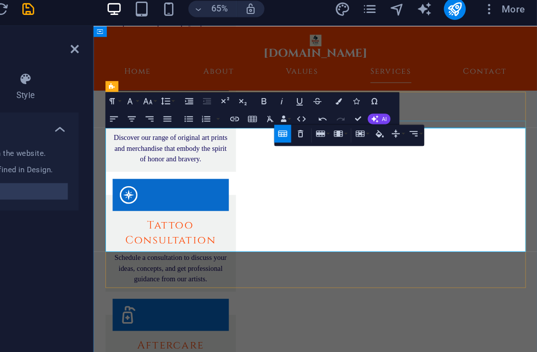
click at [348, 99] on icon "button" at bounding box center [352, 103] width 8 height 8
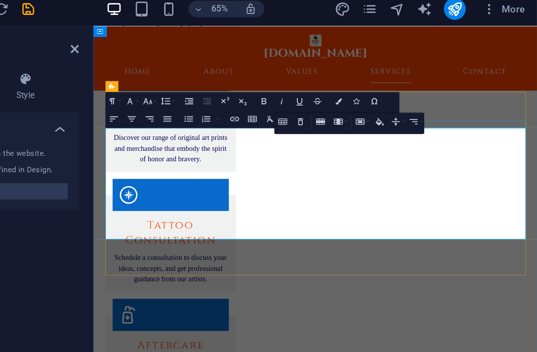
click at [348, 91] on icon "button" at bounding box center [352, 94] width 8 height 8
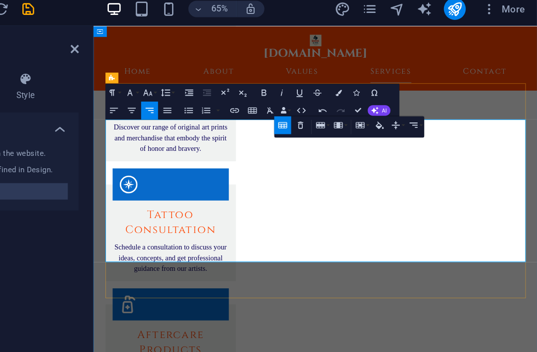
scroll to position [1578, 0]
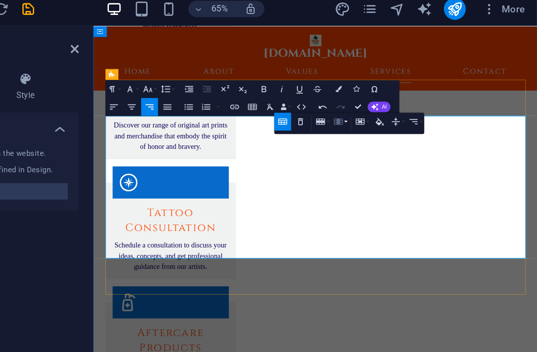
click at [388, 93] on button "Column" at bounding box center [394, 94] width 12 height 13
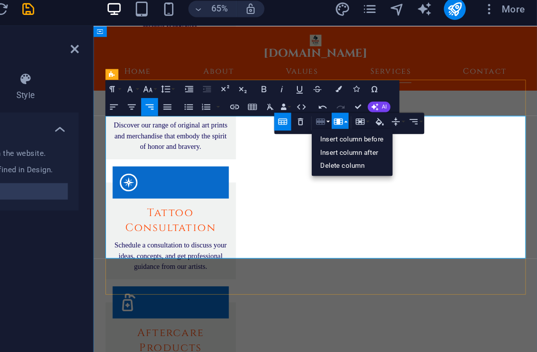
click at [377, 92] on icon "button" at bounding box center [380, 94] width 6 height 4
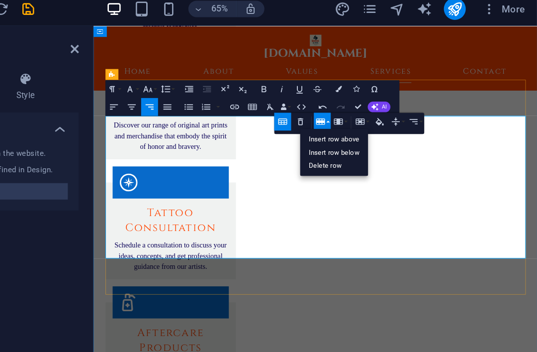
click at [365, 123] on link "Delete row" at bounding box center [390, 126] width 50 height 10
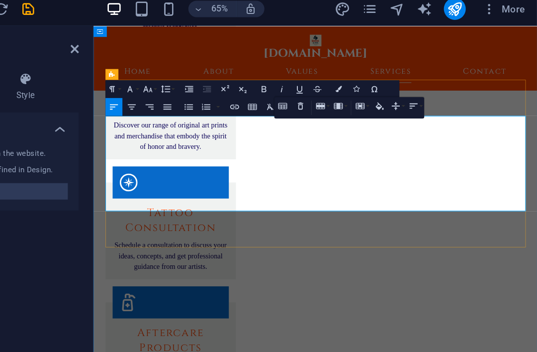
click at [389, 79] on icon "button" at bounding box center [393, 83] width 8 height 8
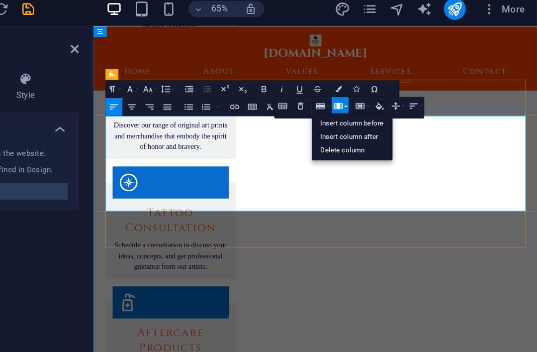
click at [373, 101] on link "Insert column after" at bounding box center [402, 105] width 59 height 10
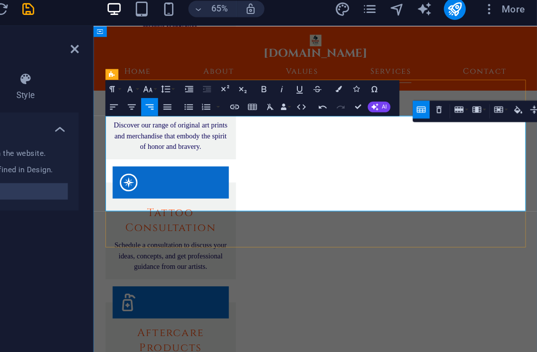
drag, startPoint x: 448, startPoint y: 118, endPoint x: 535, endPoint y: 138, distance: 89.4
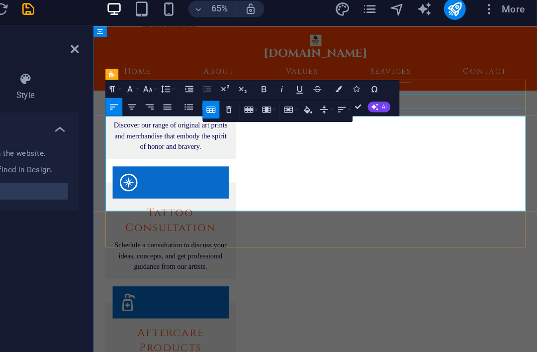
click at [240, 82] on icon "button" at bounding box center [243, 84] width 6 height 4
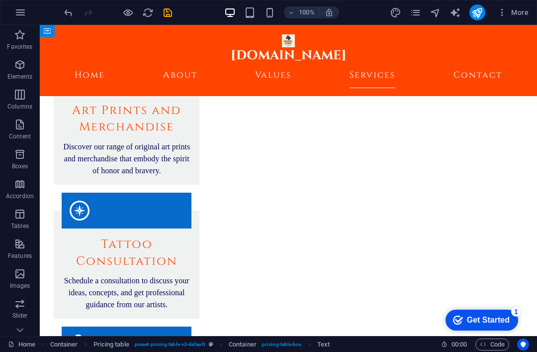
scroll to position [1433, 0]
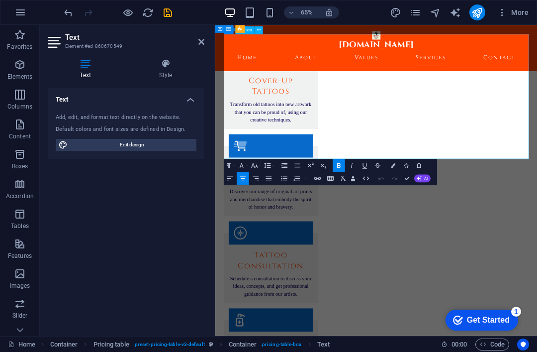
click at [159, 141] on span "Edit design" at bounding box center [132, 145] width 123 height 12
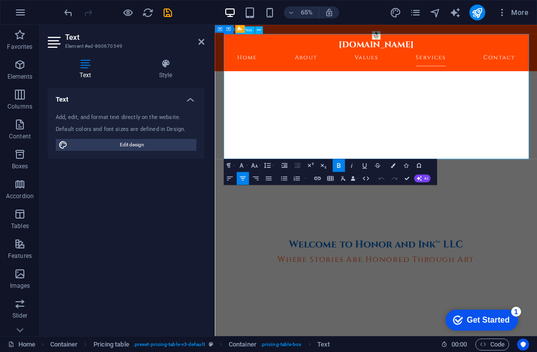
select select "ease-in-out"
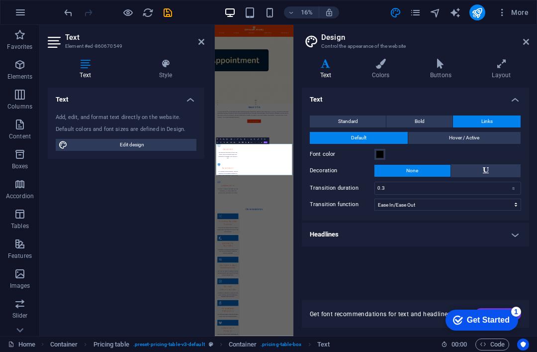
click at [402, 40] on aside "Design Control the appearance of the website Variants Text Colors Buttons Layou…" at bounding box center [415, 180] width 244 height 311
click at [402, 38] on icon at bounding box center [526, 42] width 6 height 8
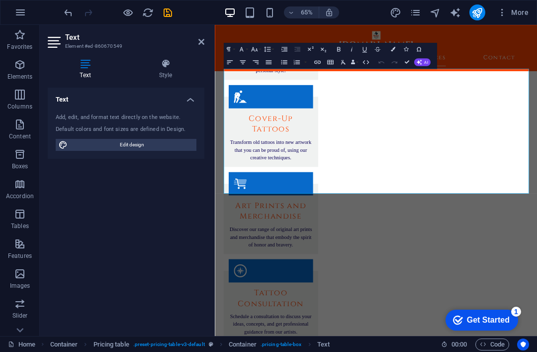
scroll to position [1371, 0]
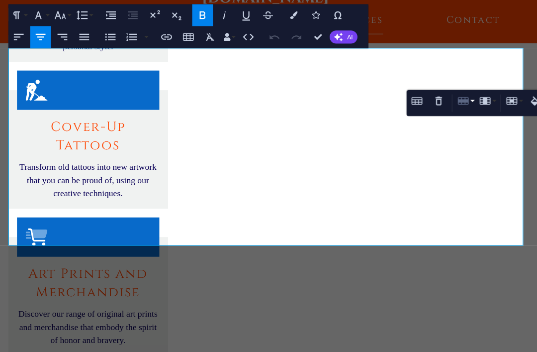
click at [402, 103] on icon "button" at bounding box center [493, 105] width 6 height 4
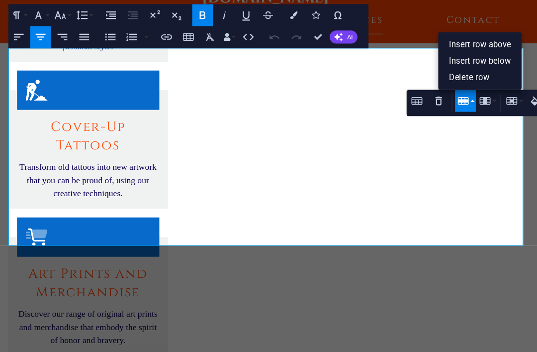
click at [402, 87] on link "Delete row" at bounding box center [504, 91] width 50 height 9
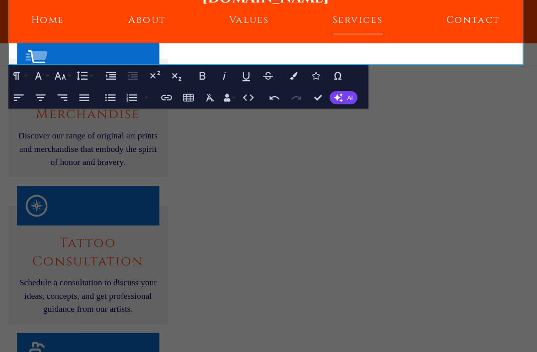
scroll to position [1542, 0]
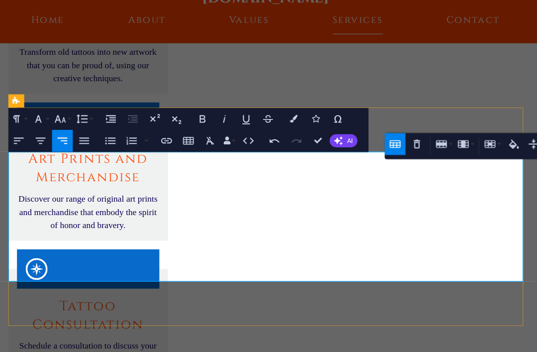
scroll to position [1476, 0]
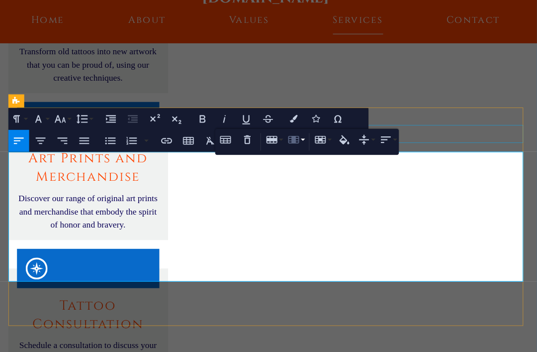
click at [389, 124] on icon "button" at bounding box center [393, 128] width 8 height 8
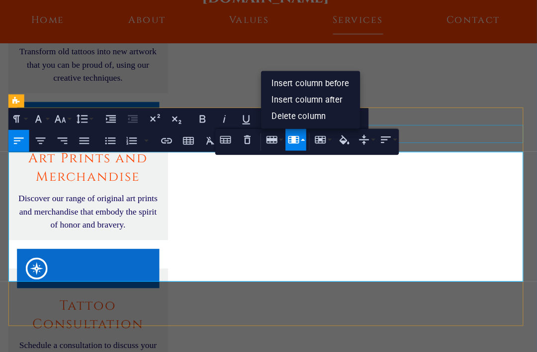
click at [373, 100] on link "Insert column after" at bounding box center [402, 105] width 59 height 10
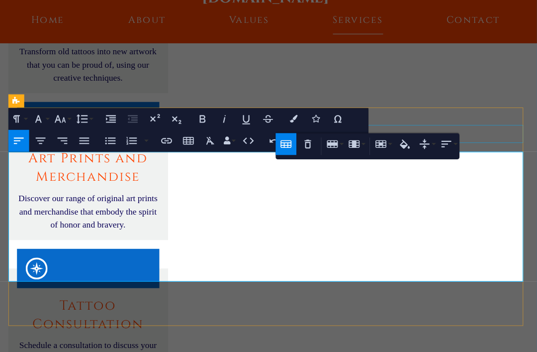
click at [384, 127] on icon "button" at bounding box center [388, 131] width 8 height 8
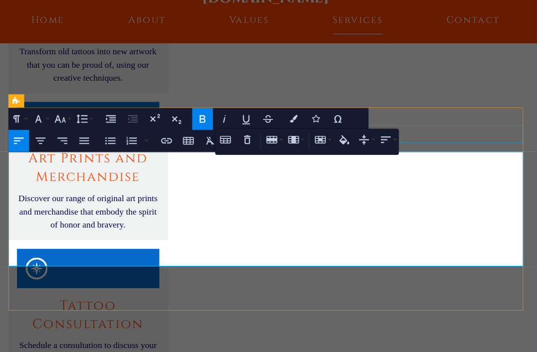
click at [348, 124] on icon "button" at bounding box center [352, 128] width 8 height 8
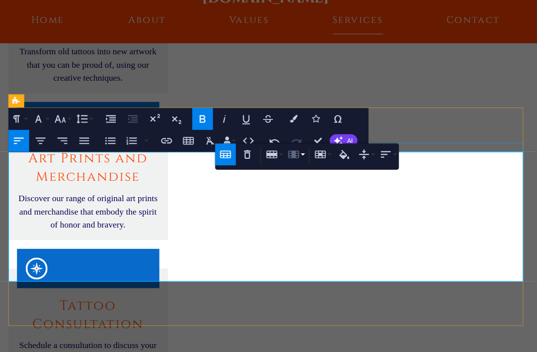
click at [388, 131] on button "Column" at bounding box center [394, 137] width 12 height 13
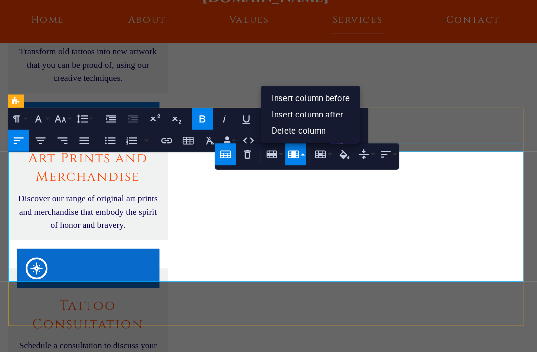
click at [374, 109] on link "Insert column after" at bounding box center [403, 114] width 59 height 10
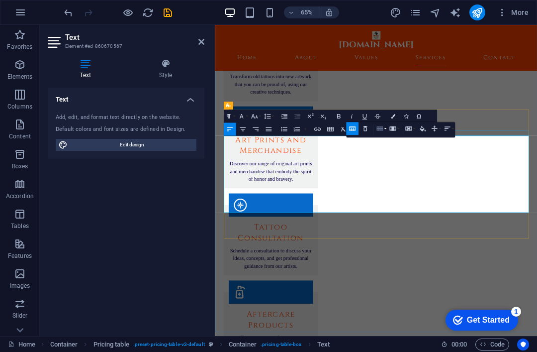
click at [385, 128] on button "Row" at bounding box center [381, 128] width 12 height 13
click at [395, 163] on link "Delete row" at bounding box center [390, 161] width 50 height 10
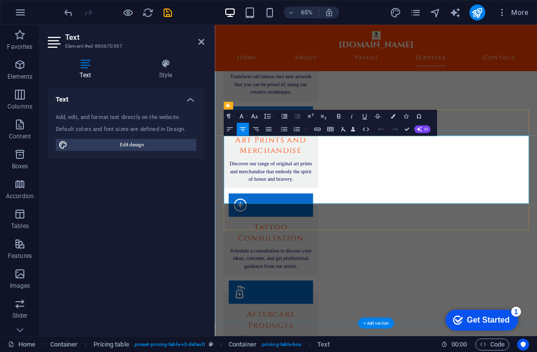
click at [333, 130] on icon "button" at bounding box center [330, 129] width 6 height 4
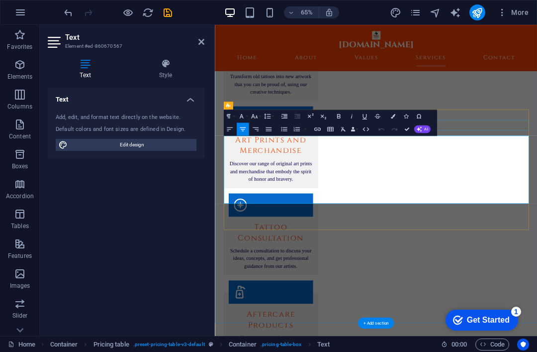
click at [331, 128] on icon "button" at bounding box center [330, 129] width 6 height 4
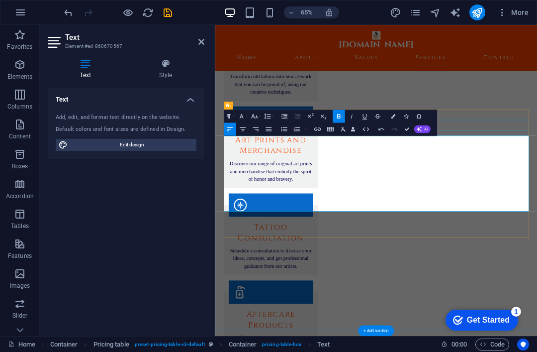
click at [382, 129] on icon "button" at bounding box center [382, 129] width 8 height 8
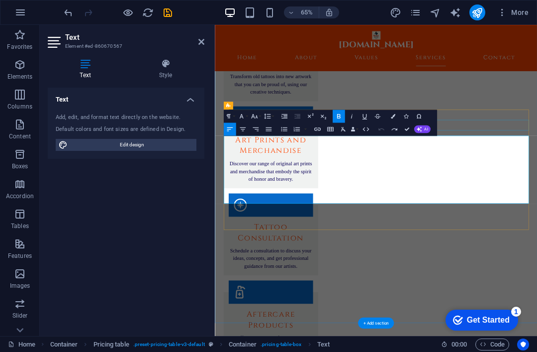
click at [402, 129] on icon "button" at bounding box center [409, 128] width 8 height 8
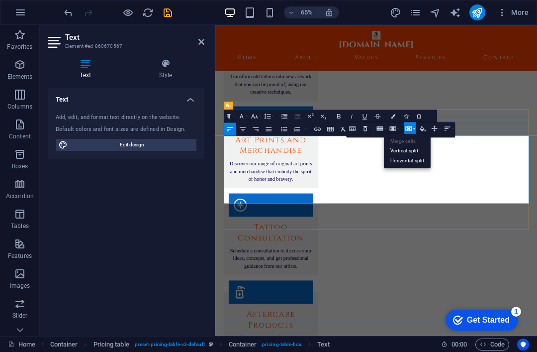
click at [402, 129] on button "Cell" at bounding box center [410, 128] width 12 height 13
click at [394, 129] on icon "button" at bounding box center [392, 128] width 6 height 4
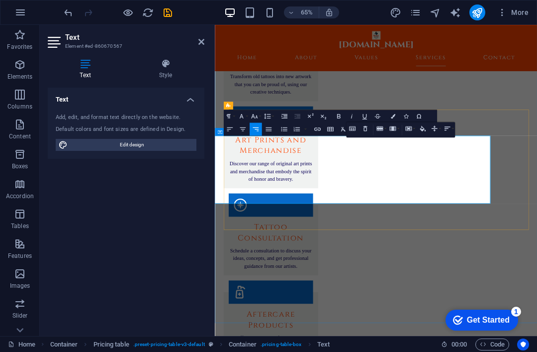
scroll to position [0, 59]
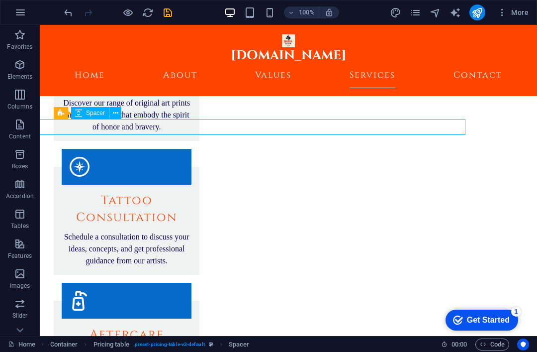
scroll to position [0, 58]
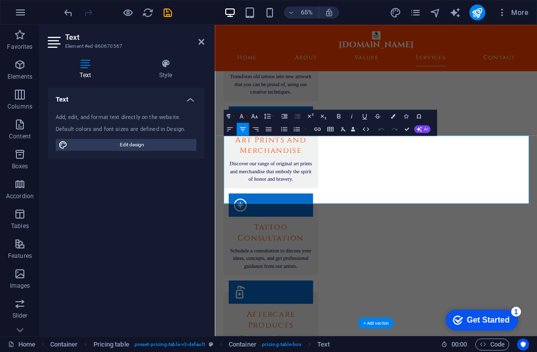
scroll to position [0, 0]
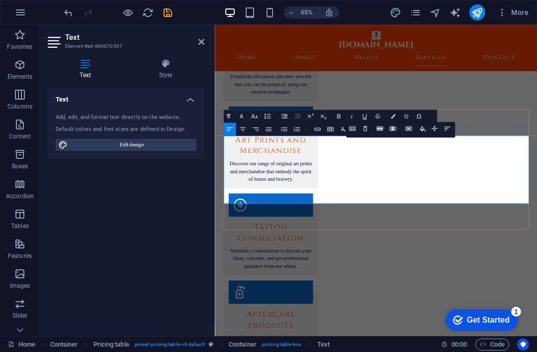
click at [353, 126] on icon "button" at bounding box center [352, 128] width 6 height 4
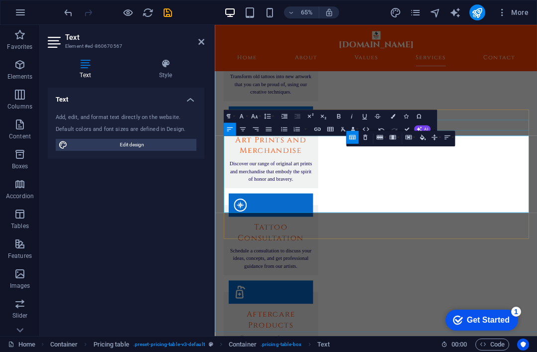
click at [358, 136] on button "Table Header" at bounding box center [352, 137] width 12 height 13
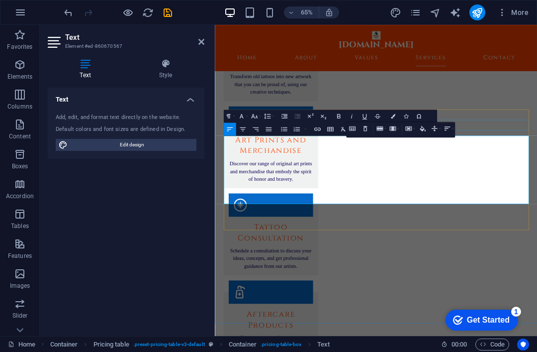
click at [353, 133] on button "Table Header" at bounding box center [352, 128] width 12 height 13
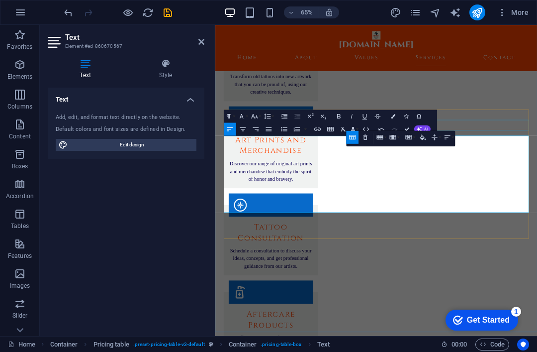
click at [355, 139] on icon "button" at bounding box center [353, 137] width 8 height 8
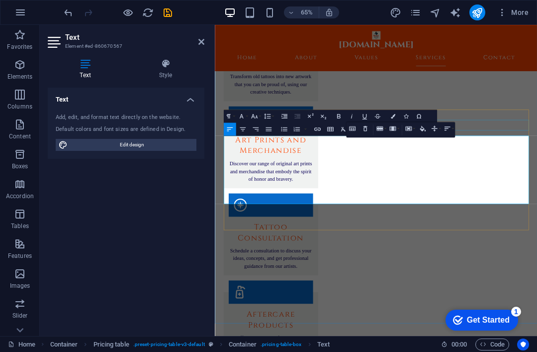
click at [402, 130] on icon "button" at bounding box center [423, 127] width 6 height 5
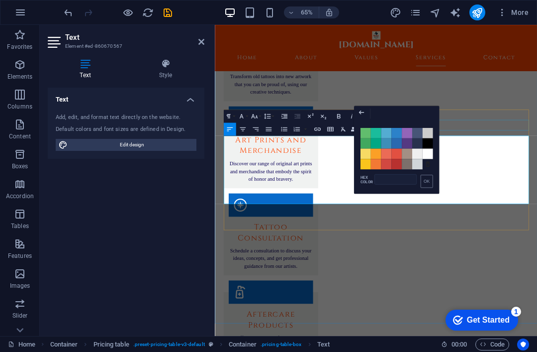
click at [363, 112] on icon "button" at bounding box center [361, 112] width 5 height 4
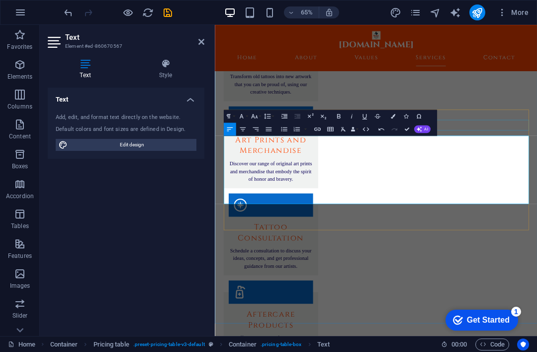
click at [331, 128] on icon "button" at bounding box center [330, 129] width 6 height 4
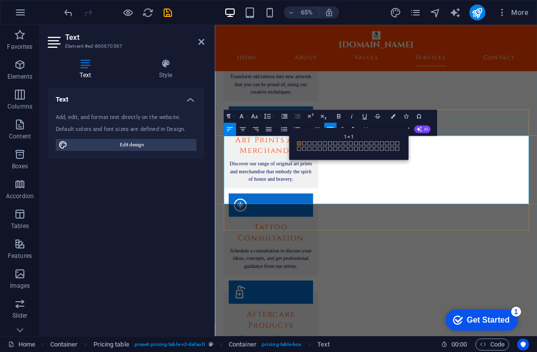
click at [300, 145] on span at bounding box center [299, 143] width 4 height 4
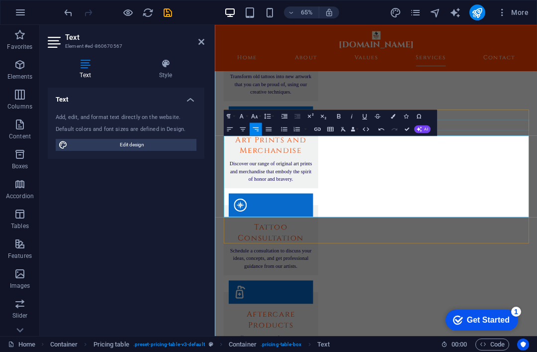
click at [332, 128] on icon "button" at bounding box center [330, 129] width 6 height 4
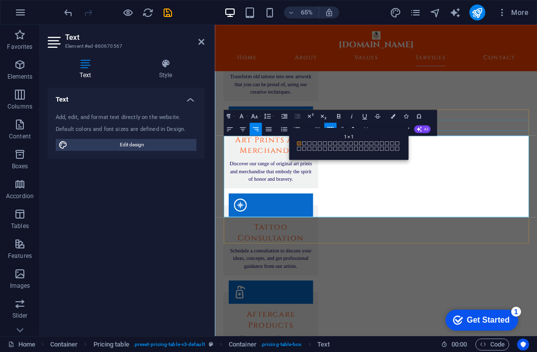
click at [333, 125] on icon "button" at bounding box center [330, 129] width 8 height 8
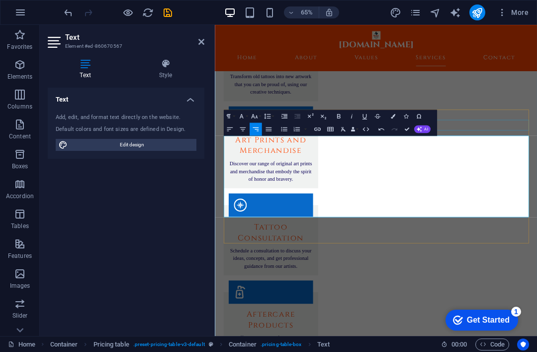
click at [381, 131] on icon "button" at bounding box center [382, 129] width 8 height 8
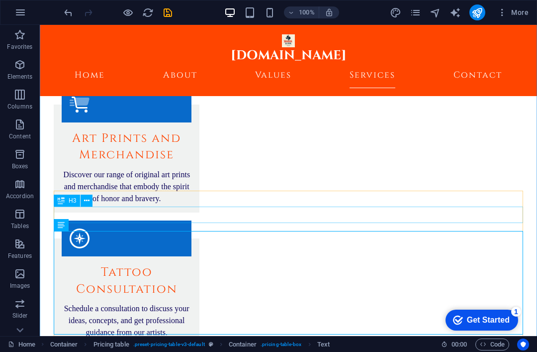
scroll to position [1404, 0]
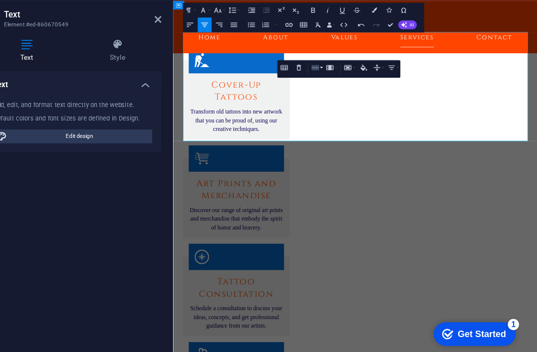
click at [337, 80] on icon "button" at bounding box center [341, 84] width 8 height 8
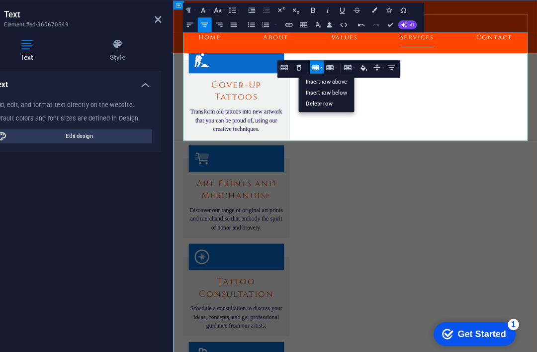
click at [326, 111] on link "Delete row" at bounding box center [351, 116] width 50 height 10
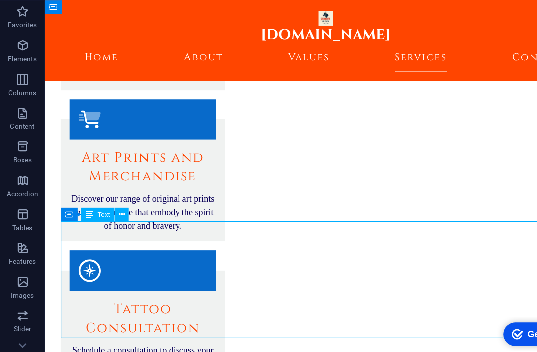
scroll to position [1400, 0]
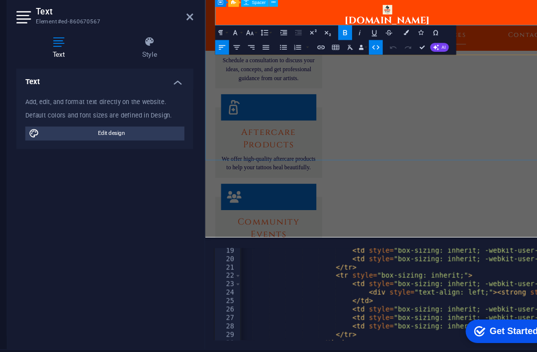
scroll to position [0, 6]
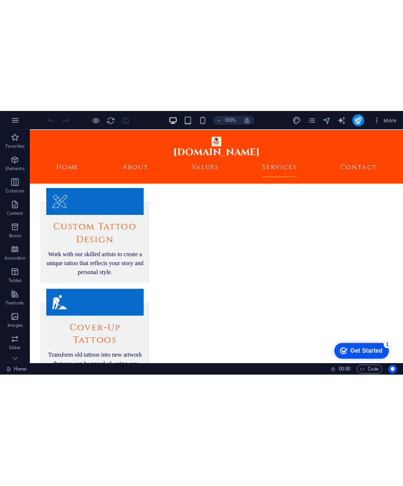
scroll to position [1118, 0]
